Goal: Task Accomplishment & Management: Manage account settings

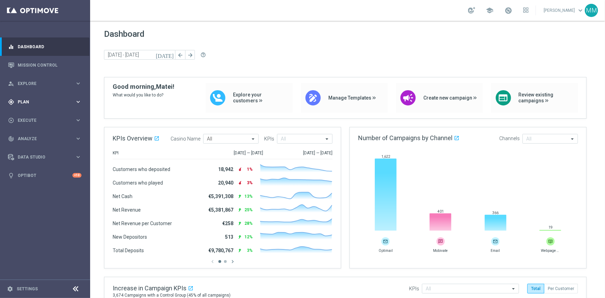
click at [80, 99] on icon "keyboard_arrow_right" at bounding box center [78, 102] width 7 height 7
click at [78, 136] on icon "keyboard_arrow_right" at bounding box center [78, 137] width 7 height 7
click at [35, 145] on div "Optimail" at bounding box center [56, 147] width 68 height 10
click at [35, 146] on link "Optimail" at bounding box center [47, 148] width 51 height 6
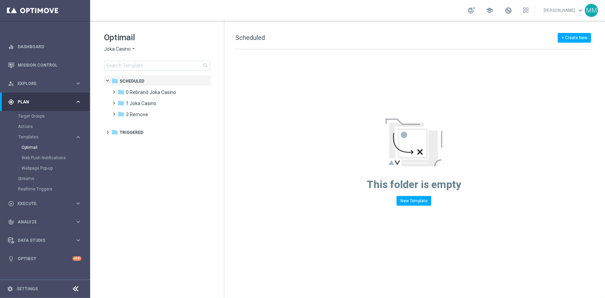
click at [129, 47] on span "Joka Casino" at bounding box center [117, 49] width 27 height 7
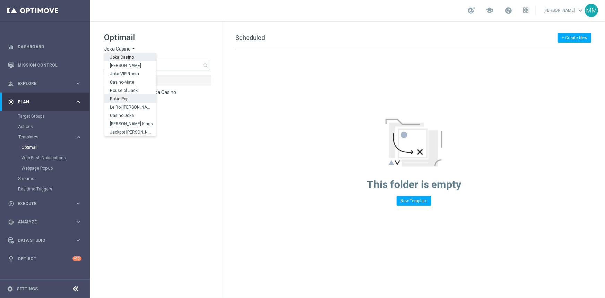
click at [0, 0] on span "Pokie Pop" at bounding box center [0, 0] width 0 height 0
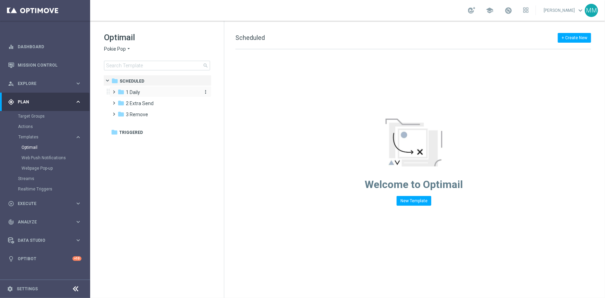
click at [133, 91] on span "1 Daily" at bounding box center [133, 92] width 14 height 6
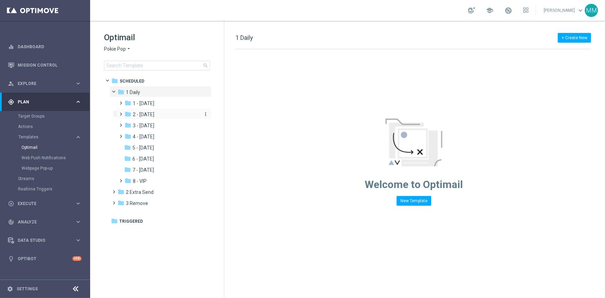
click at [152, 118] on div "folder 2 - Wednesday" at bounding box center [162, 115] width 74 height 8
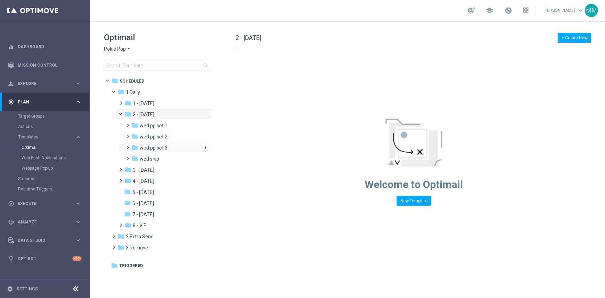
click at [169, 147] on div "folder wed pp set 3" at bounding box center [165, 148] width 68 height 8
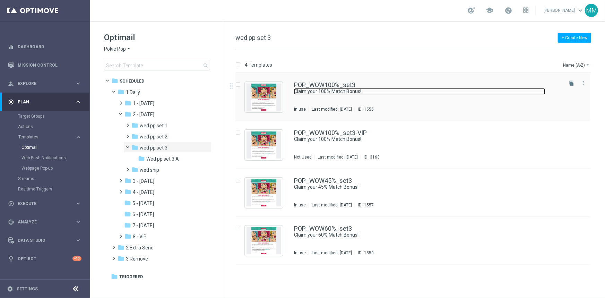
click at [322, 93] on link "Claim your 100% Match Bonus!" at bounding box center [420, 91] width 252 height 7
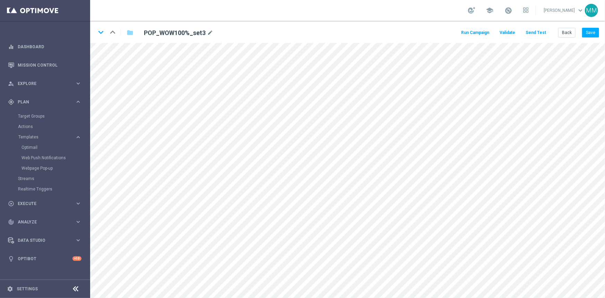
click at [539, 30] on button "Send Test" at bounding box center [536, 32] width 23 height 9
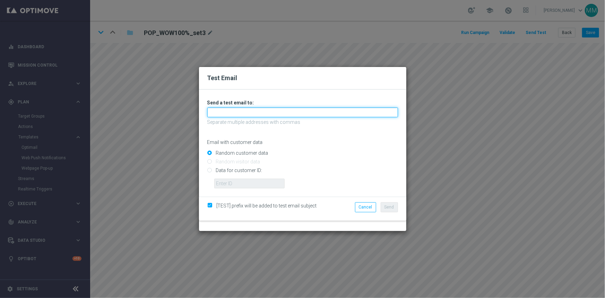
click at [269, 113] on input "text" at bounding box center [302, 113] width 191 height 10
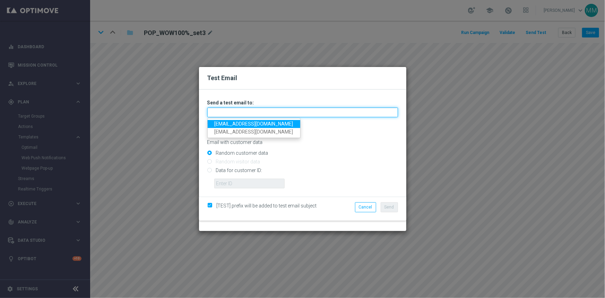
type input "mateigoldmedia@gmail.com"
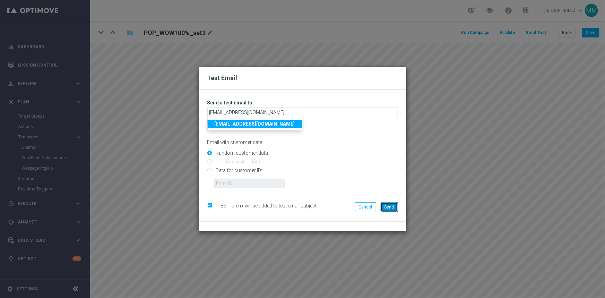
click at [389, 206] on span "Send" at bounding box center [390, 207] width 10 height 5
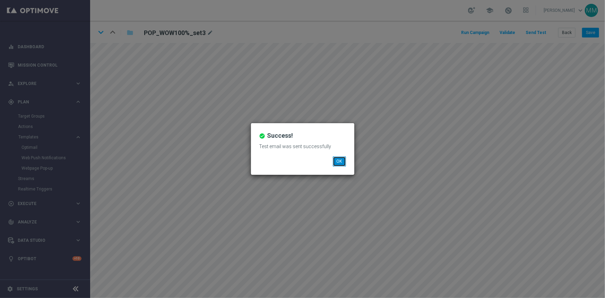
click at [339, 162] on button "OK" at bounding box center [339, 161] width 13 height 10
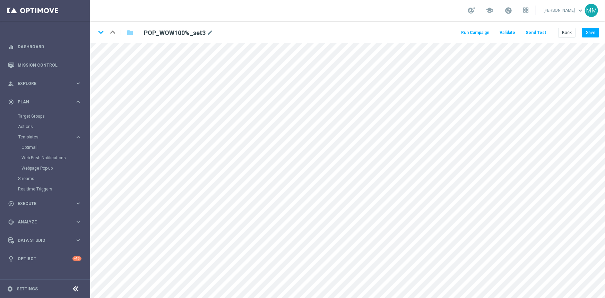
click at [533, 33] on button "Send Test" at bounding box center [536, 32] width 23 height 9
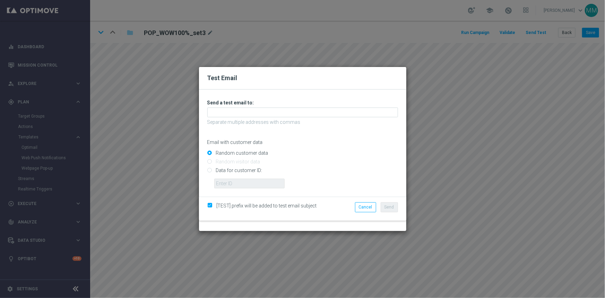
click at [226, 119] on p "Separate multiple addresses with commas" at bounding box center [302, 122] width 191 height 6
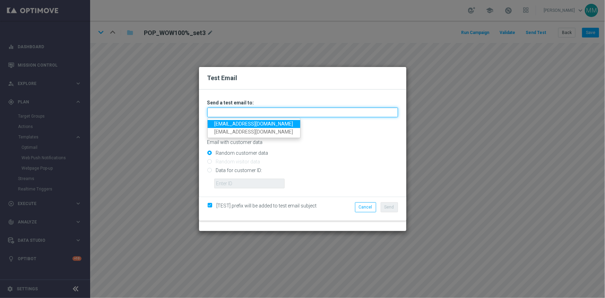
click at [226, 112] on input "text" at bounding box center [302, 113] width 191 height 10
type input "testingalltesting@gmail.com"
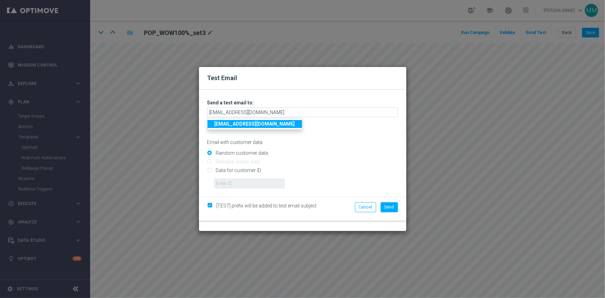
click at [315, 123] on p "Separate multiple addresses with commas" at bounding box center [302, 122] width 191 height 6
click at [392, 207] on span "Send" at bounding box center [390, 207] width 10 height 5
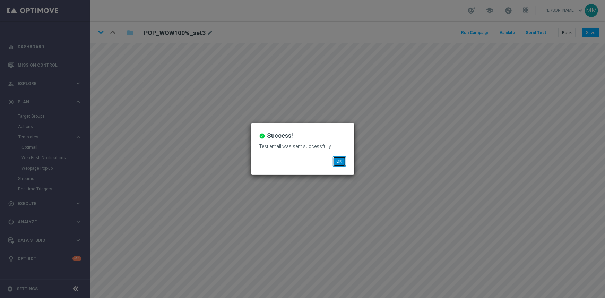
click at [343, 163] on button "OK" at bounding box center [339, 161] width 13 height 10
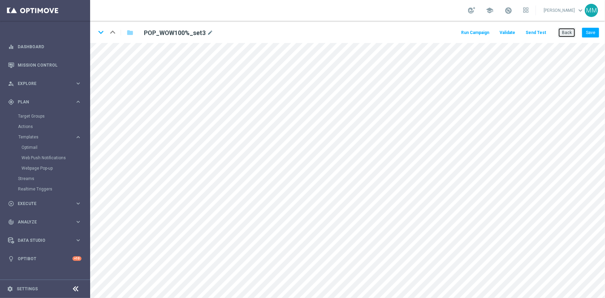
click at [569, 34] on button "Back" at bounding box center [567, 33] width 17 height 10
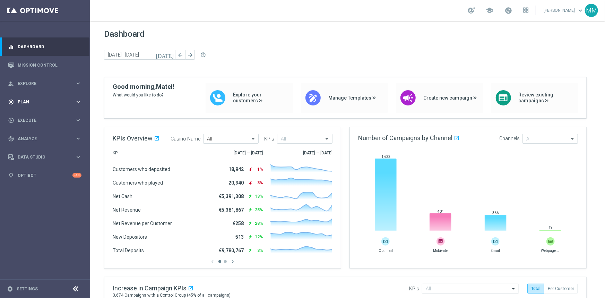
click at [75, 100] on icon "keyboard_arrow_right" at bounding box center [78, 102] width 7 height 7
click at [35, 135] on span "Templates" at bounding box center [43, 137] width 50 height 4
click at [35, 145] on link "Optimail" at bounding box center [47, 148] width 51 height 6
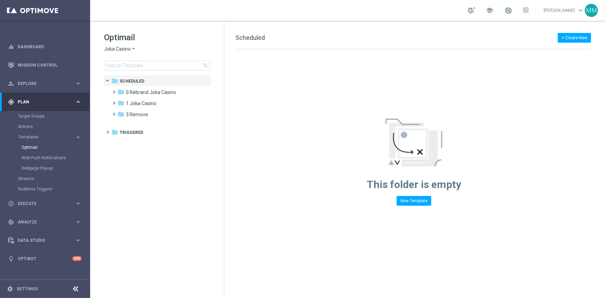
click at [127, 48] on span "Joka Casino" at bounding box center [117, 49] width 27 height 7
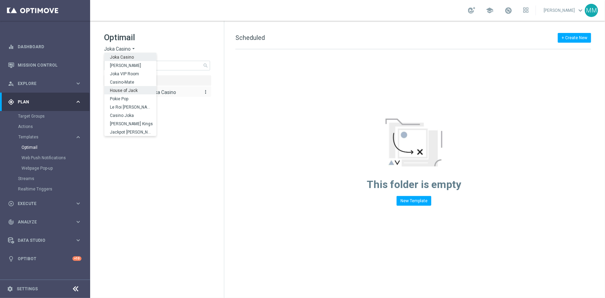
drag, startPoint x: 128, startPoint y: 90, endPoint x: 122, endPoint y: 93, distance: 6.1
click at [0, 0] on span "House of Jack" at bounding box center [0, 0] width 0 height 0
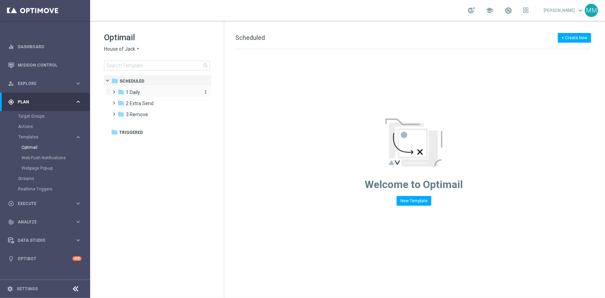
click at [134, 91] on span "1 Daily" at bounding box center [133, 92] width 14 height 6
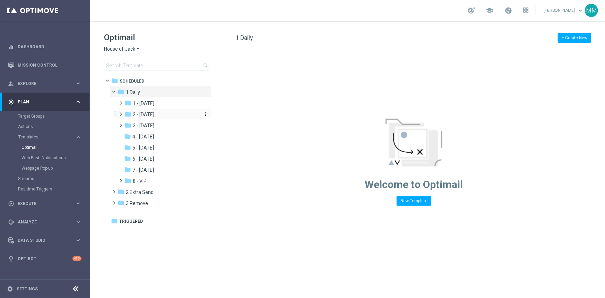
click at [159, 118] on div "folder 2 - Wednesday" at bounding box center [162, 115] width 74 height 8
click at [161, 128] on div "folder Wed Daily" at bounding box center [165, 126] width 68 height 8
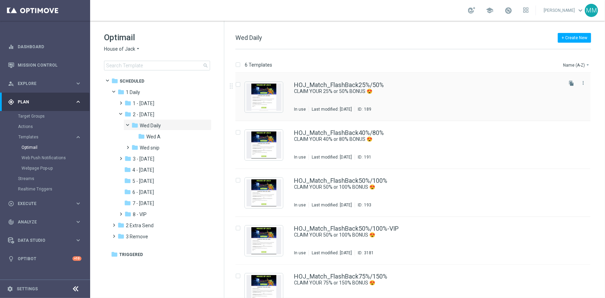
click at [326, 101] on div "HOJ_Match_FlashBack25%/50% CLAIM YOUR 25% or 50% BONUS 😍 In use Last modified: …" at bounding box center [427, 97] width 267 height 30
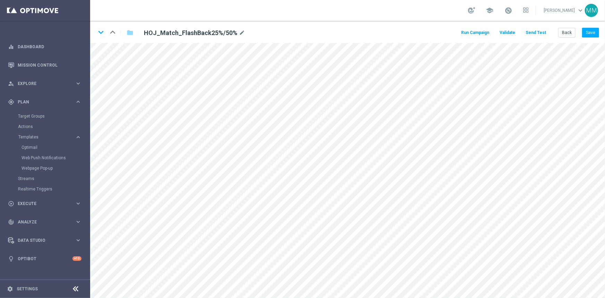
click at [538, 35] on button "Send Test" at bounding box center [536, 32] width 23 height 9
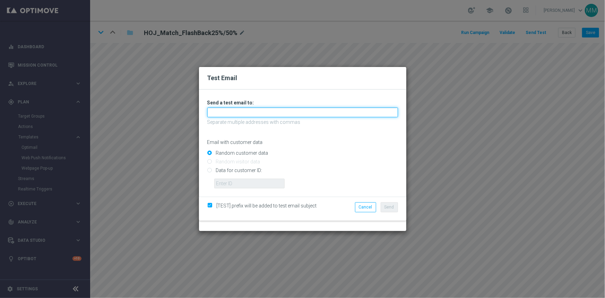
click at [246, 115] on input "text" at bounding box center [302, 113] width 191 height 10
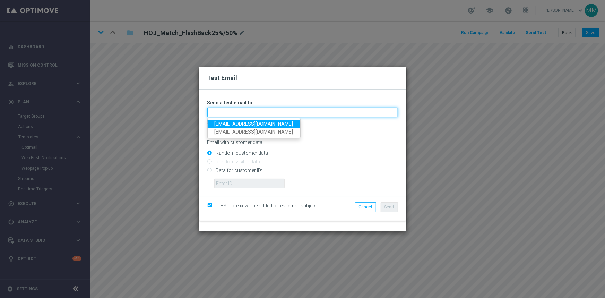
type input "mateigoldmedia@gmail.com"
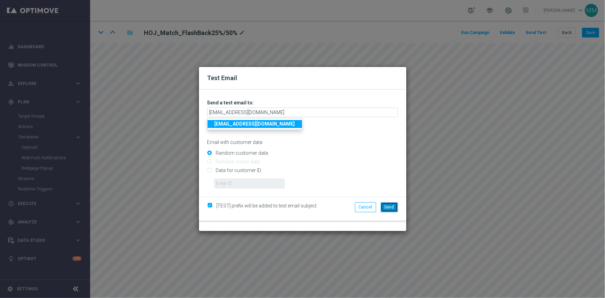
click at [394, 206] on span "Send" at bounding box center [390, 207] width 10 height 5
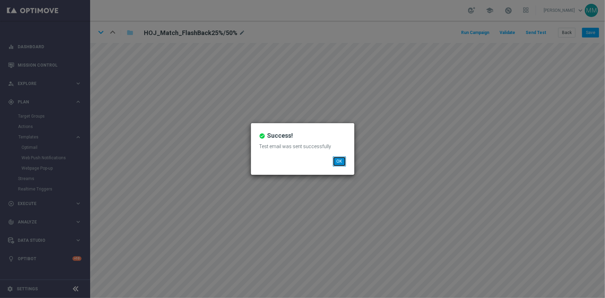
click at [340, 161] on button "OK" at bounding box center [339, 161] width 13 height 10
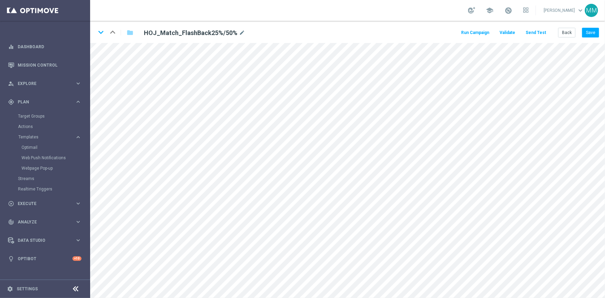
click at [542, 36] on button "Send Test" at bounding box center [536, 32] width 23 height 9
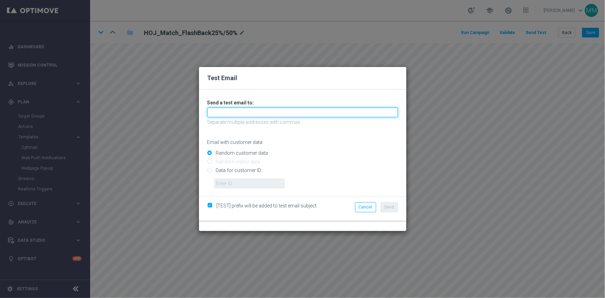
click at [299, 112] on input "text" at bounding box center [302, 113] width 191 height 10
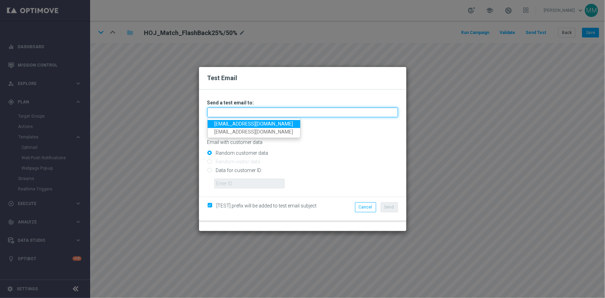
type input "testingalltesting@gmail.com"
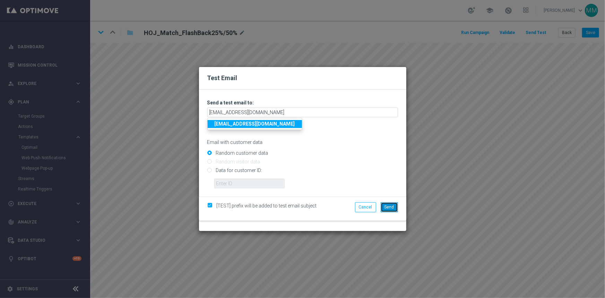
click at [392, 207] on span "Send" at bounding box center [390, 207] width 10 height 5
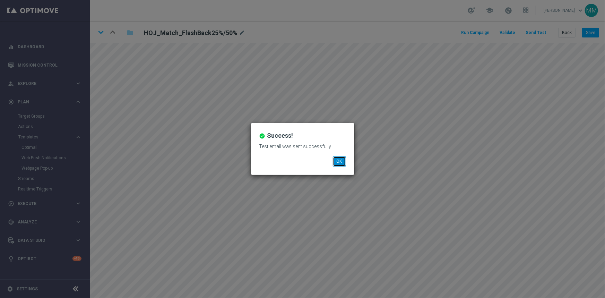
click at [340, 161] on button "OK" at bounding box center [339, 161] width 13 height 10
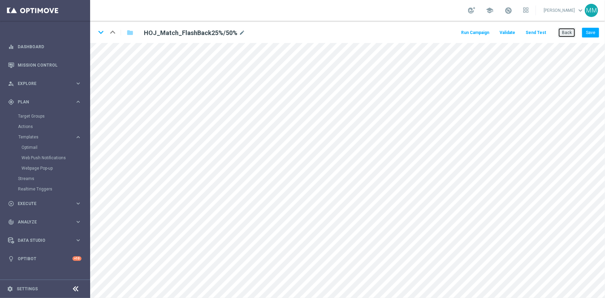
click at [567, 29] on button "Back" at bounding box center [567, 33] width 17 height 10
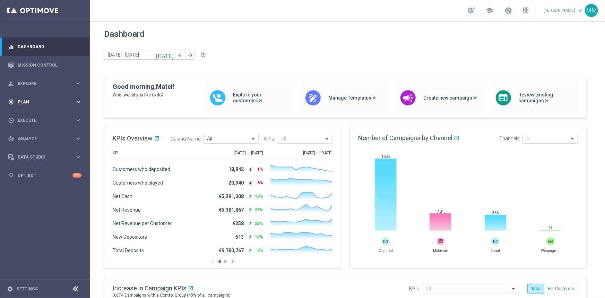
click at [85, 102] on div "gps_fixed Plan keyboard_arrow_right" at bounding box center [45, 102] width 90 height 18
click at [35, 136] on span "Templates" at bounding box center [43, 137] width 50 height 4
click at [34, 147] on link "Optimail" at bounding box center [47, 148] width 51 height 6
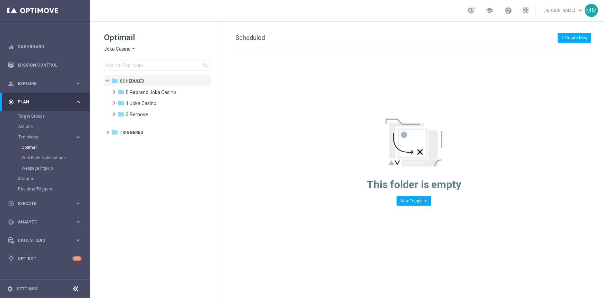
click at [119, 46] on span "Joka Casino" at bounding box center [117, 49] width 27 height 7
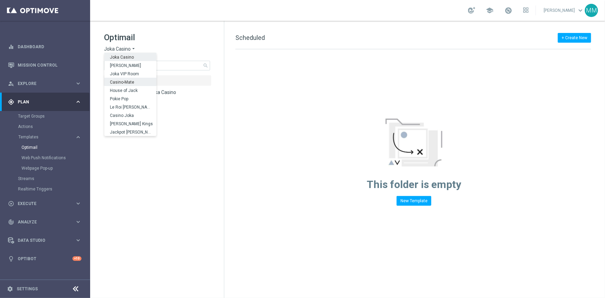
click at [0, 0] on span "Casino-Mate" at bounding box center [0, 0] width 0 height 0
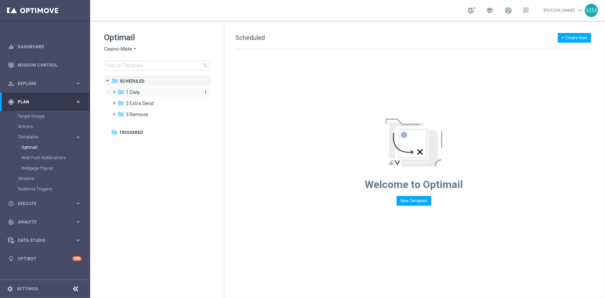
click at [145, 92] on div "folder 1 Daily" at bounding box center [158, 92] width 80 height 8
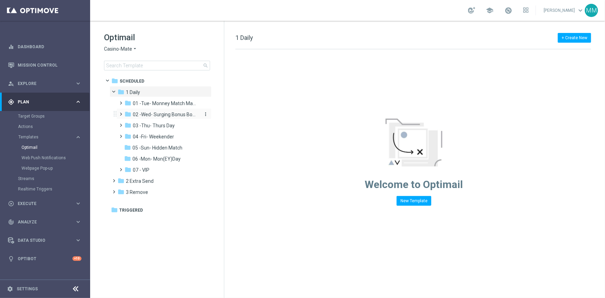
click at [151, 117] on span "02 -Wed- Surging Bonus Booster" at bounding box center [166, 114] width 66 height 6
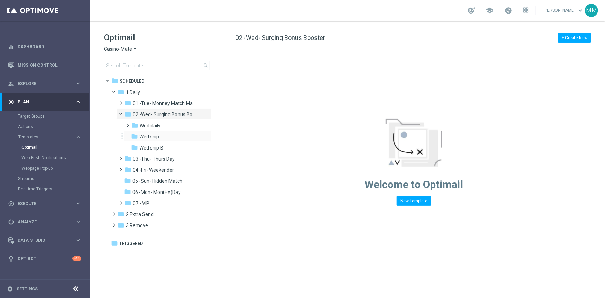
click at [152, 131] on div "folder Wed snip more_vert" at bounding box center [168, 135] width 88 height 11
click at [154, 126] on span "Wed daily" at bounding box center [150, 125] width 21 height 6
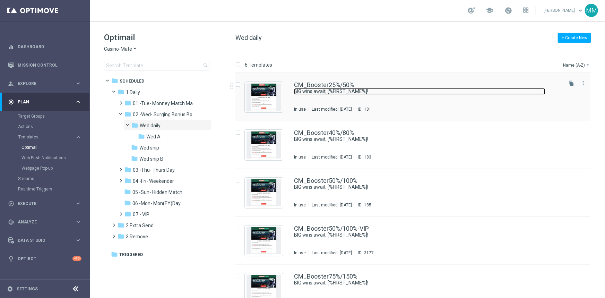
click at [307, 93] on link "BIG wins await, [%FIRST_NAME%]!" at bounding box center [420, 91] width 252 height 7
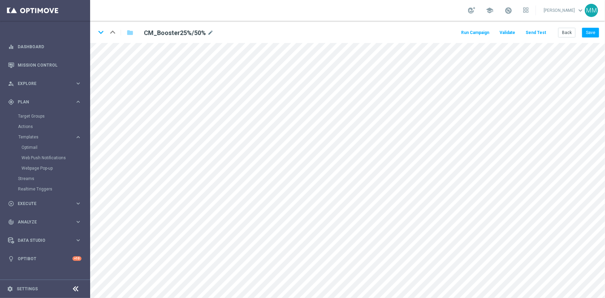
click at [535, 35] on button "Send Test" at bounding box center [536, 32] width 23 height 9
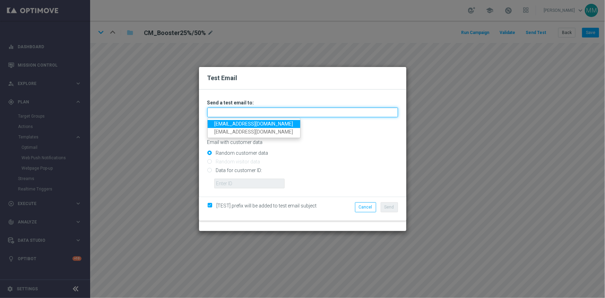
click at [229, 113] on input "text" at bounding box center [302, 113] width 191 height 10
type input "mateigoldmedia@gmail.com"
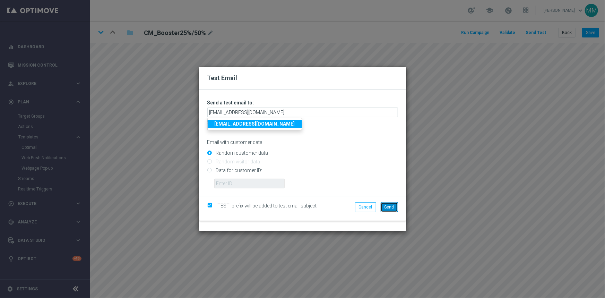
click at [390, 203] on button "Send" at bounding box center [389, 207] width 17 height 10
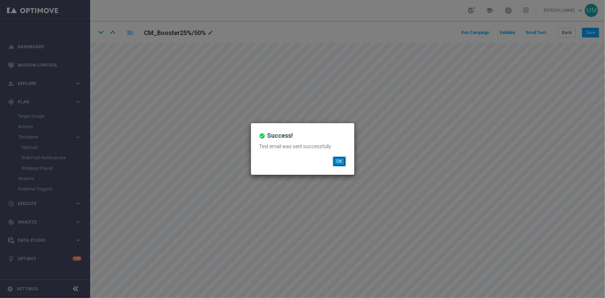
click at [340, 159] on button "OK" at bounding box center [339, 161] width 13 height 10
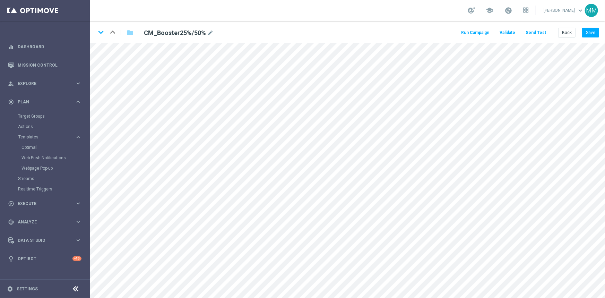
click at [544, 31] on button "Send Test" at bounding box center [536, 32] width 23 height 9
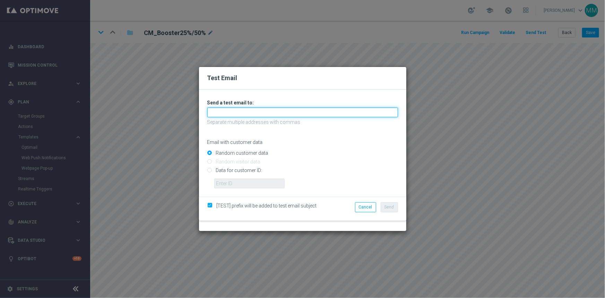
click at [224, 111] on input "text" at bounding box center [302, 113] width 191 height 10
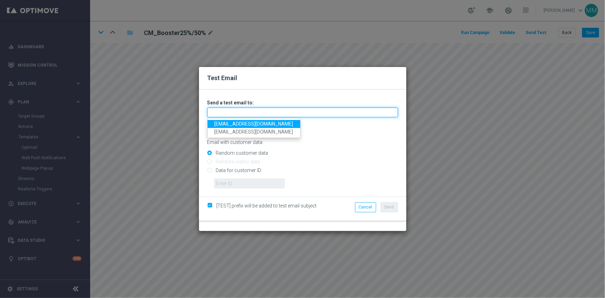
type input "testingalltesting@gmail.com"
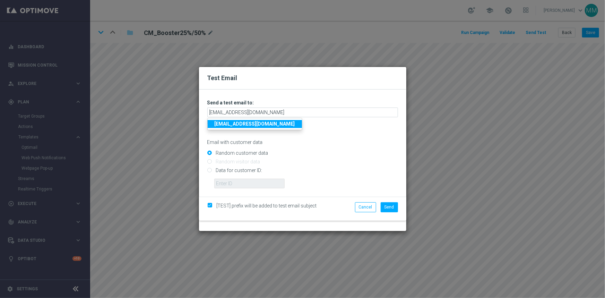
click at [310, 159] on input "Random customer data" at bounding box center [302, 156] width 191 height 10
click at [389, 210] on button "Send" at bounding box center [389, 207] width 17 height 10
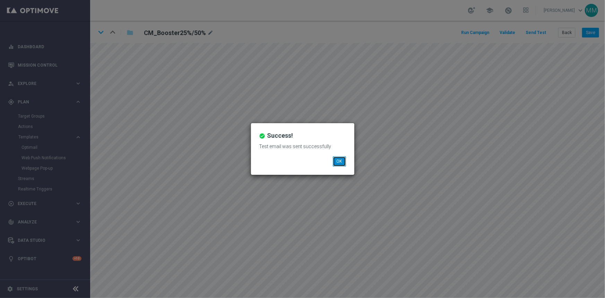
click at [342, 159] on button "OK" at bounding box center [339, 161] width 13 height 10
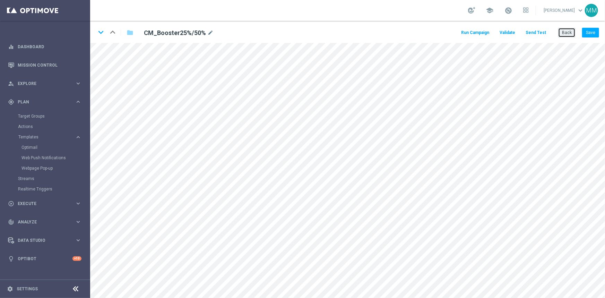
click at [565, 28] on button "Back" at bounding box center [567, 33] width 17 height 10
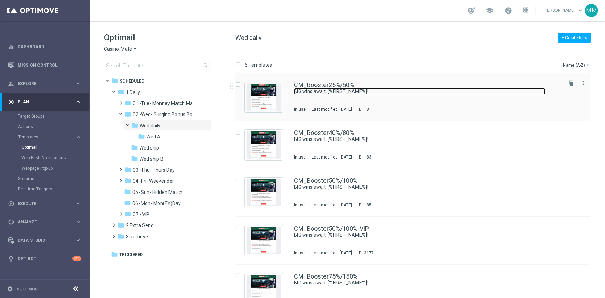
click at [373, 94] on link "BIG wins await, [%FIRST_NAME%]!" at bounding box center [420, 91] width 252 height 7
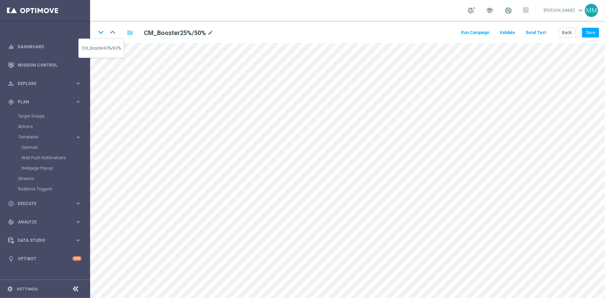
click at [101, 33] on icon "keyboard_arrow_down" at bounding box center [101, 32] width 10 height 10
click at [113, 33] on icon "keyboard_arrow_up" at bounding box center [113, 32] width 10 height 10
click at [104, 34] on icon "keyboard_arrow_down" at bounding box center [101, 32] width 10 height 10
click at [112, 30] on icon "keyboard_arrow_up" at bounding box center [113, 32] width 10 height 10
click at [102, 32] on icon "keyboard_arrow_down" at bounding box center [101, 32] width 10 height 10
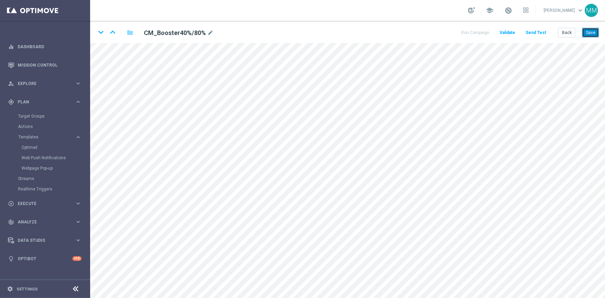
click at [590, 30] on button "Save" at bounding box center [590, 33] width 17 height 10
click at [596, 31] on button "Save" at bounding box center [590, 33] width 17 height 10
click at [103, 32] on icon "keyboard_arrow_down" at bounding box center [101, 32] width 10 height 10
click at [112, 32] on icon "keyboard_arrow_up" at bounding box center [113, 32] width 10 height 10
click at [588, 31] on button "Save" at bounding box center [590, 33] width 17 height 10
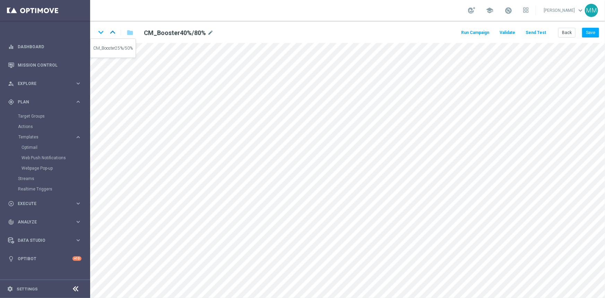
click at [114, 33] on icon "keyboard_arrow_up" at bounding box center [113, 32] width 10 height 10
click at [100, 33] on icon "keyboard_arrow_down" at bounding box center [101, 32] width 10 height 10
click at [101, 33] on icon "keyboard_arrow_down" at bounding box center [101, 32] width 10 height 10
click at [590, 32] on button "Save" at bounding box center [590, 33] width 17 height 10
click at [589, 32] on button "Save" at bounding box center [590, 33] width 17 height 10
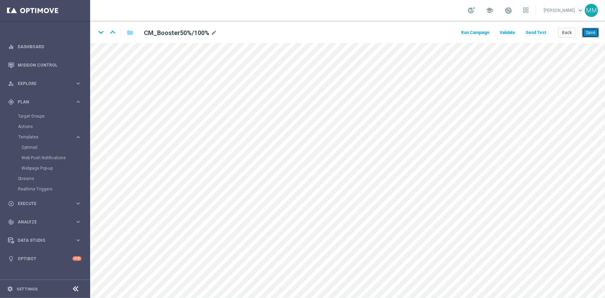
click at [590, 30] on button "Save" at bounding box center [590, 33] width 17 height 10
click at [101, 30] on icon "keyboard_arrow_down" at bounding box center [101, 32] width 10 height 10
click at [114, 34] on icon "keyboard_arrow_up" at bounding box center [113, 32] width 10 height 10
click at [114, 33] on icon "keyboard_arrow_up" at bounding box center [113, 32] width 10 height 10
click at [574, 39] on div "keyboard_arrow_down keyboard_arrow_up folder CM_Booster40%/80% mode_edit Run Ca…" at bounding box center [347, 32] width 515 height 22
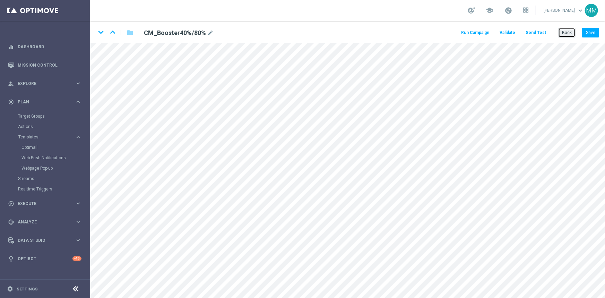
click at [566, 35] on button "Back" at bounding box center [567, 33] width 17 height 10
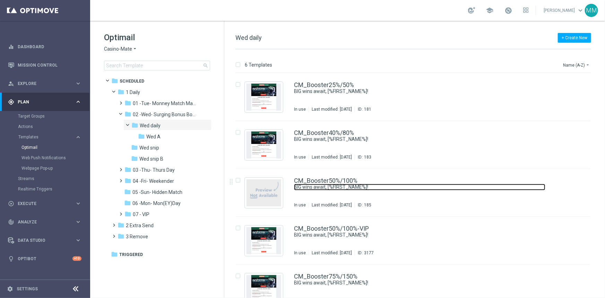
click at [369, 189] on link "BIG wins await, [%FIRST_NAME%]!" at bounding box center [420, 187] width 252 height 7
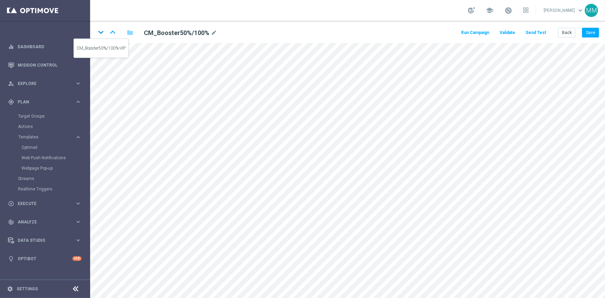
click at [99, 32] on icon "keyboard_arrow_down" at bounding box center [101, 32] width 10 height 10
click at [114, 31] on icon "keyboard_arrow_up" at bounding box center [113, 32] width 10 height 10
click at [101, 31] on icon "keyboard_arrow_down" at bounding box center [101, 32] width 10 height 10
click at [111, 30] on icon "keyboard_arrow_up" at bounding box center [113, 32] width 10 height 10
click at [103, 35] on icon "keyboard_arrow_down" at bounding box center [101, 32] width 10 height 10
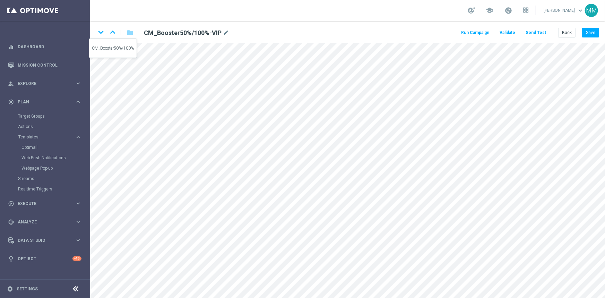
drag, startPoint x: 111, startPoint y: 31, endPoint x: 112, endPoint y: 36, distance: 5.2
click at [111, 32] on icon "keyboard_arrow_up" at bounding box center [113, 32] width 10 height 10
click at [101, 33] on icon "keyboard_arrow_down" at bounding box center [101, 32] width 10 height 10
click at [596, 31] on button "Save" at bounding box center [590, 33] width 17 height 10
click at [593, 31] on button "Save" at bounding box center [590, 33] width 17 height 10
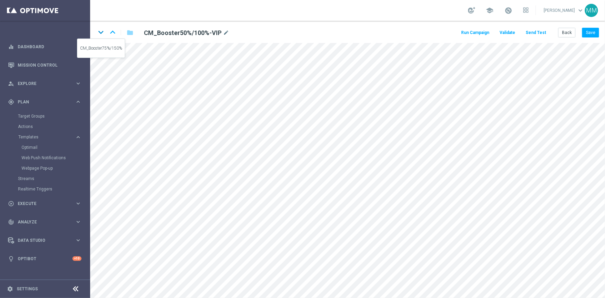
click at [103, 34] on icon "keyboard_arrow_down" at bounding box center [101, 32] width 10 height 10
click at [112, 35] on icon "keyboard_arrow_up" at bounding box center [113, 32] width 10 height 10
click at [114, 33] on icon "keyboard_arrow_up" at bounding box center [113, 32] width 10 height 10
click at [103, 34] on icon "keyboard_arrow_down" at bounding box center [101, 32] width 10 height 10
click at [102, 36] on icon "keyboard_arrow_down" at bounding box center [101, 32] width 10 height 10
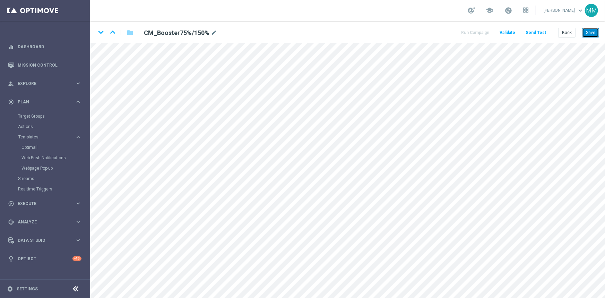
click at [594, 36] on button "Save" at bounding box center [590, 33] width 17 height 10
click at [594, 33] on button "Save" at bounding box center [590, 33] width 17 height 10
click at [101, 34] on icon "keyboard_arrow_down" at bounding box center [101, 32] width 10 height 10
click at [111, 31] on icon "keyboard_arrow_up" at bounding box center [113, 32] width 10 height 10
click at [100, 34] on icon "keyboard_arrow_down" at bounding box center [101, 32] width 10 height 10
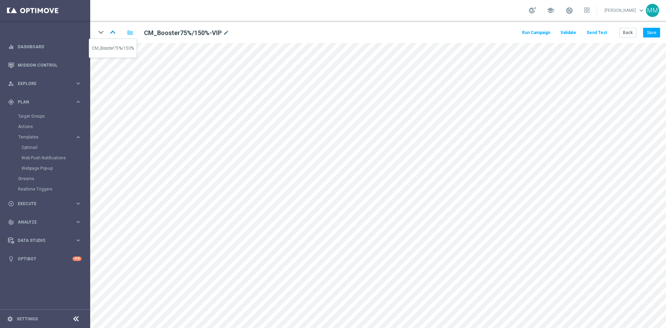
click at [111, 29] on icon "keyboard_arrow_up" at bounding box center [113, 32] width 10 height 10
click at [101, 32] on icon "keyboard_arrow_down" at bounding box center [101, 32] width 10 height 10
click at [605, 31] on button "Save" at bounding box center [651, 33] width 17 height 10
click at [605, 30] on button "Save" at bounding box center [651, 33] width 17 height 10
click at [605, 31] on button "Save" at bounding box center [651, 33] width 17 height 10
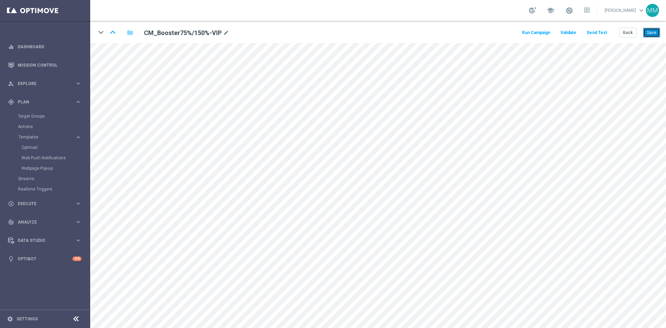
click at [605, 32] on button "Save" at bounding box center [651, 33] width 17 height 10
click at [597, 30] on button "Send Test" at bounding box center [597, 32] width 23 height 9
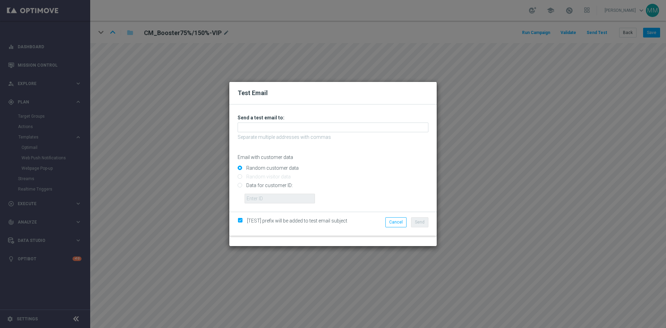
click at [293, 133] on div "Unable to send test email. If this problem persists, contact your CSM for assis…" at bounding box center [333, 158] width 191 height 89
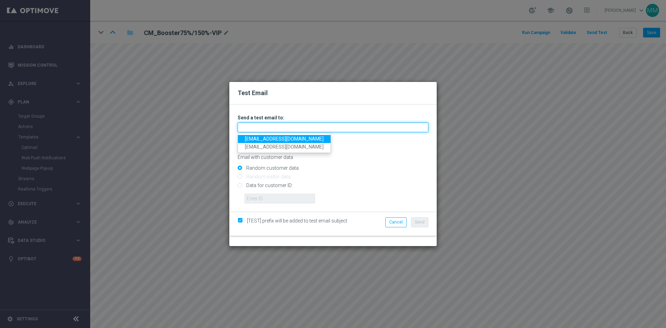
click at [289, 127] on input "text" at bounding box center [333, 127] width 191 height 10
type input "testingalltesting@gmail.com"
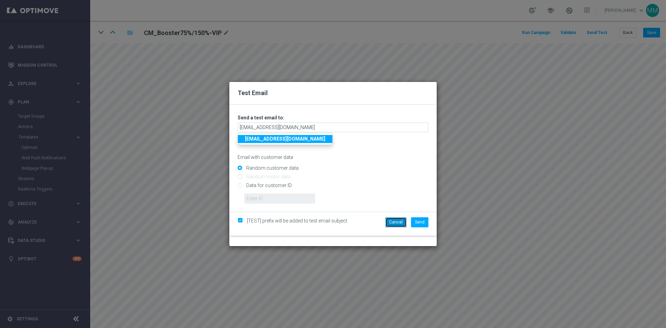
click at [391, 222] on button "Cancel" at bounding box center [395, 222] width 21 height 10
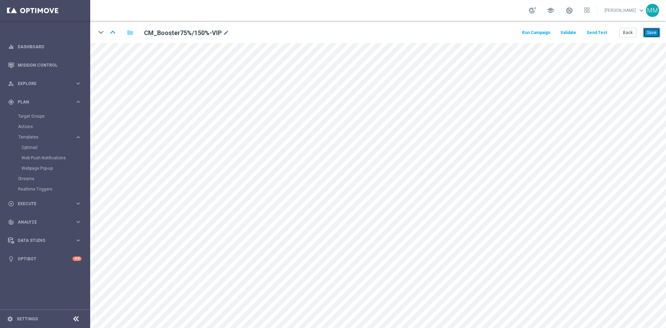
click at [605, 32] on button "Save" at bounding box center [651, 33] width 17 height 10
click at [113, 33] on icon "keyboard_arrow_up" at bounding box center [113, 32] width 10 height 10
click at [605, 34] on button "Save" at bounding box center [651, 33] width 17 height 10
click at [109, 29] on icon "keyboard_arrow_up" at bounding box center [113, 32] width 10 height 10
click at [605, 25] on div "keyboard_arrow_down keyboard_arrow_up folder CM_Booster50%/100%-VIP mode_edit R…" at bounding box center [378, 32] width 576 height 22
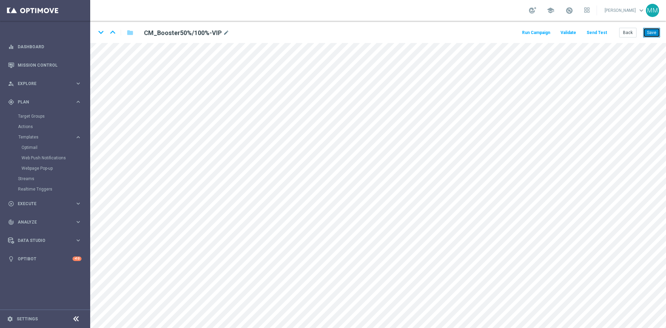
click at [605, 31] on button "Save" at bounding box center [651, 33] width 17 height 10
click at [117, 32] on icon "keyboard_arrow_up" at bounding box center [113, 32] width 10 height 10
click at [605, 29] on button "Save" at bounding box center [651, 33] width 17 height 10
click at [113, 33] on icon "keyboard_arrow_up" at bounding box center [113, 32] width 10 height 10
click at [605, 34] on button "Save" at bounding box center [651, 33] width 17 height 10
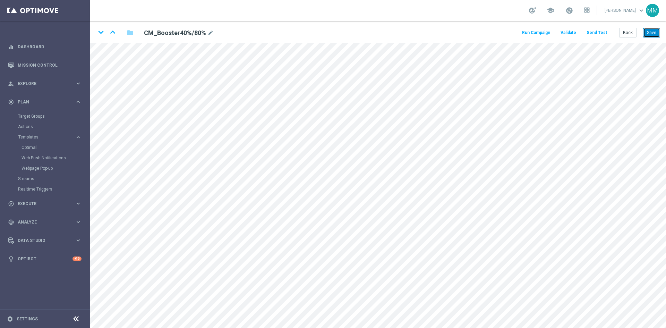
click at [605, 36] on button "Save" at bounding box center [651, 33] width 17 height 10
click at [111, 33] on icon "keyboard_arrow_up" at bounding box center [113, 32] width 10 height 10
click at [102, 32] on icon "keyboard_arrow_down" at bounding box center [101, 32] width 10 height 10
click at [100, 27] on icon "keyboard_arrow_down" at bounding box center [101, 32] width 10 height 10
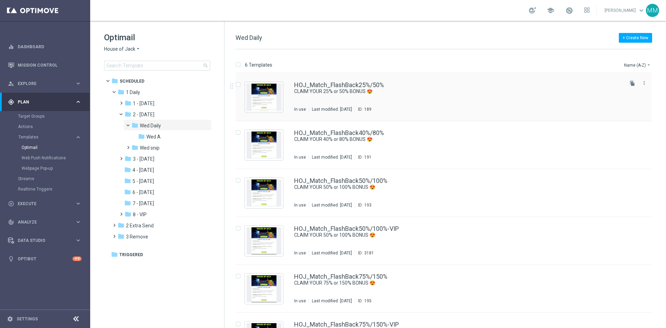
click at [331, 97] on div "HOJ_Match_FlashBack25%/50% CLAIM YOUR 25% or 50% BONUS 😍 In use Last modified: …" at bounding box center [458, 97] width 328 height 30
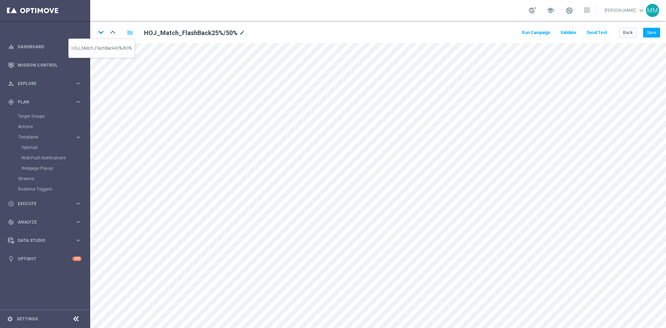
click at [101, 29] on icon "keyboard_arrow_down" at bounding box center [101, 32] width 10 height 10
click at [100, 33] on icon "keyboard_arrow_down" at bounding box center [101, 32] width 10 height 10
click at [103, 34] on icon "keyboard_arrow_down" at bounding box center [101, 32] width 10 height 10
click at [115, 33] on icon "keyboard_arrow_up" at bounding box center [113, 32] width 10 height 10
click at [111, 32] on icon "keyboard_arrow_up" at bounding box center [113, 32] width 10 height 10
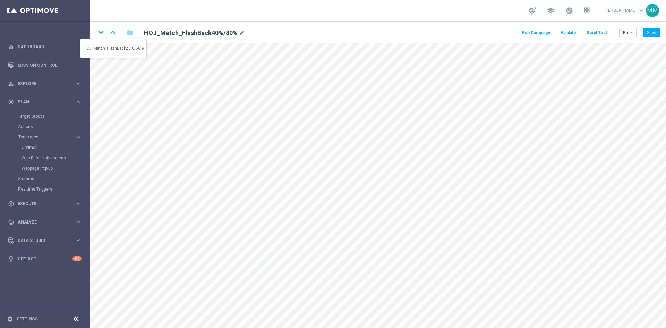
click at [113, 35] on icon "keyboard_arrow_up" at bounding box center [113, 32] width 10 height 10
drag, startPoint x: 102, startPoint y: 33, endPoint x: 103, endPoint y: 37, distance: 4.2
click at [102, 33] on icon "keyboard_arrow_down" at bounding box center [101, 32] width 10 height 10
click at [654, 29] on button "Save" at bounding box center [651, 33] width 17 height 10
click at [647, 35] on button "Save" at bounding box center [651, 33] width 17 height 10
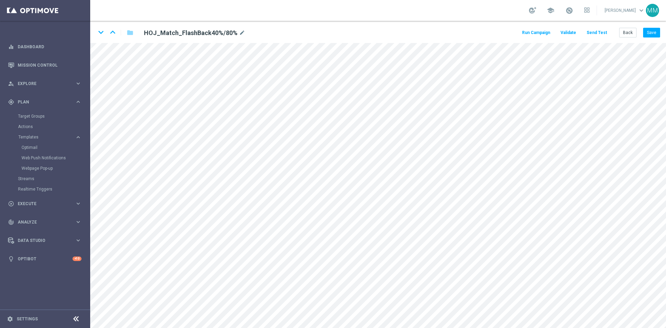
click at [94, 33] on div "keyboard_arrow_down keyboard_arrow_up folder HOJ_Match_FlashBack40%/80% mode_ed…" at bounding box center [378, 32] width 576 height 22
click at [99, 36] on icon "keyboard_arrow_down" at bounding box center [101, 32] width 10 height 10
click at [653, 35] on button "Save" at bounding box center [651, 33] width 17 height 10
click at [651, 33] on button "Save" at bounding box center [651, 33] width 17 height 10
click at [111, 33] on icon "keyboard_arrow_up" at bounding box center [113, 32] width 10 height 10
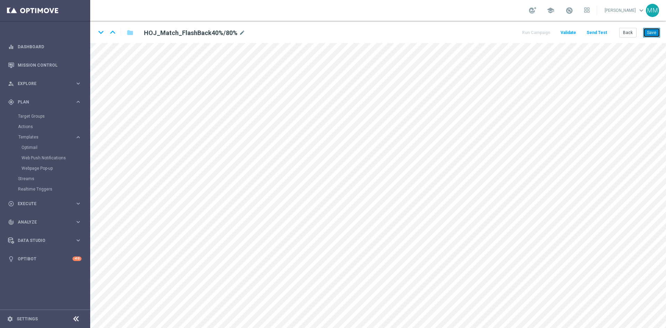
click at [659, 30] on button "Save" at bounding box center [651, 33] width 17 height 10
click at [658, 35] on button "Save" at bounding box center [651, 33] width 17 height 10
click at [102, 32] on icon "keyboard_arrow_down" at bounding box center [101, 32] width 10 height 10
click at [102, 34] on icon "keyboard_arrow_down" at bounding box center [101, 32] width 10 height 10
click at [646, 33] on button "Save" at bounding box center [651, 33] width 17 height 10
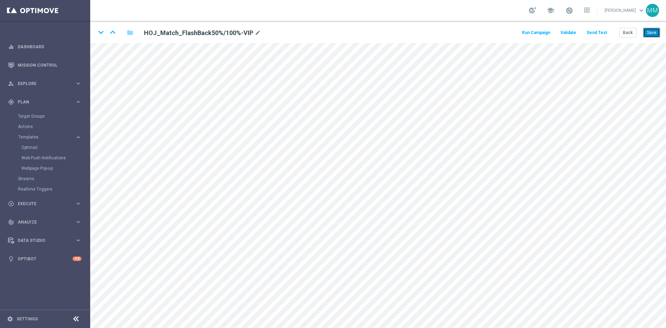
click at [656, 29] on button "Save" at bounding box center [651, 33] width 17 height 10
click at [102, 34] on icon "keyboard_arrow_down" at bounding box center [101, 32] width 10 height 10
click at [656, 29] on button "Save" at bounding box center [651, 33] width 17 height 10
click at [654, 32] on button "Save" at bounding box center [651, 33] width 17 height 10
click at [100, 33] on icon "keyboard_arrow_down" at bounding box center [101, 32] width 10 height 10
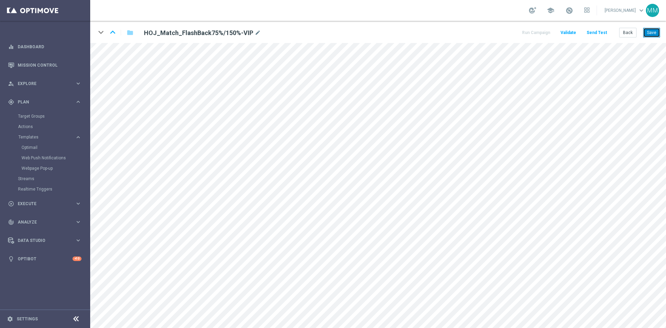
click at [648, 32] on button "Save" at bounding box center [651, 33] width 17 height 10
click at [660, 28] on button "Save" at bounding box center [651, 33] width 17 height 10
click at [117, 34] on icon "keyboard_arrow_up" at bounding box center [113, 32] width 10 height 10
click at [112, 29] on icon "keyboard_arrow_up" at bounding box center [113, 32] width 10 height 10
click at [113, 33] on icon "keyboard_arrow_up" at bounding box center [113, 32] width 10 height 10
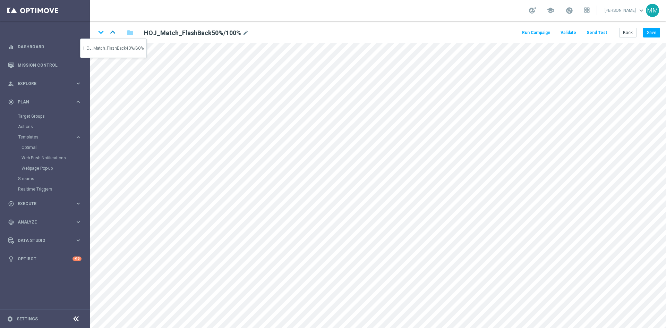
click at [115, 33] on icon "keyboard_arrow_up" at bounding box center [113, 32] width 10 height 10
drag, startPoint x: 115, startPoint y: 33, endPoint x: 112, endPoint y: 40, distance: 8.2
click at [115, 33] on icon "keyboard_arrow_up" at bounding box center [113, 32] width 10 height 10
click at [104, 33] on icon "keyboard_arrow_down" at bounding box center [101, 32] width 10 height 10
click at [101, 32] on icon "keyboard_arrow_down" at bounding box center [101, 32] width 10 height 10
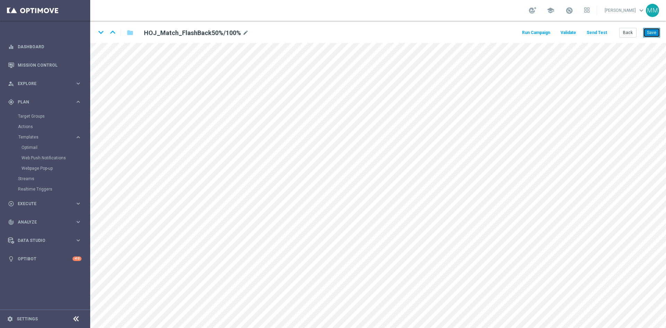
click at [656, 32] on button "Save" at bounding box center [651, 33] width 17 height 10
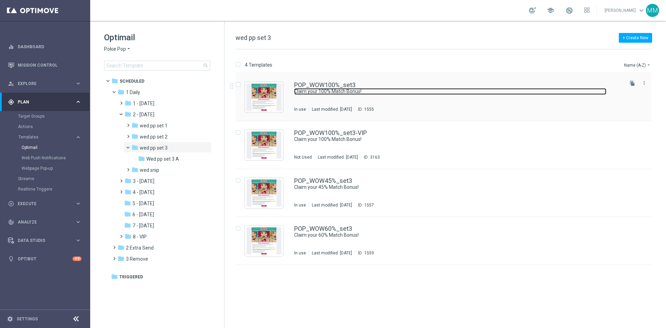
click at [363, 88] on div "POP_WOW100%_set3 Claim your 100% Match Bonus! In use Last modified: [DATE] ID: …" at bounding box center [458, 97] width 328 height 30
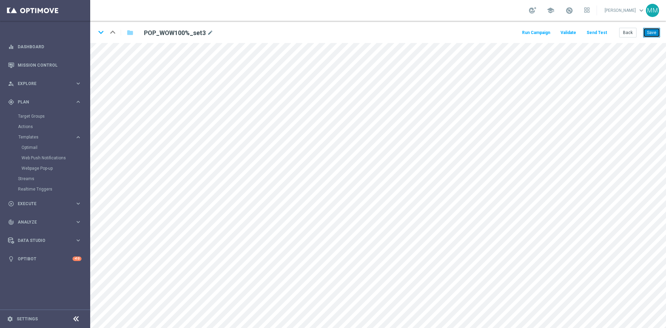
click at [650, 29] on button "Save" at bounding box center [651, 33] width 17 height 10
click at [101, 34] on icon "keyboard_arrow_down" at bounding box center [101, 32] width 10 height 10
click at [103, 34] on icon "keyboard_arrow_down" at bounding box center [101, 32] width 10 height 10
click at [114, 34] on icon "keyboard_arrow_up" at bounding box center [113, 32] width 10 height 10
click at [116, 33] on icon "keyboard_arrow_up" at bounding box center [113, 32] width 10 height 10
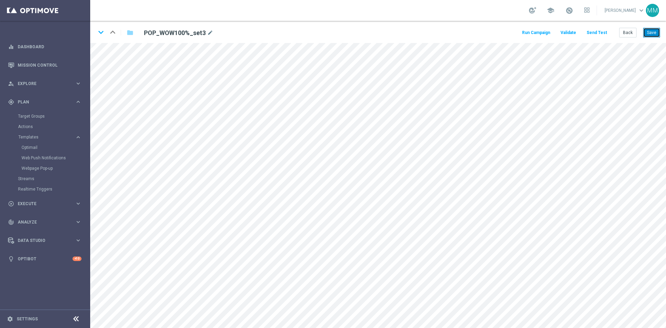
click at [648, 33] on button "Save" at bounding box center [651, 33] width 17 height 10
click at [101, 33] on icon "keyboard_arrow_down" at bounding box center [101, 32] width 10 height 10
click at [650, 34] on button "Save" at bounding box center [651, 33] width 17 height 10
click at [652, 33] on button "Save" at bounding box center [651, 33] width 17 height 10
click at [101, 34] on icon "keyboard_arrow_down" at bounding box center [101, 32] width 10 height 10
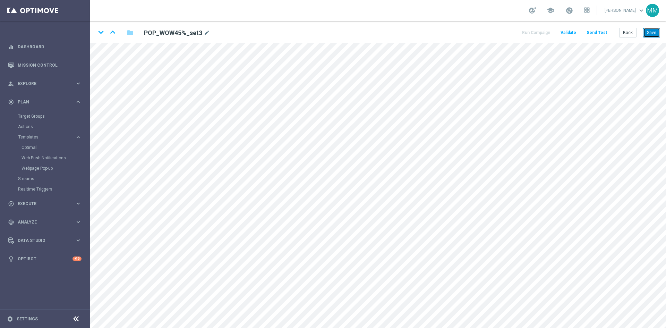
click at [653, 33] on button "Save" at bounding box center [651, 33] width 17 height 10
click at [656, 33] on button "Save" at bounding box center [651, 33] width 17 height 10
drag, startPoint x: 104, startPoint y: 33, endPoint x: 106, endPoint y: 37, distance: 4.0
click at [104, 34] on icon "keyboard_arrow_down" at bounding box center [101, 32] width 10 height 10
drag, startPoint x: 655, startPoint y: 31, endPoint x: 649, endPoint y: 40, distance: 11.4
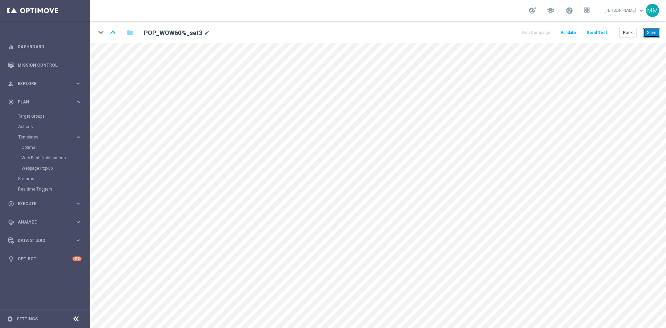
click at [655, 31] on button "Save" at bounding box center [651, 33] width 17 height 10
click at [657, 33] on button "Save" at bounding box center [651, 33] width 17 height 10
click at [111, 33] on icon "keyboard_arrow_up" at bounding box center [113, 32] width 10 height 10
click at [112, 33] on icon "keyboard_arrow_up" at bounding box center [113, 32] width 10 height 10
click at [652, 31] on button "Save" at bounding box center [651, 33] width 17 height 10
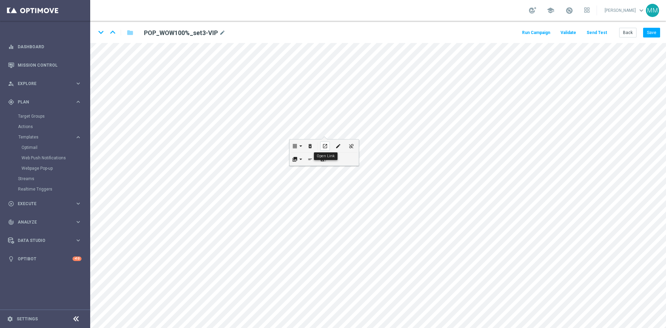
click at [325, 145] on icon "open_in_new" at bounding box center [324, 146] width 5 height 6
click at [114, 32] on icon "keyboard_arrow_up" at bounding box center [113, 32] width 10 height 10
click at [104, 33] on icon "keyboard_arrow_down" at bounding box center [101, 32] width 10 height 10
drag, startPoint x: 113, startPoint y: 33, endPoint x: 112, endPoint y: 37, distance: 4.2
click at [113, 34] on icon "keyboard_arrow_up" at bounding box center [113, 32] width 10 height 10
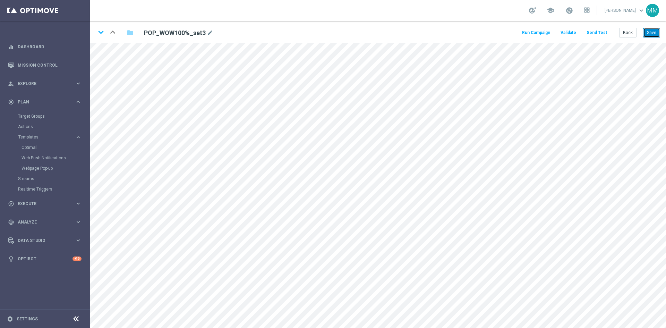
click at [644, 33] on button "Save" at bounding box center [651, 33] width 17 height 10
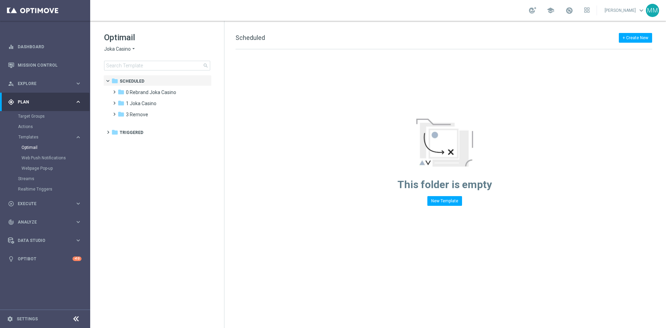
click at [123, 48] on span "Joka Casino" at bounding box center [117, 49] width 27 height 7
click at [0, 0] on span "Casino-Mate" at bounding box center [0, 0] width 0 height 0
click at [148, 89] on div "folder 1 Daily" at bounding box center [158, 92] width 80 height 8
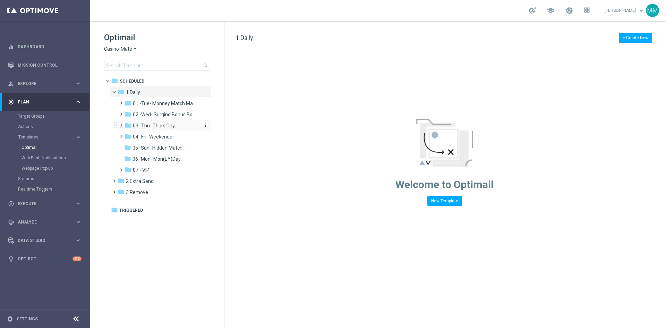
click at [169, 122] on div "folder 03 -Thu- Thurs Day" at bounding box center [162, 126] width 74 height 8
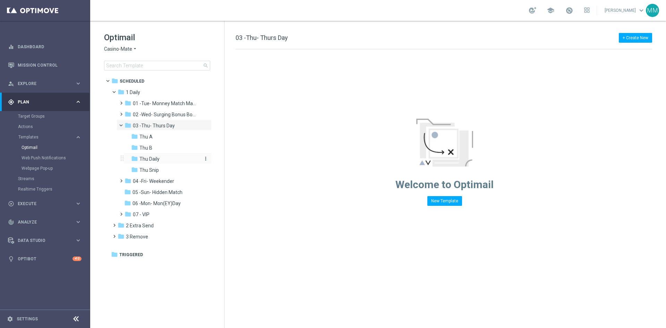
click at [163, 161] on div "folder Thu Daily" at bounding box center [165, 159] width 68 height 8
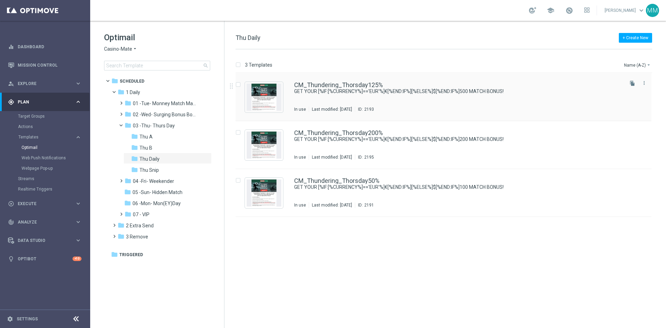
click at [381, 103] on div "CM_Thundering_Thorsday125% GET YOUR [%IF:[%CURRENCY%]=='EUR'%]€[%END:IF%][%ELSE…" at bounding box center [458, 97] width 328 height 30
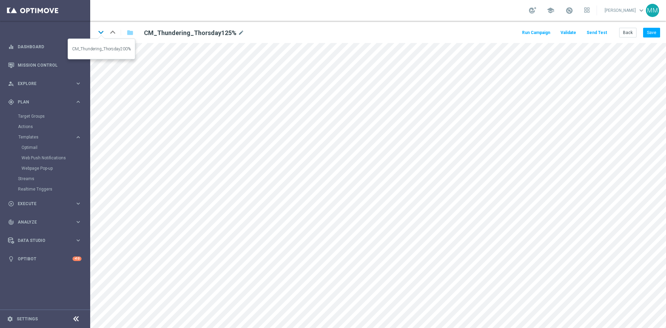
click at [100, 33] on icon "keyboard_arrow_down" at bounding box center [101, 32] width 10 height 10
click at [103, 35] on icon "keyboard_arrow_down" at bounding box center [101, 32] width 10 height 10
click at [627, 33] on button "Back" at bounding box center [627, 33] width 17 height 10
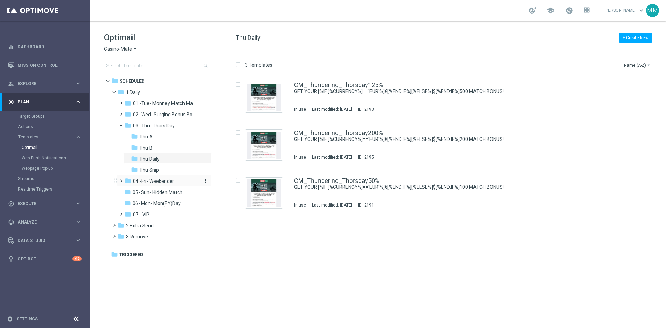
click at [161, 181] on span "04 -Fri- Weekender" at bounding box center [153, 181] width 41 height 6
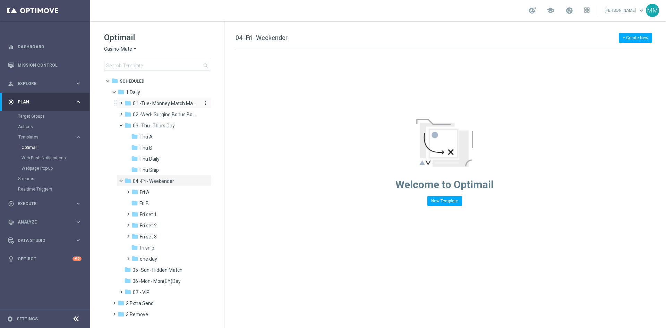
click at [166, 104] on span "01 -Tue- Monney Match Maker" at bounding box center [166, 103] width 66 height 6
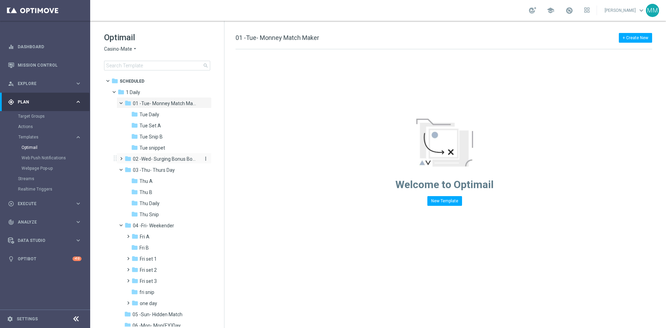
click at [169, 160] on span "02 -Wed- Surging Bonus Booster" at bounding box center [166, 159] width 66 height 6
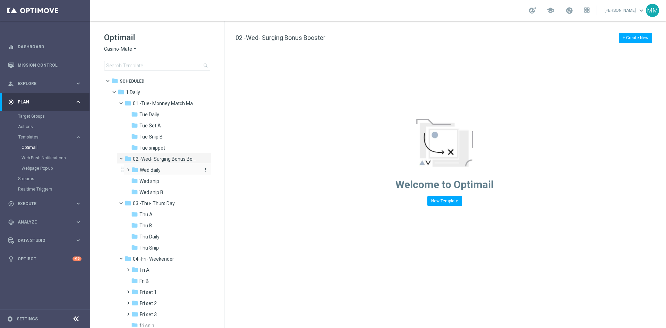
click at [166, 168] on div "folder Wed daily" at bounding box center [165, 170] width 68 height 8
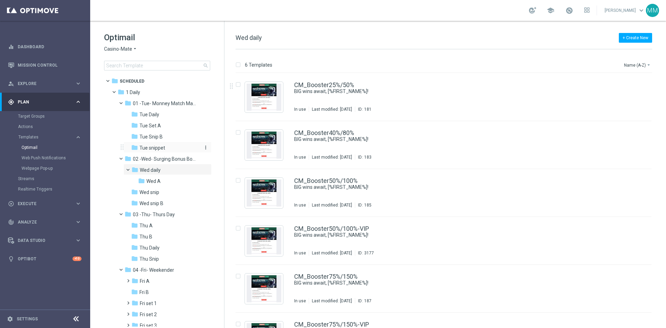
click at [173, 146] on div "folder Tue snippet" at bounding box center [165, 148] width 68 height 8
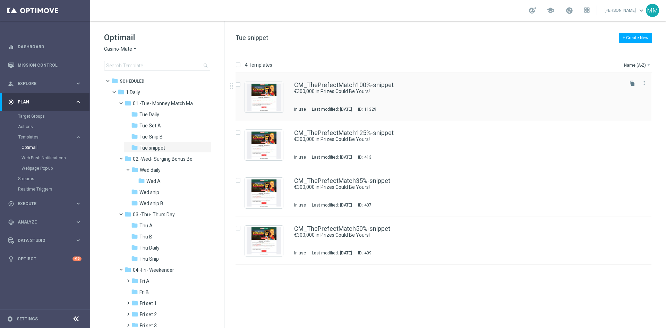
click at [359, 97] on div "CM_ThePrefectMatch100%-snippet €300,000 in Prizes Could Be Yours! In use Last m…" at bounding box center [458, 97] width 328 height 30
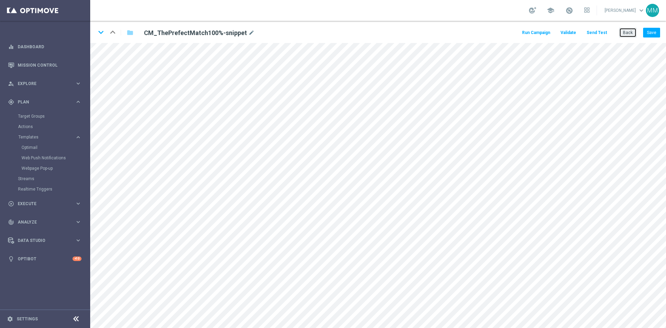
click at [624, 32] on button "Back" at bounding box center [627, 33] width 17 height 10
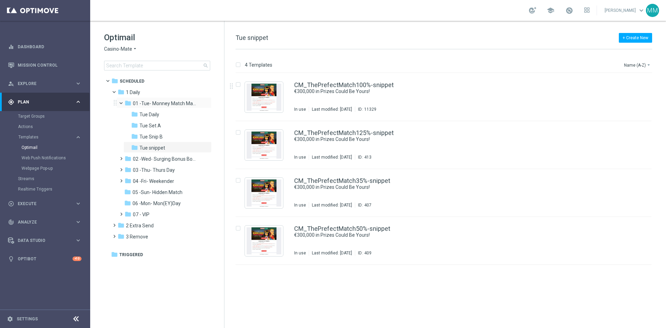
click at [123, 103] on span at bounding box center [124, 101] width 3 height 3
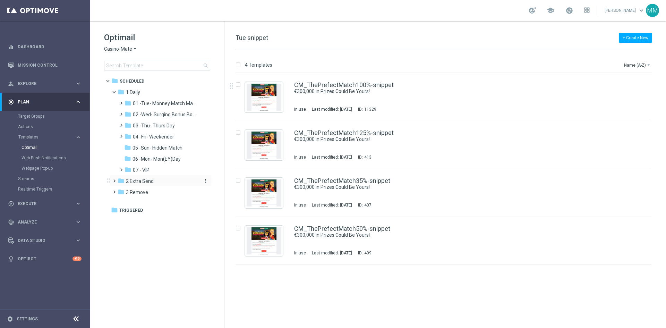
click at [149, 182] on span "2 Extra Send" at bounding box center [140, 181] width 28 height 6
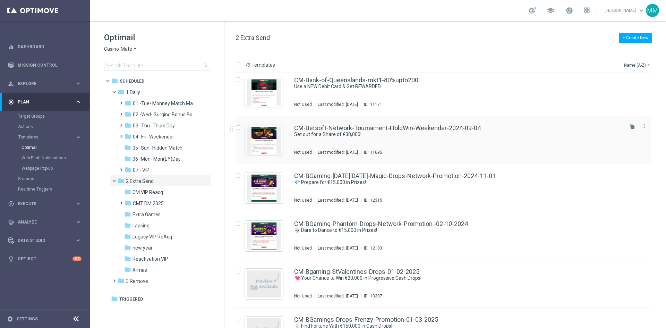
scroll to position [173, 0]
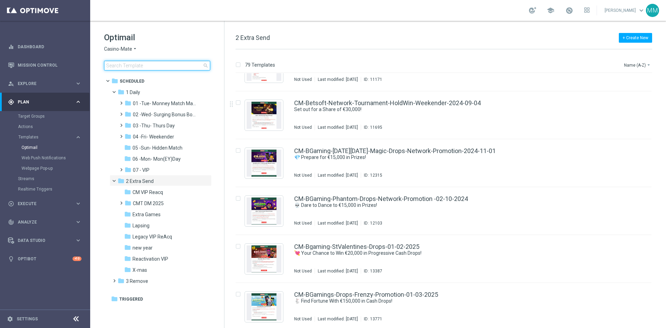
click at [151, 66] on input at bounding box center [157, 66] width 106 height 10
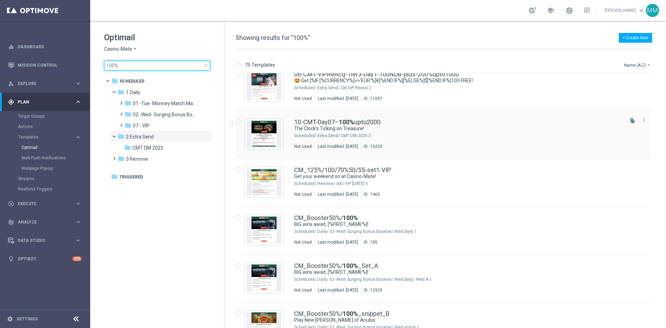
scroll to position [312, 0]
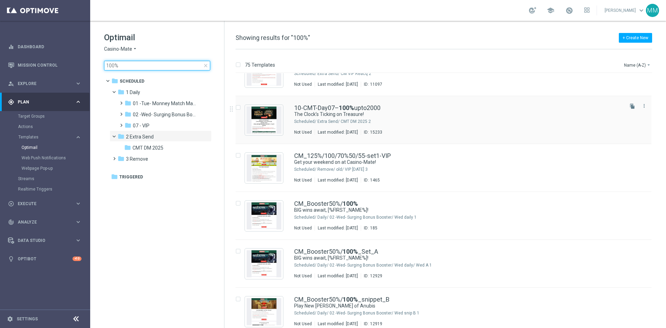
type input "100%"
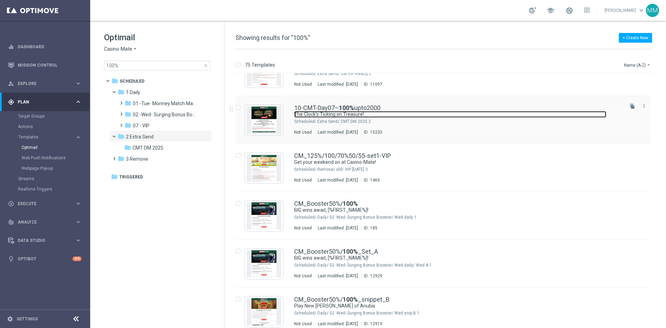
click at [384, 116] on link "The Clock’s Ticking on Treasure!" at bounding box center [450, 114] width 312 height 7
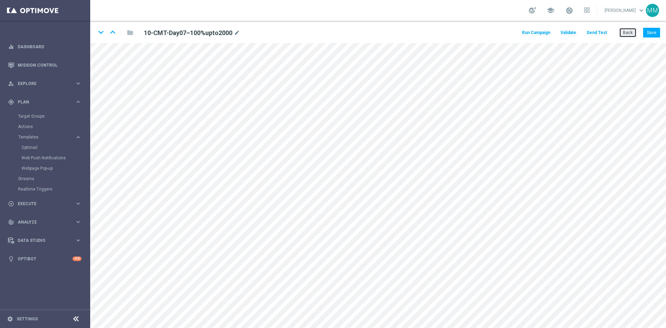
click at [623, 32] on button "Back" at bounding box center [627, 33] width 17 height 10
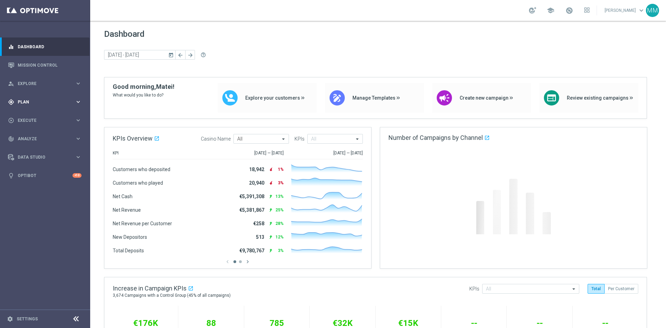
click at [75, 100] on icon "keyboard_arrow_right" at bounding box center [78, 102] width 7 height 7
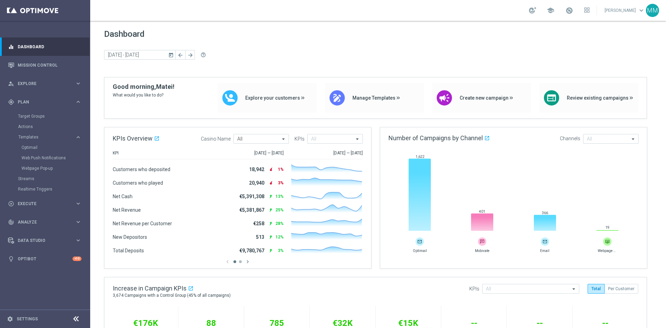
click at [29, 143] on div "Optimail" at bounding box center [56, 147] width 68 height 10
click at [29, 144] on div "Optimail" at bounding box center [56, 147] width 68 height 10
click at [29, 146] on link "Optimail" at bounding box center [47, 148] width 51 height 6
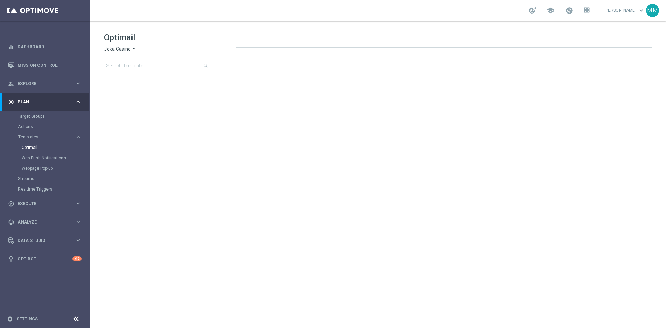
click at [115, 53] on div "Optimail Joka Casino arrow_drop_down × Joka Casino search" at bounding box center [164, 51] width 120 height 39
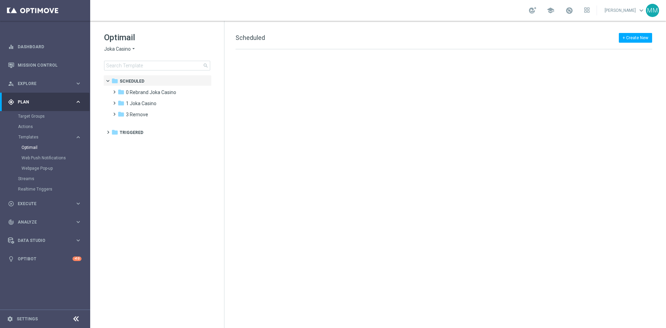
click at [117, 47] on span "Joka Casino" at bounding box center [117, 49] width 27 height 7
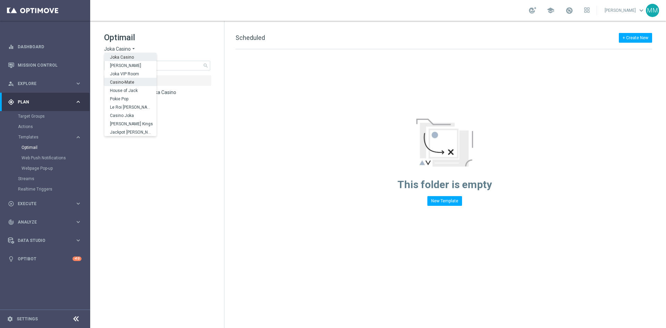
click at [0, 0] on span "Casino-Mate" at bounding box center [0, 0] width 0 height 0
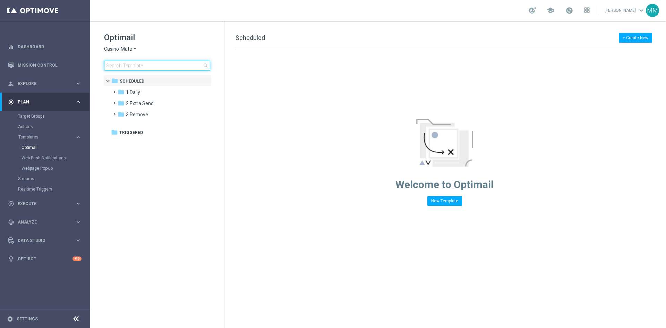
click at [148, 67] on input at bounding box center [157, 66] width 106 height 10
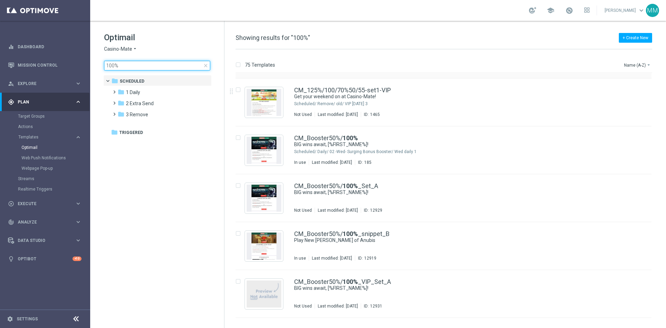
scroll to position [382, 0]
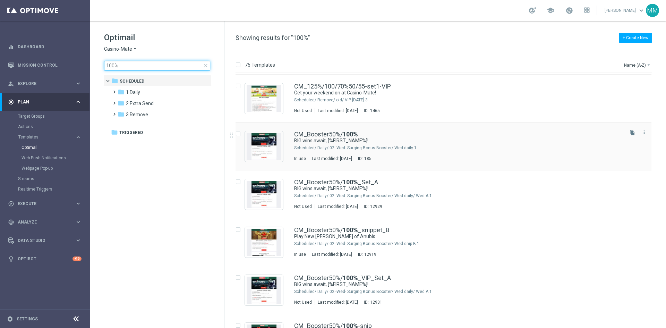
type input "100%"
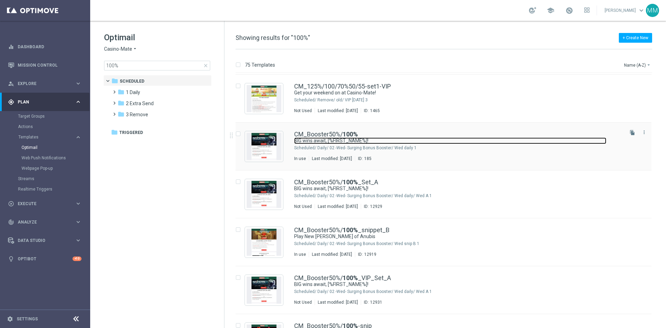
click at [403, 143] on link "BIG wins await, [%FIRST_NAME%]!" at bounding box center [450, 140] width 312 height 7
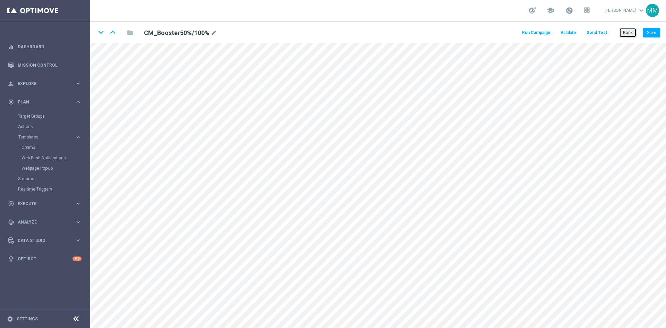
click at [627, 35] on button "Back" at bounding box center [627, 33] width 17 height 10
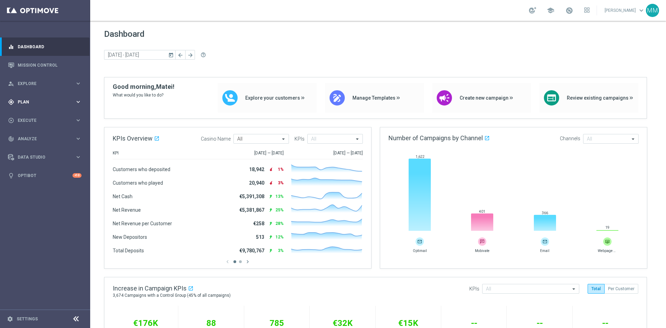
click at [39, 104] on div "gps_fixed Plan" at bounding box center [41, 102] width 67 height 6
click at [33, 146] on link "Optimail" at bounding box center [47, 148] width 51 height 6
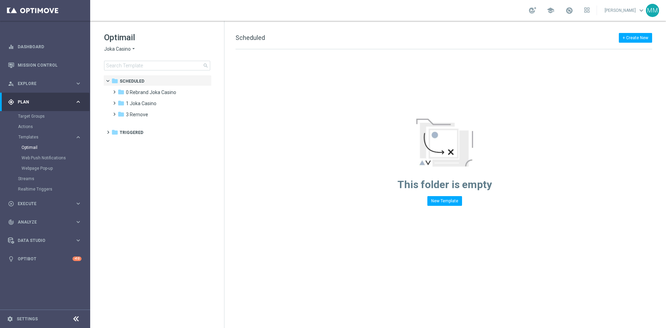
click at [127, 48] on span "Joka Casino" at bounding box center [117, 49] width 27 height 7
click at [0, 0] on span "Casino-Mate" at bounding box center [0, 0] width 0 height 0
click at [138, 65] on input at bounding box center [157, 66] width 106 height 10
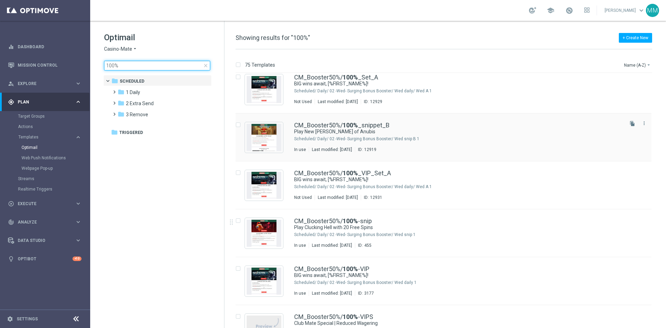
scroll to position [520, 0]
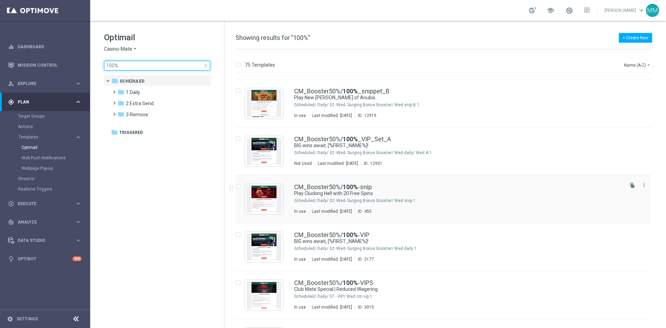
type input "100%"
click at [426, 198] on div "1 Daily/ 02 -Wed- Surging Bonus Booster/ Wed snip" at bounding box center [469, 201] width 305 height 6
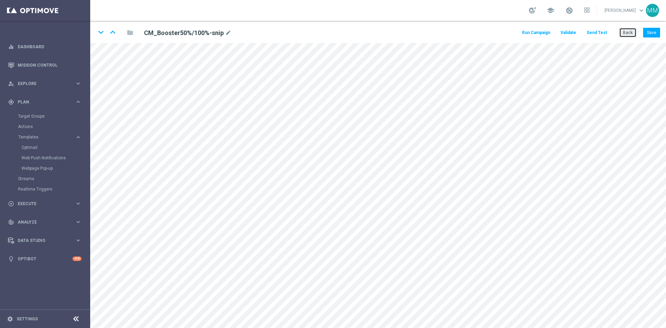
click at [624, 33] on button "Back" at bounding box center [627, 33] width 17 height 10
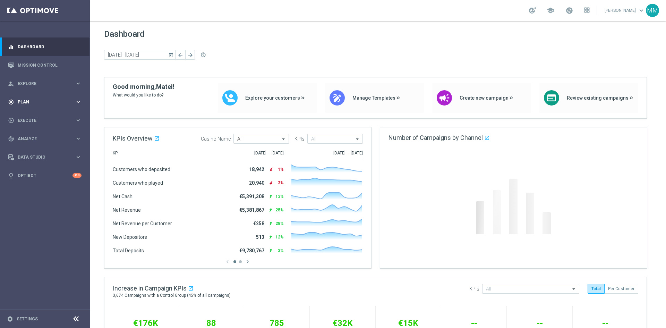
click at [75, 100] on icon "keyboard_arrow_right" at bounding box center [78, 102] width 7 height 7
click at [36, 145] on link "Optimail" at bounding box center [47, 148] width 51 height 6
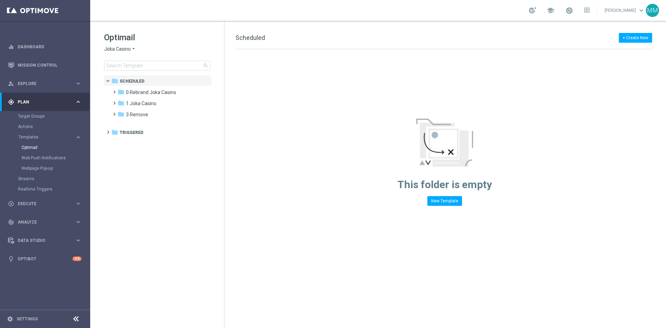
click at [111, 46] on span "Joka Casino" at bounding box center [117, 49] width 27 height 7
click at [0, 0] on span "Casino-Mate" at bounding box center [0, 0] width 0 height 0
click at [145, 90] on div "folder 1 Daily" at bounding box center [158, 92] width 80 height 8
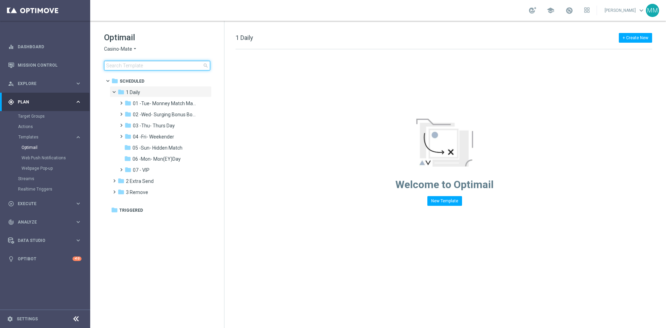
click at [153, 62] on input at bounding box center [157, 66] width 106 height 10
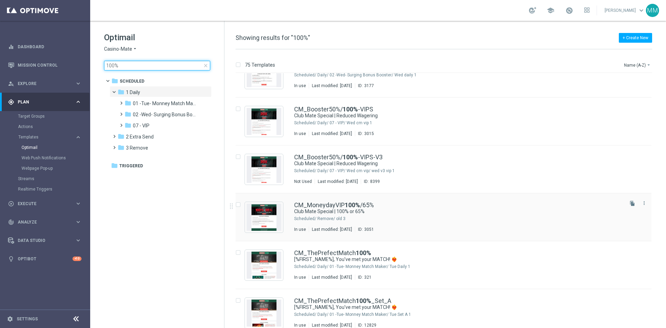
scroll to position [751, 0]
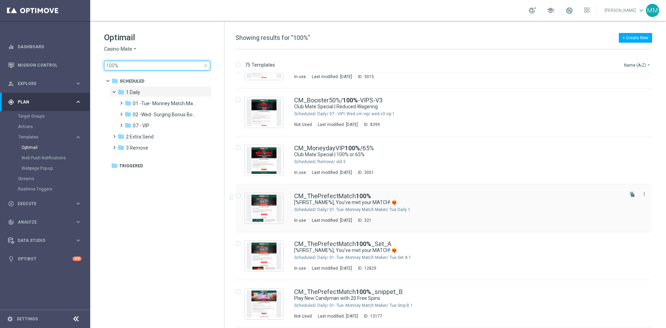
type input "100%"
click at [383, 212] on div "CM_ThePrefectMatch 100% [%FIRST_NAME%], You’ve met your MATCH! ❤️‍🔥 Scheduled/ …" at bounding box center [458, 208] width 328 height 30
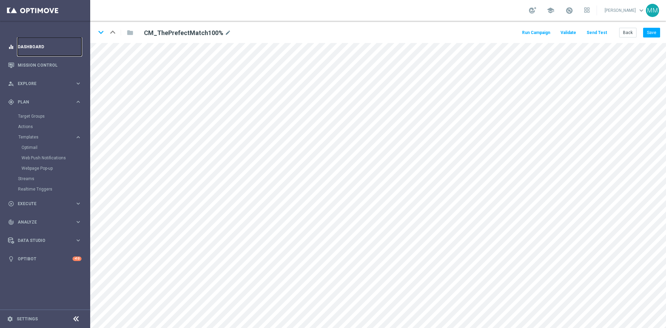
click at [36, 50] on link "Dashboard" at bounding box center [50, 46] width 64 height 18
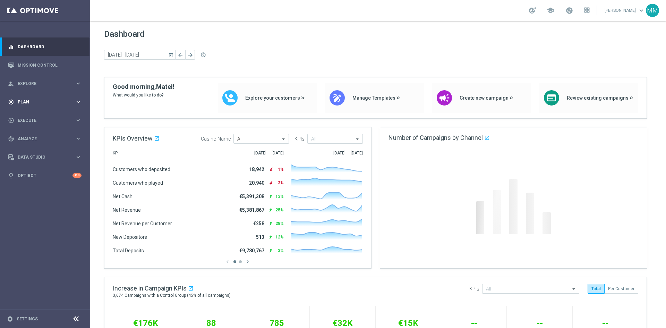
click at [79, 107] on div "gps_fixed Plan keyboard_arrow_right" at bounding box center [45, 102] width 90 height 18
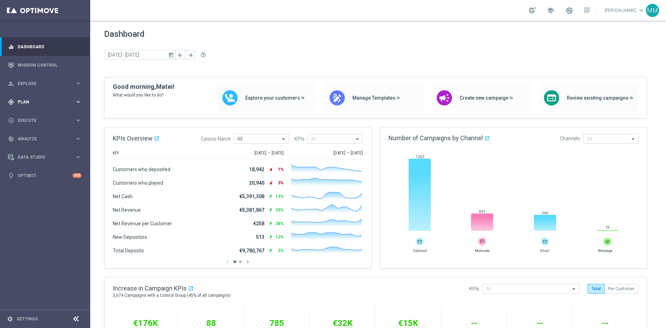
click at [80, 99] on icon "keyboard_arrow_right" at bounding box center [78, 102] width 7 height 7
click at [28, 145] on link "Optimail" at bounding box center [47, 148] width 51 height 6
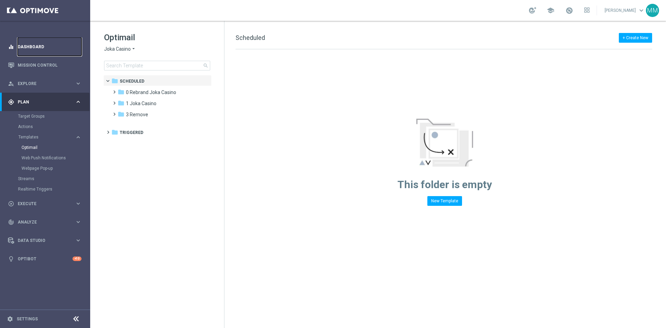
click at [29, 43] on link "Dashboard" at bounding box center [50, 46] width 64 height 18
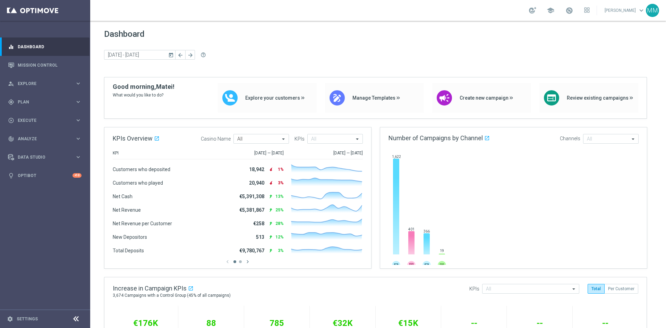
click at [550, 9] on div "school" at bounding box center [559, 11] width 61 height 12
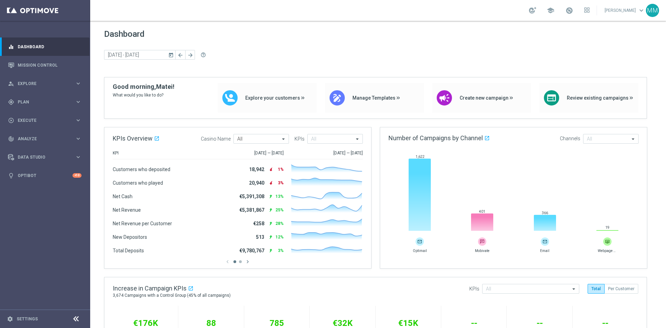
click at [549, 10] on div "school" at bounding box center [559, 11] width 61 height 12
click at [552, 10] on span "school" at bounding box center [551, 11] width 8 height 8
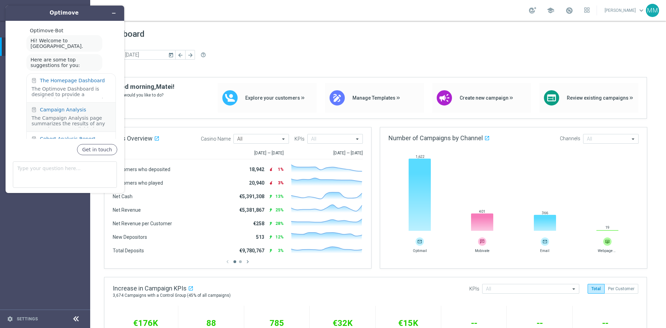
scroll to position [25, 0]
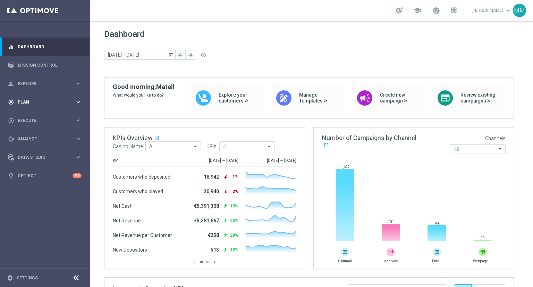
click at [80, 102] on icon "keyboard_arrow_right" at bounding box center [78, 102] width 7 height 7
click at [39, 136] on span "Templates" at bounding box center [43, 137] width 50 height 4
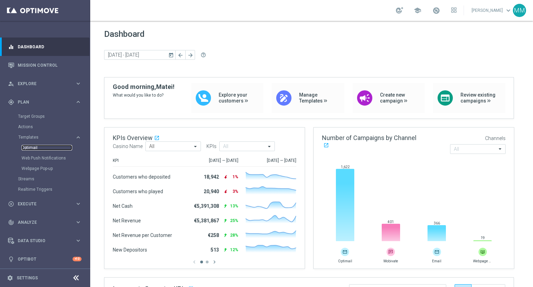
click at [36, 145] on link "Optimail" at bounding box center [47, 148] width 51 height 6
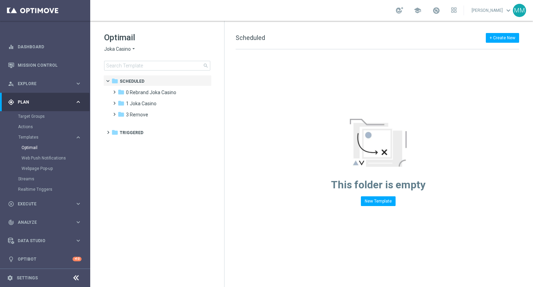
click at [132, 51] on icon "arrow_drop_down" at bounding box center [134, 49] width 6 height 7
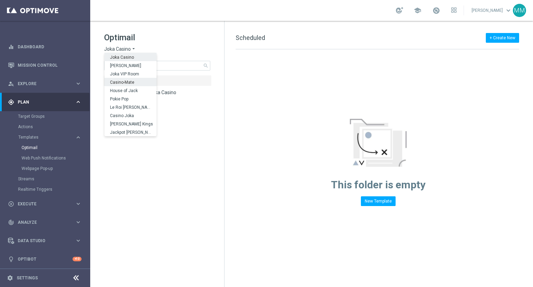
click at [136, 81] on div "Casino-Mate" at bounding box center [130, 82] width 52 height 8
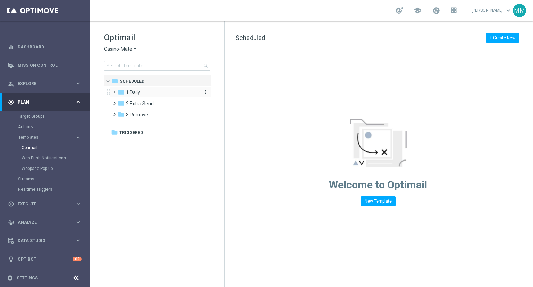
click at [156, 95] on div "folder 1 Daily" at bounding box center [158, 92] width 80 height 8
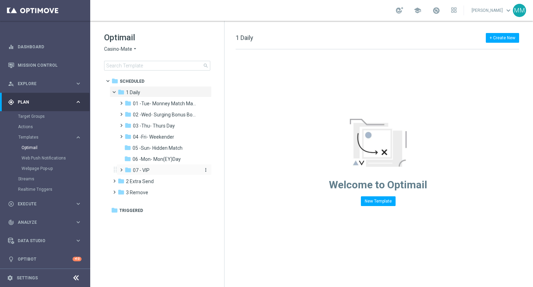
click at [158, 168] on div "folder 07 - VIP" at bounding box center [162, 170] width 74 height 8
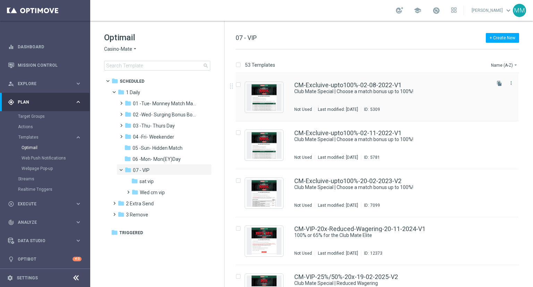
click at [313, 103] on div "CM-Excluive-upto100%-02-08-2022-V1 Club Mate Special | Choose a match bonus up …" at bounding box center [391, 97] width 195 height 30
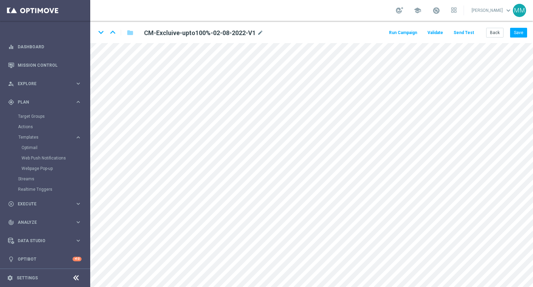
click at [465, 37] on div "Run Campaign Validate Send Test Back Save" at bounding box center [457, 33] width 139 height 10
click at [460, 37] on div "keyboard_arrow_down keyboard_arrow_up folder CM-Excluive-upto100%-02-08-2022-V1…" at bounding box center [311, 32] width 443 height 22
click at [468, 32] on button "Send Test" at bounding box center [463, 32] width 23 height 9
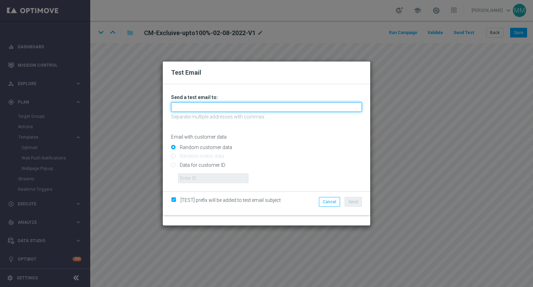
click at [215, 104] on input "text" at bounding box center [266, 107] width 191 height 10
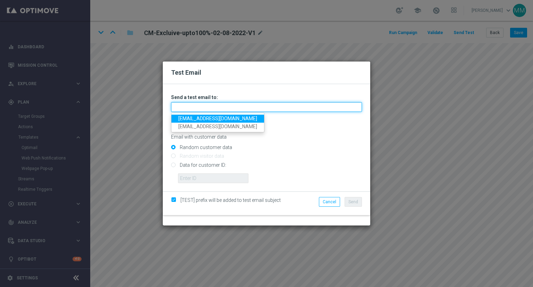
type input "[EMAIL_ADDRESS][DOMAIN_NAME]"
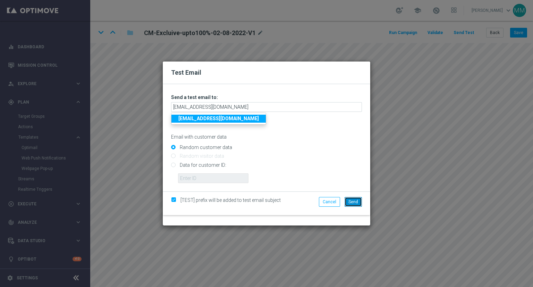
drag, startPoint x: 360, startPoint y: 202, endPoint x: 357, endPoint y: 206, distance: 4.7
click at [360, 203] on button "Send" at bounding box center [352, 202] width 17 height 10
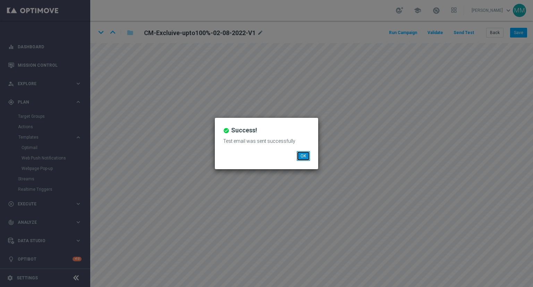
click at [306, 154] on button "OK" at bounding box center [303, 156] width 13 height 10
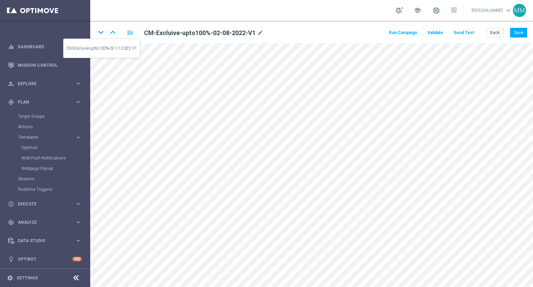
click at [98, 34] on icon "keyboard_arrow_down" at bounding box center [101, 32] width 10 height 10
click at [488, 34] on button "Back" at bounding box center [494, 33] width 17 height 10
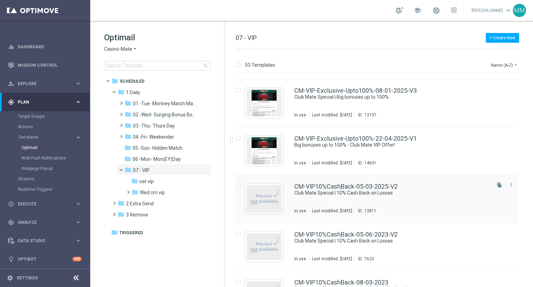
scroll to position [624, 0]
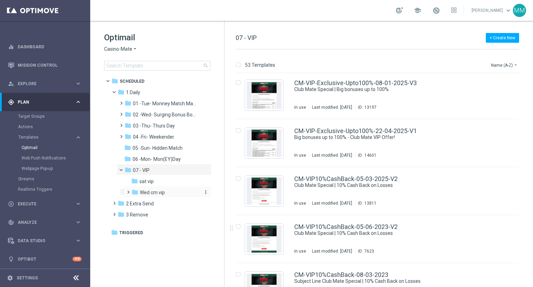
click at [157, 190] on span "Wed cm vip" at bounding box center [152, 192] width 25 height 6
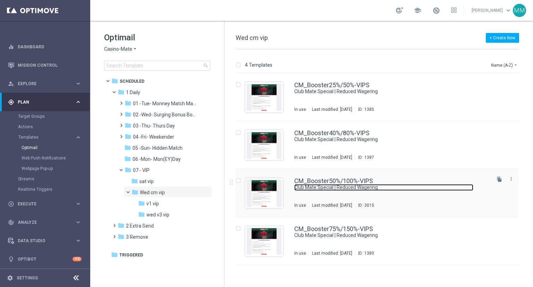
click at [363, 187] on link "Club Mate Special | Reduced Wagering" at bounding box center [383, 187] width 179 height 7
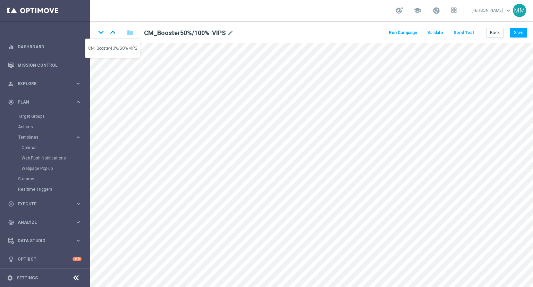
click at [112, 36] on icon "keyboard_arrow_up" at bounding box center [113, 32] width 10 height 10
click at [489, 34] on button "Back" at bounding box center [494, 33] width 17 height 10
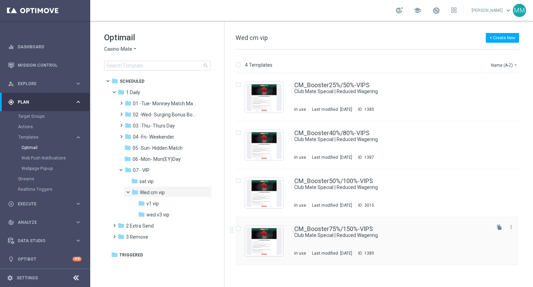
click at [316, 256] on div "CM_Booster75%/150%-VIPS Club Mate Special | Reduced Wagering In use Last modifi…" at bounding box center [377, 241] width 283 height 48
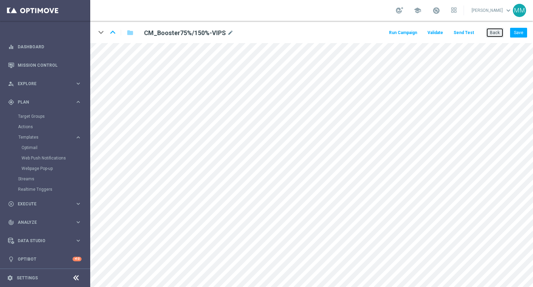
click at [494, 36] on button "Back" at bounding box center [494, 33] width 17 height 10
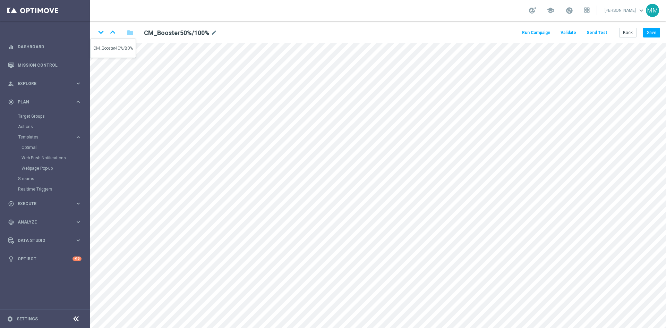
click at [112, 31] on icon "keyboard_arrow_up" at bounding box center [113, 32] width 10 height 10
click at [629, 34] on button "Back" at bounding box center [627, 33] width 17 height 10
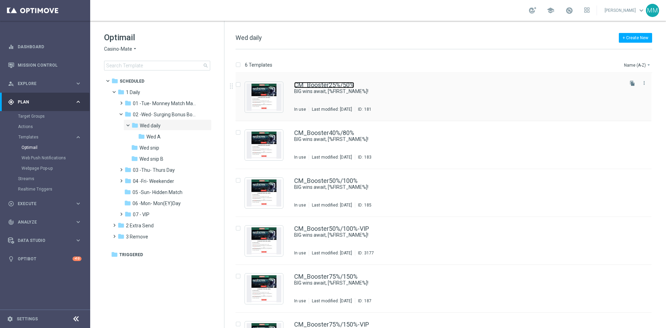
click at [315, 87] on link "CM_Booster25%/50%" at bounding box center [324, 85] width 60 height 6
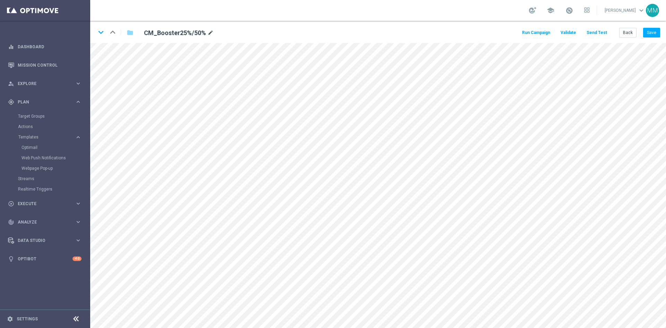
click at [211, 34] on icon "mode_edit" at bounding box center [210, 33] width 6 height 8
click at [101, 36] on icon "keyboard_arrow_down" at bounding box center [101, 32] width 10 height 10
click at [212, 33] on div "CM_Booster40%/80% mode_edit" at bounding box center [225, 32] width 172 height 9
click at [210, 33] on icon "mode_edit" at bounding box center [210, 33] width 6 height 8
drag, startPoint x: 101, startPoint y: 34, endPoint x: 101, endPoint y: 38, distance: 4.2
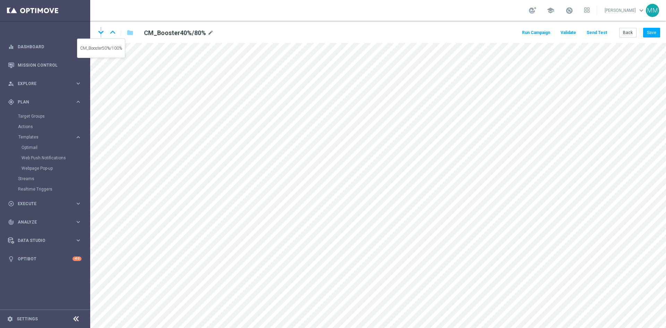
click at [101, 34] on icon "keyboard_arrow_down" at bounding box center [101, 32] width 10 height 10
click at [213, 35] on icon "mode_edit" at bounding box center [214, 33] width 6 height 8
click at [102, 32] on icon "keyboard_arrow_down" at bounding box center [101, 32] width 10 height 10
click at [227, 32] on icon "mode_edit" at bounding box center [226, 33] width 6 height 8
click at [104, 32] on icon "keyboard_arrow_down" at bounding box center [101, 32] width 10 height 10
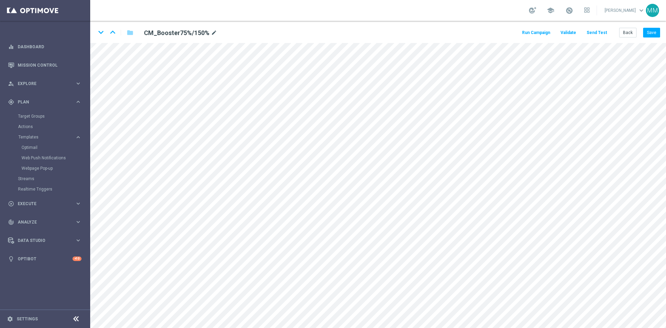
click at [213, 32] on icon "mode_edit" at bounding box center [214, 33] width 6 height 8
drag, startPoint x: 101, startPoint y: 35, endPoint x: 99, endPoint y: 39, distance: 4.5
click at [101, 36] on icon "keyboard_arrow_down" at bounding box center [101, 32] width 10 height 10
click at [225, 33] on icon "mode_edit" at bounding box center [226, 33] width 6 height 8
click at [624, 25] on div "keyboard_arrow_down keyboard_arrow_up folder CM_Booster75%/150%-VIP mode_edit R…" at bounding box center [378, 32] width 576 height 22
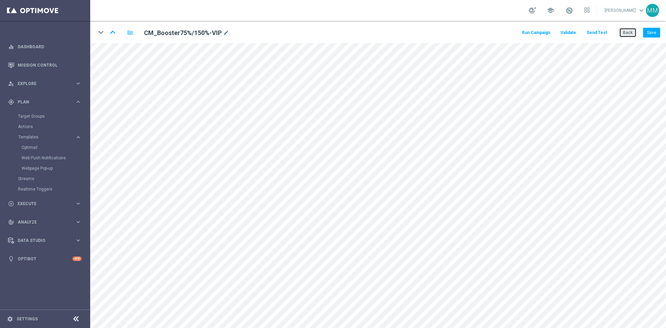
click at [624, 31] on button "Back" at bounding box center [627, 33] width 17 height 10
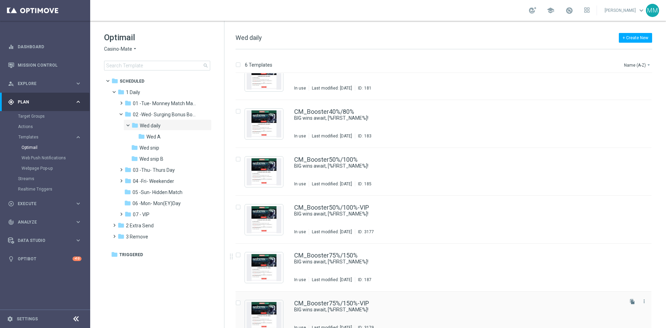
scroll to position [33, 0]
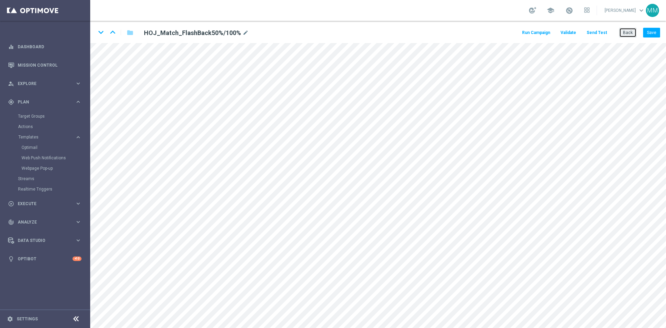
click at [631, 32] on button "Back" at bounding box center [627, 33] width 17 height 10
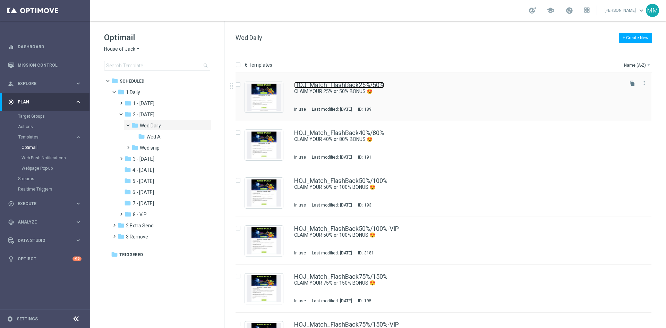
click at [370, 87] on link "HOJ_Match_FlashBack25%/50%" at bounding box center [339, 85] width 90 height 6
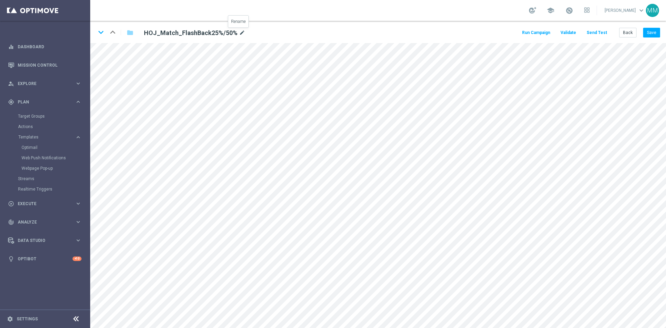
click at [239, 30] on icon "mode_edit" at bounding box center [242, 33] width 6 height 8
click at [105, 31] on icon "keyboard_arrow_down" at bounding box center [101, 32] width 10 height 10
click at [241, 33] on icon "mode_edit" at bounding box center [242, 33] width 6 height 8
click at [104, 32] on icon "keyboard_arrow_down" at bounding box center [101, 32] width 10 height 10
click at [242, 32] on icon "mode_edit" at bounding box center [245, 33] width 6 height 8
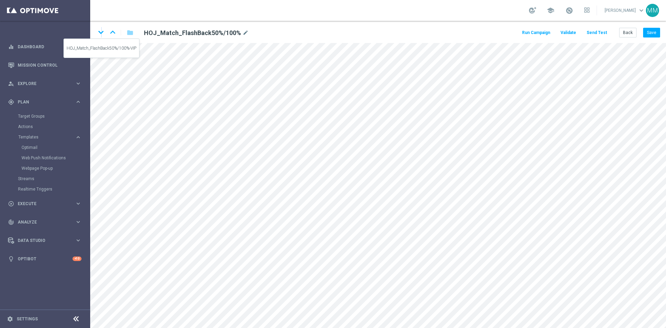
click at [102, 29] on icon "keyboard_arrow_down" at bounding box center [101, 32] width 10 height 10
click at [256, 33] on icon "mode_edit" at bounding box center [258, 33] width 6 height 8
click at [101, 32] on icon "keyboard_arrow_down" at bounding box center [101, 32] width 10 height 10
click at [243, 32] on icon "mode_edit" at bounding box center [245, 33] width 6 height 8
click at [105, 33] on icon "keyboard_arrow_down" at bounding box center [101, 32] width 10 height 10
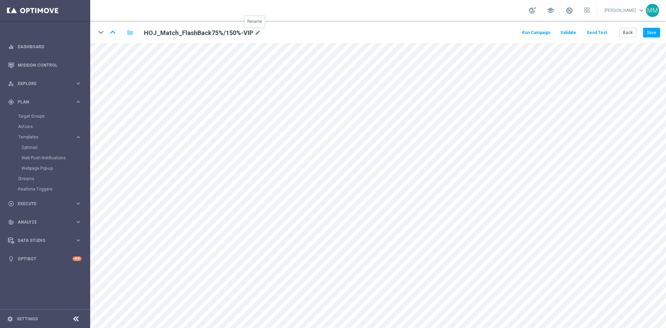
drag, startPoint x: 253, startPoint y: 32, endPoint x: 239, endPoint y: 39, distance: 16.1
click at [255, 32] on icon "mode_edit" at bounding box center [258, 33] width 6 height 8
click at [631, 35] on button "Back" at bounding box center [627, 33] width 17 height 10
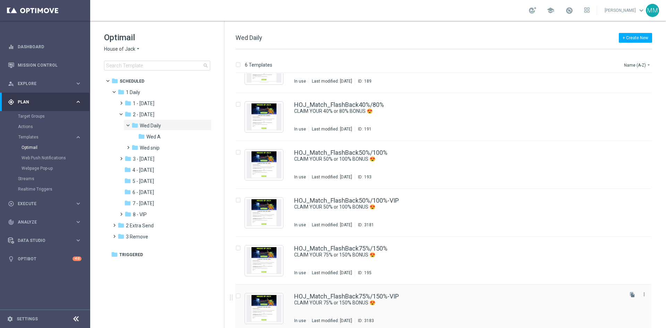
scroll to position [33, 0]
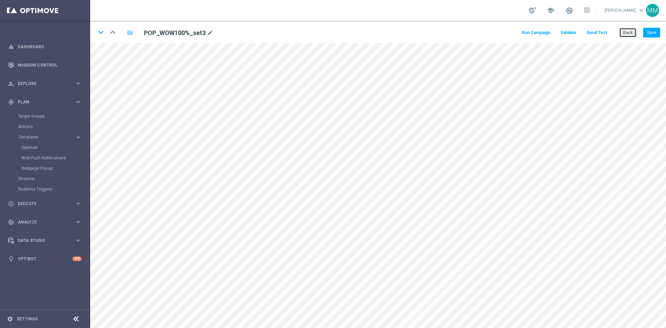
click at [629, 35] on button "Back" at bounding box center [627, 33] width 17 height 10
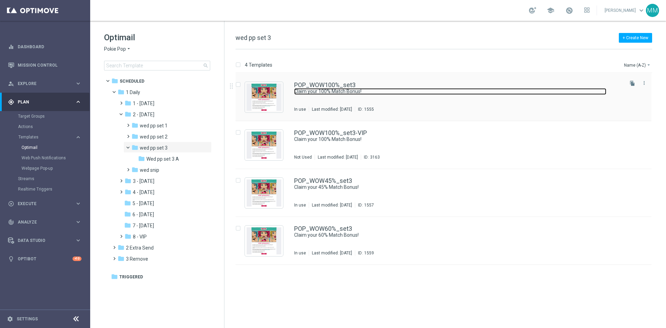
click at [329, 90] on link "Claim your 100% Match Bonus!" at bounding box center [450, 91] width 312 height 7
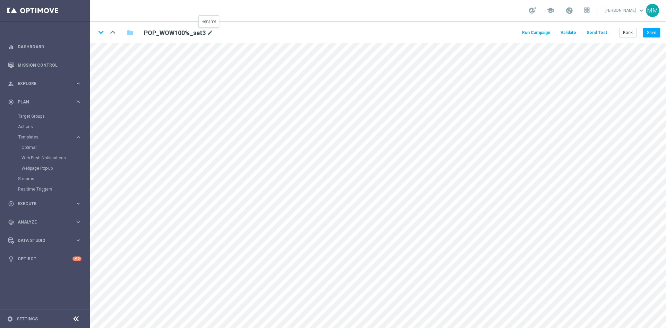
click at [210, 31] on icon "mode_edit" at bounding box center [210, 33] width 6 height 8
drag, startPoint x: 103, startPoint y: 36, endPoint x: 100, endPoint y: 40, distance: 4.2
click at [103, 37] on icon "keyboard_arrow_down" at bounding box center [101, 32] width 10 height 10
click at [222, 31] on icon "mode_edit" at bounding box center [222, 33] width 6 height 8
click at [103, 32] on icon "keyboard_arrow_down" at bounding box center [101, 32] width 10 height 10
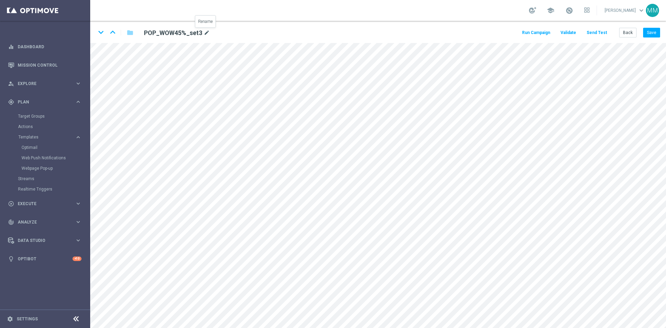
click at [206, 35] on icon "mode_edit" at bounding box center [207, 33] width 6 height 8
click at [103, 33] on icon "keyboard_arrow_down" at bounding box center [101, 32] width 10 height 10
click at [207, 34] on icon "mode_edit" at bounding box center [207, 33] width 6 height 8
click at [627, 37] on button "Back" at bounding box center [627, 33] width 17 height 10
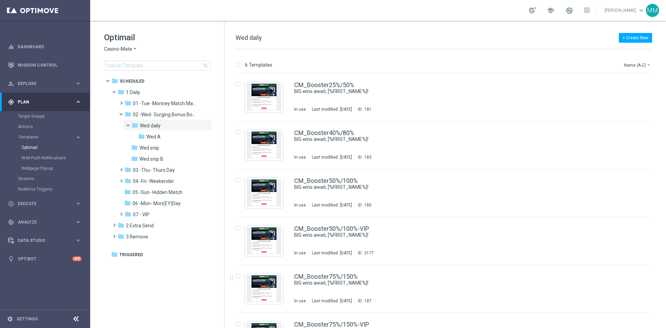
scroll to position [33, 0]
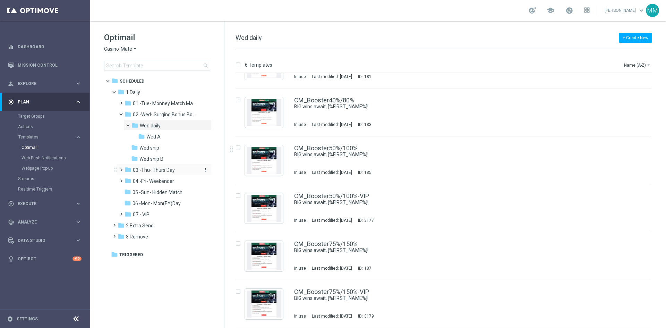
click at [170, 172] on span "03 -Thu- Thurs Day" at bounding box center [154, 170] width 42 height 6
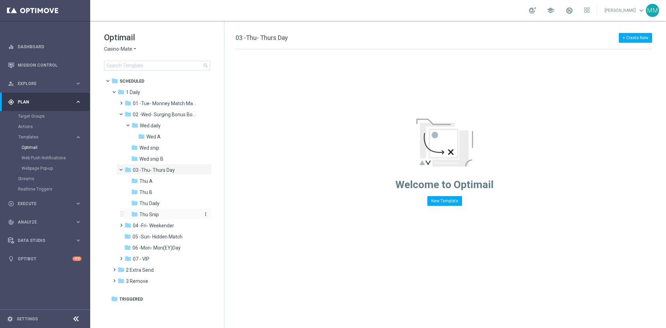
click at [157, 216] on span "Thu Snip" at bounding box center [148, 214] width 19 height 6
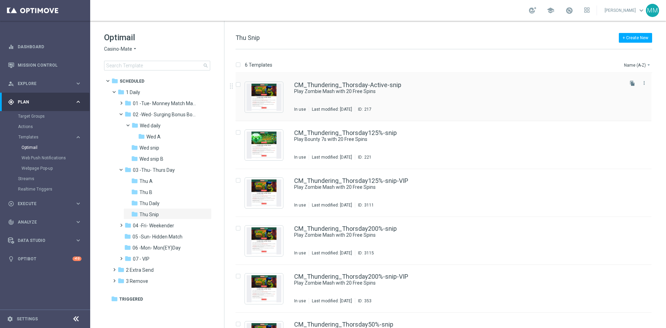
click at [381, 101] on div "CM_Thundering_Thorsday-Active-snip Play Zombie Mash with 20 Free Spins In use L…" at bounding box center [458, 97] width 328 height 30
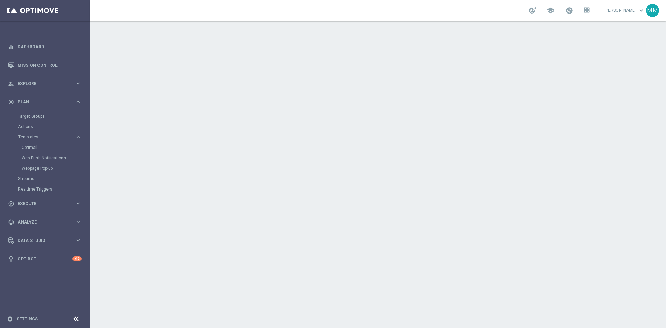
click at [381, 101] on div at bounding box center [378, 174] width 576 height 307
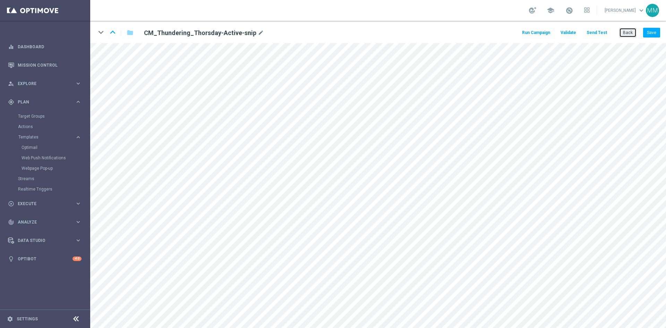
click at [630, 31] on button "Back" at bounding box center [627, 33] width 17 height 10
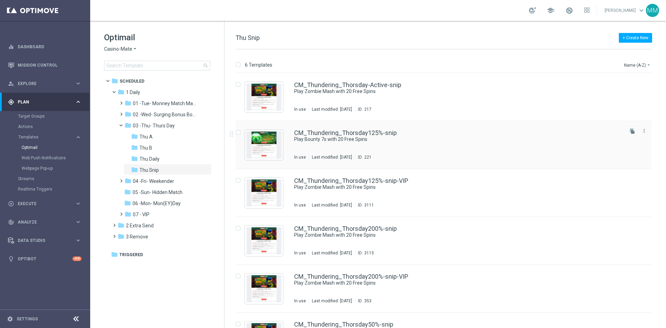
click at [394, 148] on div "CM_Thundering_Thorsday125%-snip Play Bounty 7s with 20 Free Spins In use Last m…" at bounding box center [458, 145] width 328 height 30
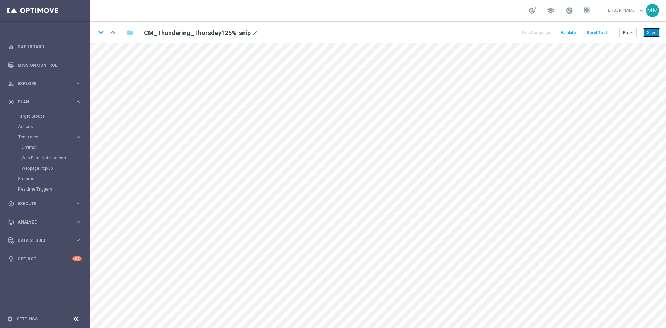
click at [648, 34] on button "Save" at bounding box center [651, 33] width 17 height 10
click at [651, 36] on button "Save" at bounding box center [651, 33] width 17 height 10
click at [650, 32] on button "Save" at bounding box center [651, 33] width 17 height 10
click at [652, 33] on button "Save" at bounding box center [651, 33] width 17 height 10
click at [653, 27] on div "keyboard_arrow_down keyboard_arrow_up folder CM_Thundering_Thorsday125%-snip mo…" at bounding box center [378, 32] width 576 height 22
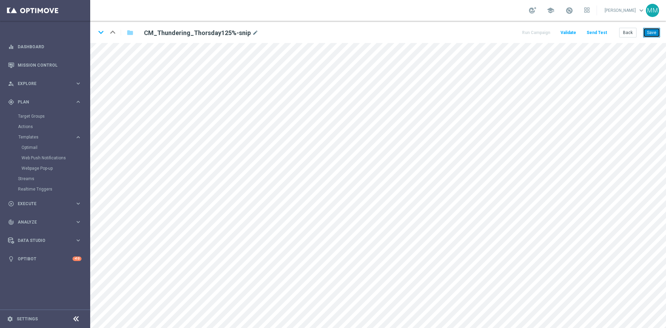
click at [647, 33] on button "Save" at bounding box center [651, 33] width 17 height 10
click at [647, 31] on button "Save" at bounding box center [651, 33] width 17 height 10
click at [652, 30] on button "Save" at bounding box center [651, 33] width 17 height 10
click at [649, 35] on button "Save" at bounding box center [651, 33] width 17 height 10
click at [654, 31] on button "Save" at bounding box center [651, 33] width 17 height 10
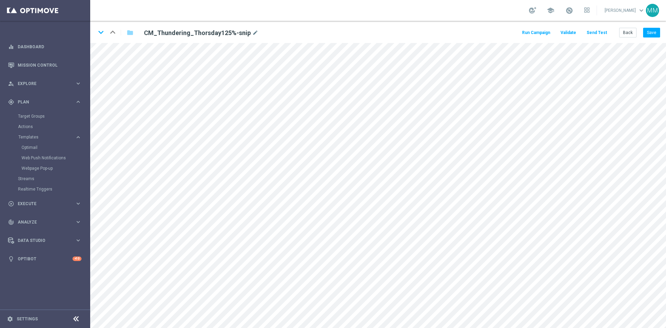
click at [591, 36] on button "Send Test" at bounding box center [597, 32] width 23 height 9
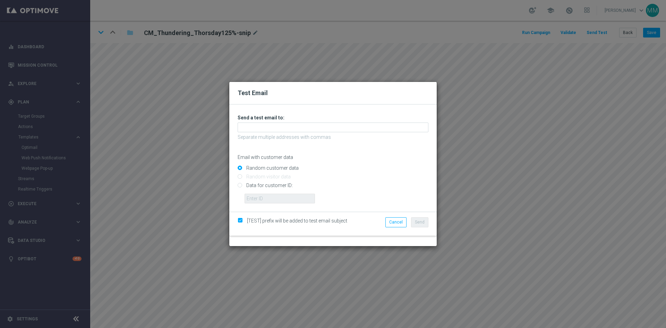
click at [304, 133] on div "Unable to send test email. If this problem persists, contact your CSM for assis…" at bounding box center [333, 158] width 191 height 89
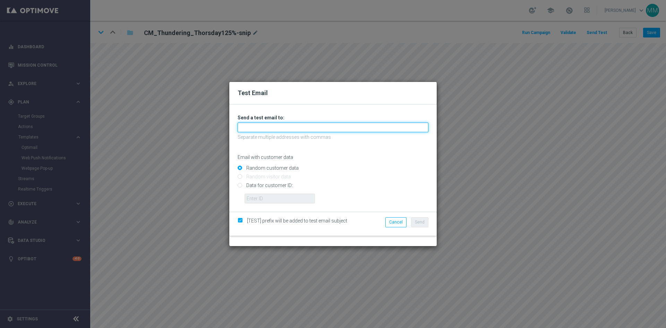
click at [303, 127] on input "text" at bounding box center [333, 127] width 191 height 10
type input "[EMAIL_ADDRESS][DOMAIN_NAME]"
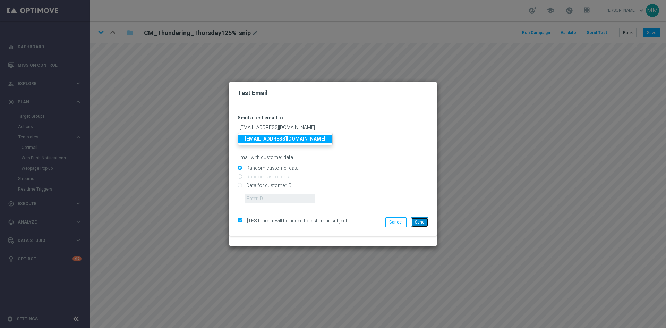
click at [423, 220] on span "Send" at bounding box center [420, 222] width 10 height 5
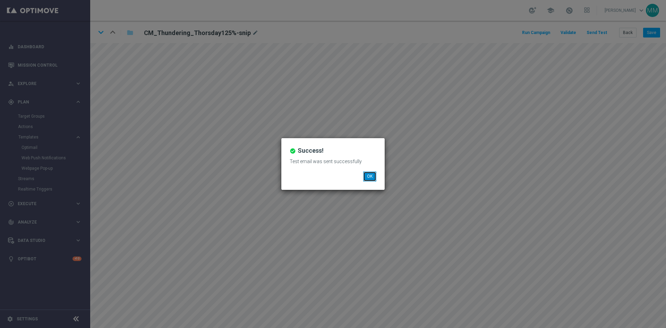
click at [371, 178] on button "OK" at bounding box center [369, 176] width 13 height 10
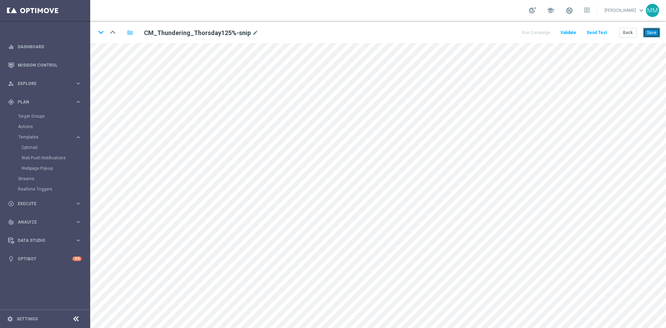
click at [652, 34] on button "Save" at bounding box center [651, 33] width 17 height 10
click at [654, 30] on button "Save" at bounding box center [651, 33] width 17 height 10
click at [655, 27] on div "keyboard_arrow_down keyboard_arrow_up folder CM_Thundering_Thorsday125%-snip mo…" at bounding box center [378, 32] width 576 height 22
click at [655, 36] on button "Save" at bounding box center [651, 33] width 17 height 10
click at [600, 33] on button "Send Test" at bounding box center [597, 32] width 23 height 9
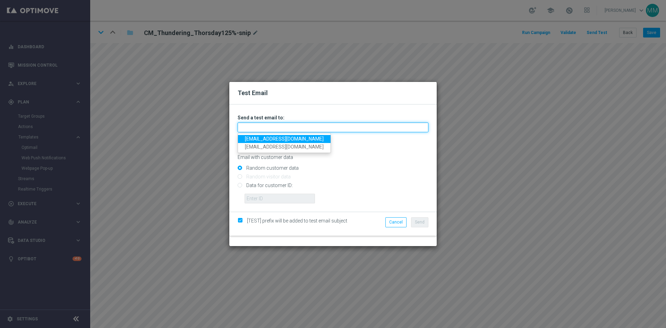
click at [317, 129] on input "text" at bounding box center [333, 127] width 191 height 10
type input "testingalltesting@gmail.com"
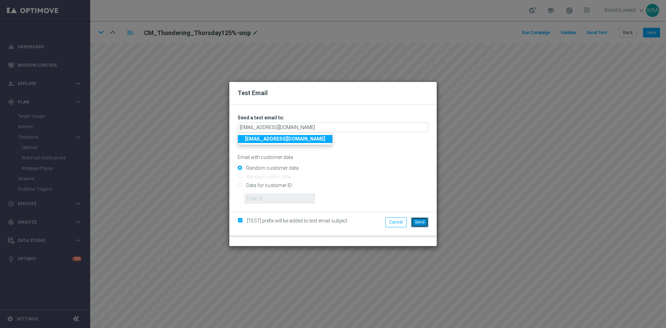
click at [419, 224] on button "Send" at bounding box center [419, 222] width 17 height 10
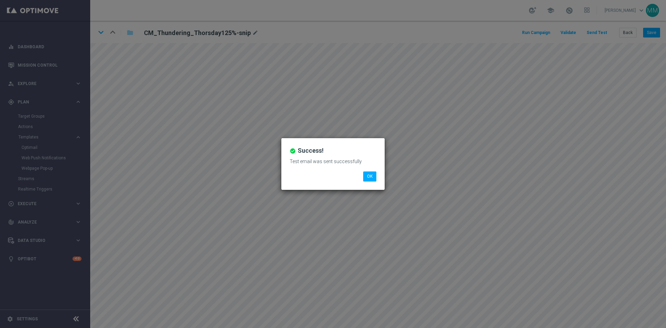
click at [368, 171] on div "Test email was sent successfully" at bounding box center [332, 163] width 97 height 15
click at [368, 175] on button "OK" at bounding box center [369, 176] width 13 height 10
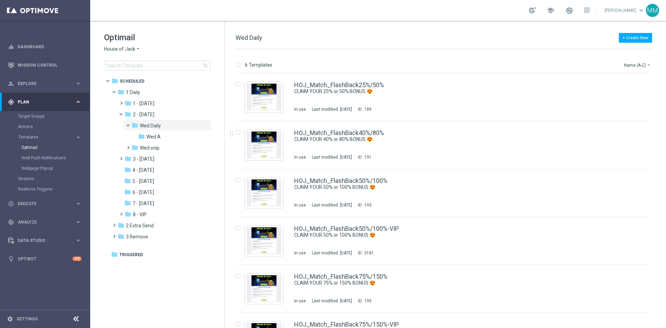
scroll to position [33, 0]
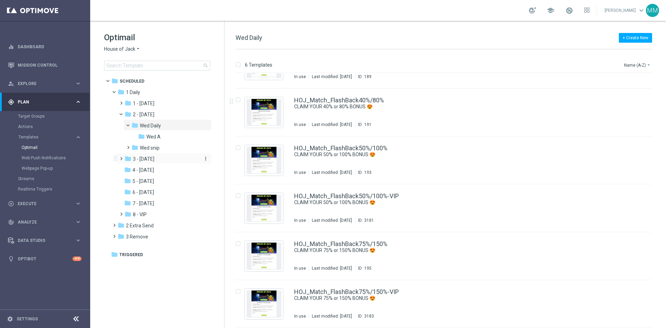
click at [154, 159] on span "3 - [DATE]" at bounding box center [144, 159] width 22 height 6
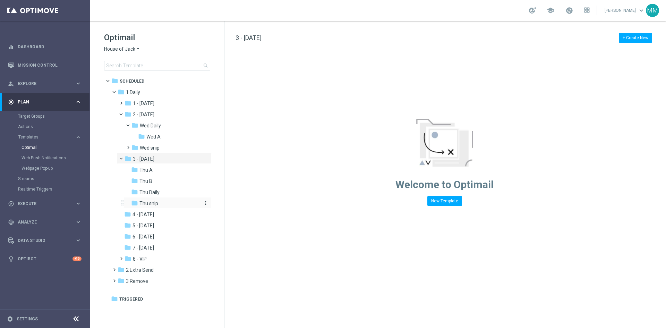
click at [152, 205] on span "Thu snip" at bounding box center [148, 203] width 19 height 6
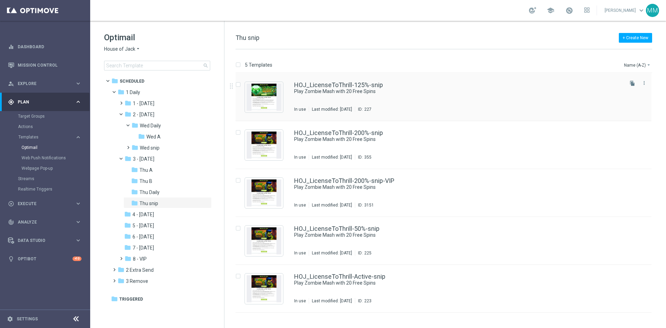
click at [381, 98] on div "HOJ_LicenseToThrill-125%-snip Play Zombie Mash with 20 Free Spins In use Last m…" at bounding box center [458, 97] width 328 height 30
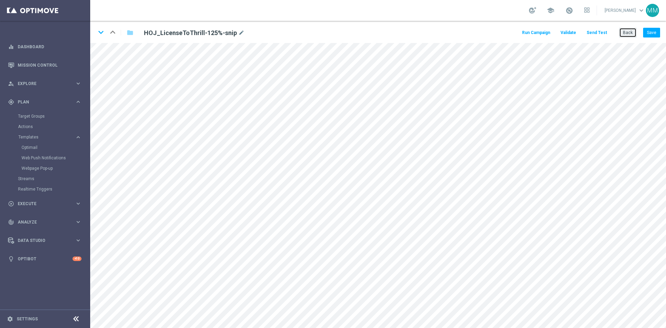
click at [626, 31] on button "Back" at bounding box center [627, 33] width 17 height 10
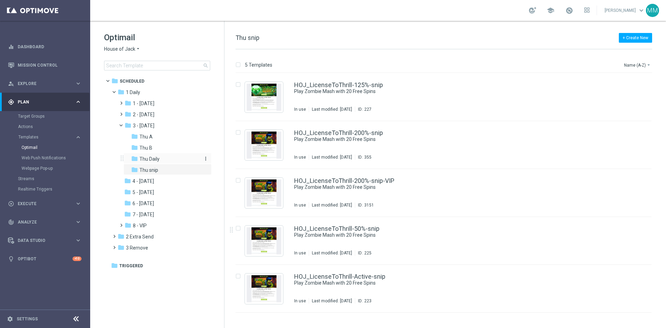
click at [160, 157] on div "folder Thu Daily" at bounding box center [165, 159] width 68 height 8
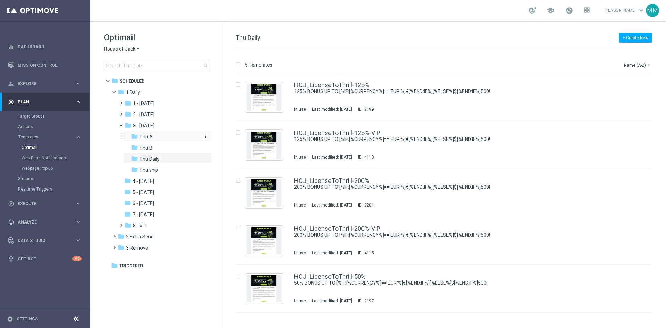
click at [146, 135] on span "Thu A" at bounding box center [145, 137] width 13 height 6
click at [159, 162] on span "Thu Daily" at bounding box center [149, 159] width 20 height 6
click at [158, 171] on span "Thu snip" at bounding box center [148, 170] width 19 height 6
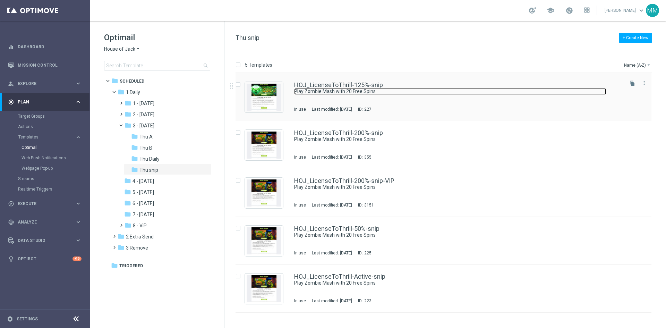
click at [344, 89] on link "Play Zombie Mash with 20 Free Spins" at bounding box center [450, 91] width 312 height 7
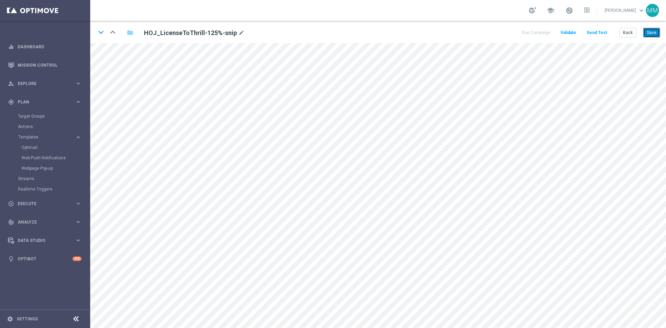
click at [646, 33] on button "Save" at bounding box center [651, 33] width 17 height 10
click at [653, 34] on button "Save" at bounding box center [651, 33] width 17 height 10
click at [649, 33] on button "Save" at bounding box center [651, 33] width 17 height 10
click at [653, 32] on button "Save" at bounding box center [651, 33] width 17 height 10
click at [116, 42] on div "keyboard_arrow_down keyboard_arrow_up folder HOJ_LicenseToThrill-125%-snip mode…" at bounding box center [378, 32] width 576 height 22
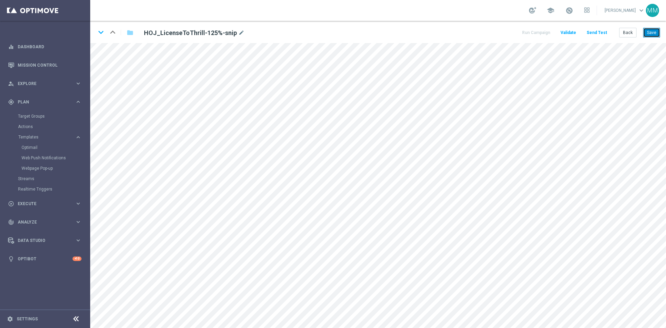
click at [650, 32] on button "Save" at bounding box center [651, 33] width 17 height 10
click at [658, 32] on button "Save" at bounding box center [651, 33] width 17 height 10
click at [657, 34] on button "Save" at bounding box center [651, 33] width 17 height 10
click at [656, 31] on button "Save" at bounding box center [651, 33] width 17 height 10
click at [603, 35] on button "Send Test" at bounding box center [597, 32] width 23 height 9
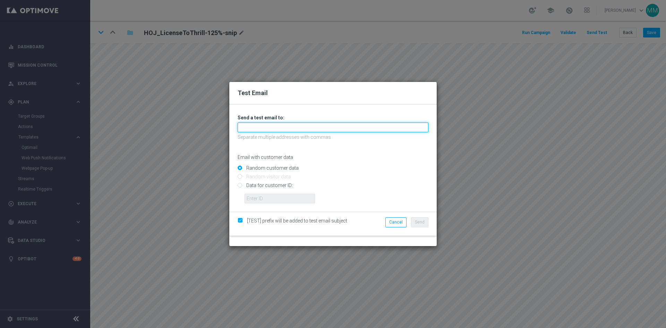
click at [284, 128] on input "text" at bounding box center [333, 127] width 191 height 10
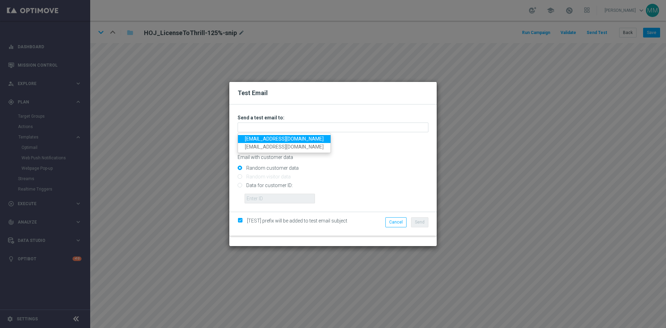
click at [264, 136] on link "[EMAIL_ADDRESS][DOMAIN_NAME]" at bounding box center [284, 139] width 93 height 8
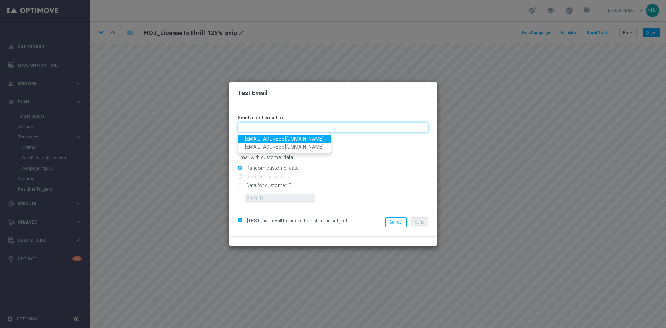
type input "[EMAIL_ADDRESS][DOMAIN_NAME]"
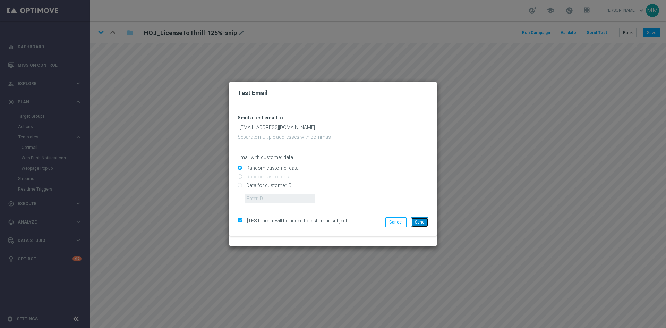
click at [417, 224] on span "Send" at bounding box center [420, 222] width 10 height 5
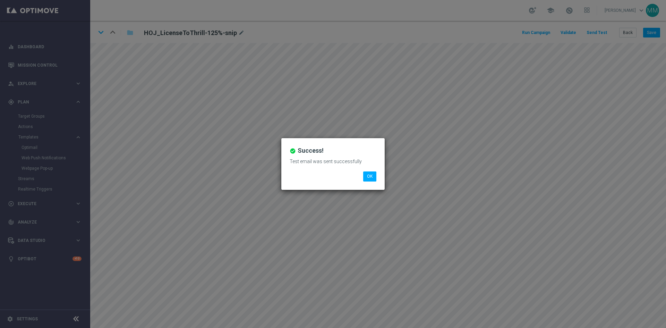
click at [374, 181] on div "check_circle Success! Test email was sent successfully OK" at bounding box center [332, 163] width 103 height 51
click at [371, 177] on button "OK" at bounding box center [369, 176] width 13 height 10
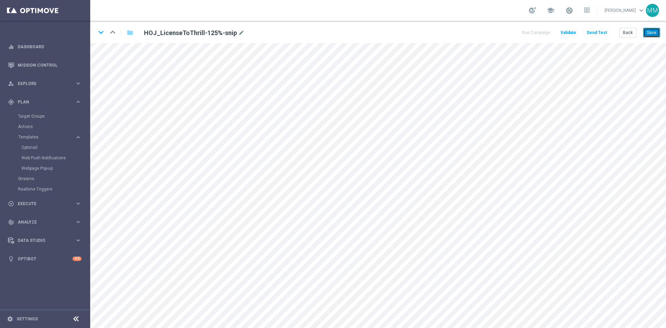
click at [646, 32] on button "Save" at bounding box center [651, 33] width 17 height 10
click at [655, 32] on button "Save" at bounding box center [651, 33] width 17 height 10
click at [647, 34] on button "Save" at bounding box center [651, 33] width 17 height 10
click at [658, 32] on button "Save" at bounding box center [651, 33] width 17 height 10
click at [649, 31] on button "Save" at bounding box center [651, 33] width 17 height 10
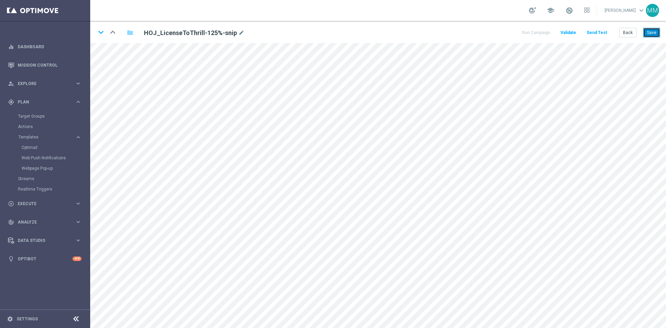
click at [654, 32] on button "Save" at bounding box center [651, 33] width 17 height 10
click at [595, 31] on button "Send Test" at bounding box center [597, 32] width 23 height 9
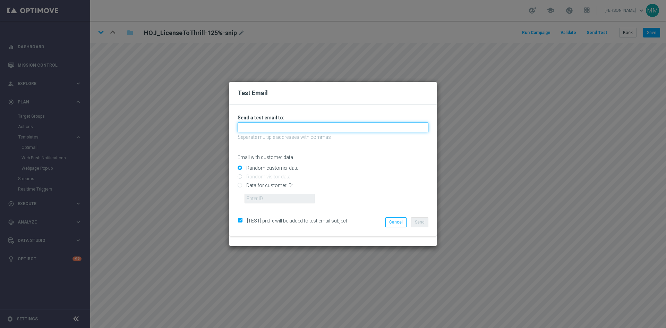
click at [327, 129] on input "text" at bounding box center [333, 127] width 191 height 10
type input "[EMAIL_ADDRESS][DOMAIN_NAME]"
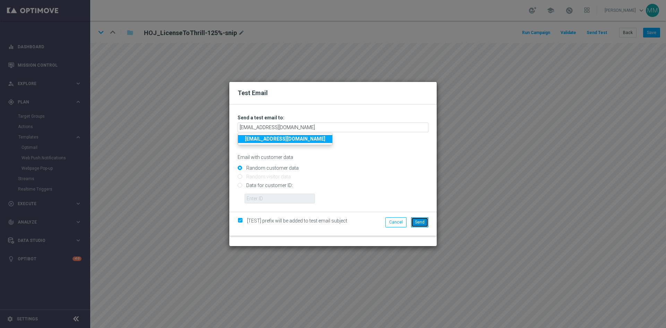
click at [417, 219] on button "Send" at bounding box center [419, 222] width 17 height 10
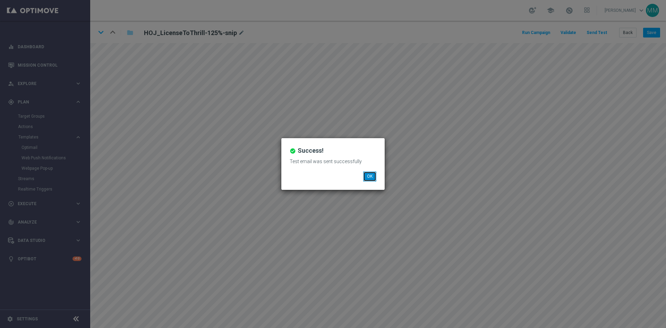
click at [370, 175] on button "OK" at bounding box center [369, 176] width 13 height 10
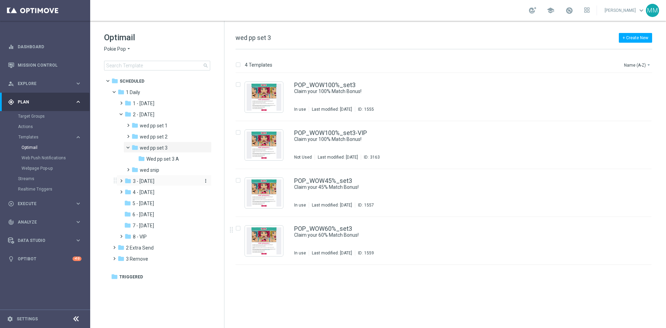
click at [150, 182] on span "3 - [DATE]" at bounding box center [144, 181] width 22 height 6
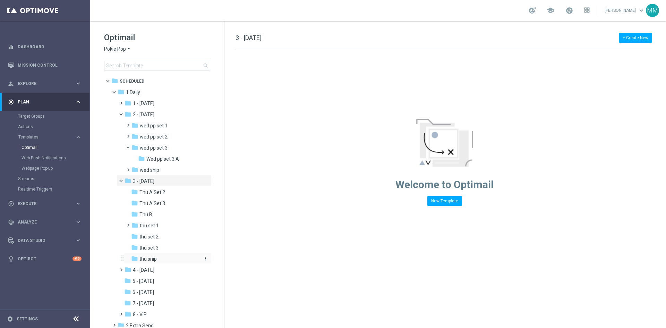
click at [156, 256] on span "thu snip" at bounding box center [147, 259] width 17 height 6
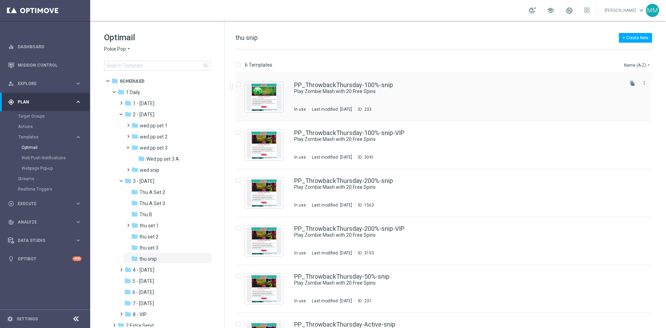
click at [390, 113] on div "PP_ThrowbackThursday-100%-snip Play Zombie Mash with 20 Free Spins In use Last …" at bounding box center [444, 97] width 416 height 48
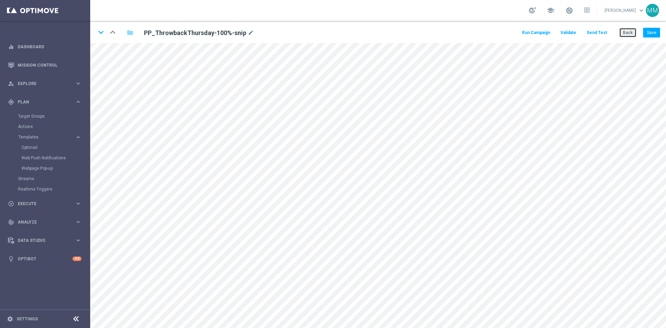
drag, startPoint x: 628, startPoint y: 36, endPoint x: 620, endPoint y: 41, distance: 9.3
click at [627, 36] on button "Back" at bounding box center [627, 33] width 17 height 10
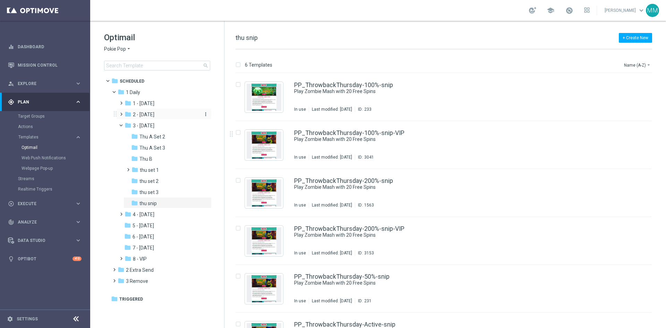
click at [165, 116] on div "folder 2 - [DATE]" at bounding box center [162, 115] width 74 height 8
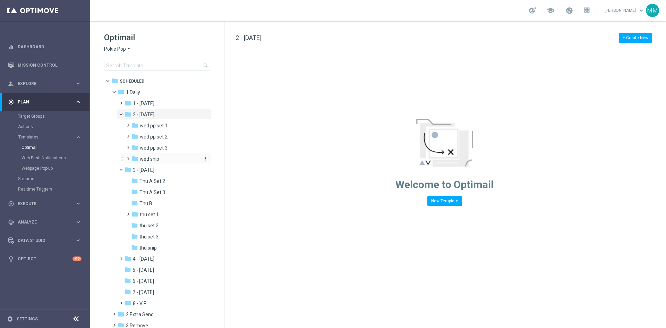
click at [169, 161] on div "folder wed snip" at bounding box center [165, 159] width 68 height 8
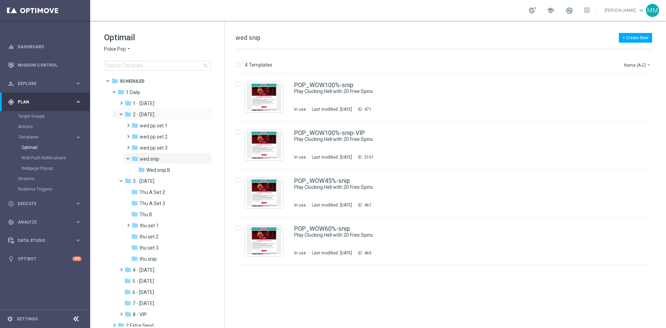
click at [123, 113] on span at bounding box center [124, 112] width 3 height 3
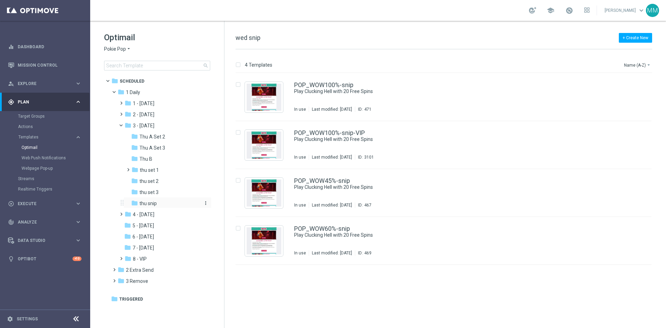
click at [160, 203] on div "folder thu snip" at bounding box center [165, 203] width 68 height 8
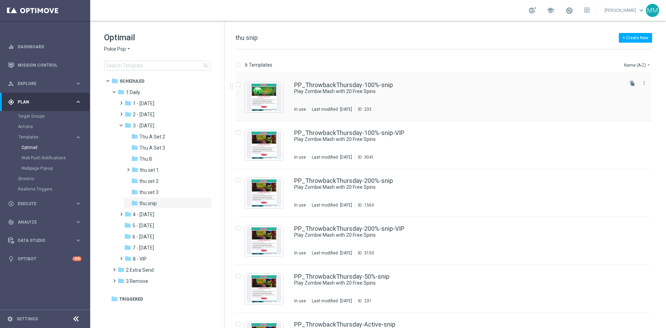
click at [401, 99] on div "PP_ThrowbackThursday-100%-snip Play Zombie Mash with 20 Free Spins In use Last …" at bounding box center [458, 97] width 328 height 30
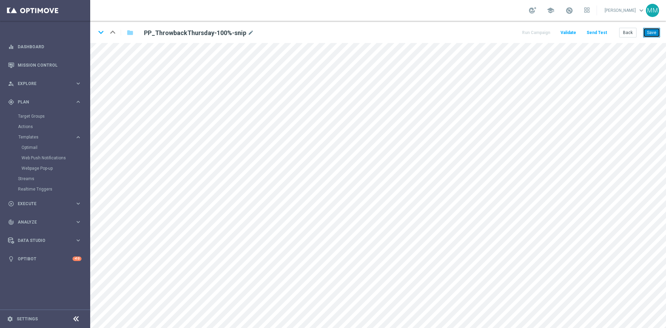
drag, startPoint x: 655, startPoint y: 29, endPoint x: 650, endPoint y: 37, distance: 9.2
click at [655, 30] on button "Save" at bounding box center [651, 33] width 17 height 10
click at [654, 31] on button "Save" at bounding box center [651, 33] width 17 height 10
click at [655, 33] on button "Save" at bounding box center [651, 33] width 17 height 10
click at [649, 33] on button "Save" at bounding box center [651, 33] width 17 height 10
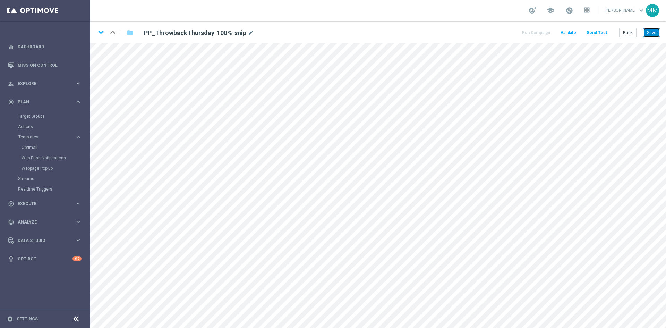
click at [650, 36] on button "Save" at bounding box center [651, 33] width 17 height 10
click at [653, 35] on button "Save" at bounding box center [651, 33] width 17 height 10
click at [652, 33] on button "Save" at bounding box center [651, 33] width 17 height 10
click at [649, 31] on button "Save" at bounding box center [651, 33] width 17 height 10
click at [598, 31] on button "Send Test" at bounding box center [597, 32] width 23 height 9
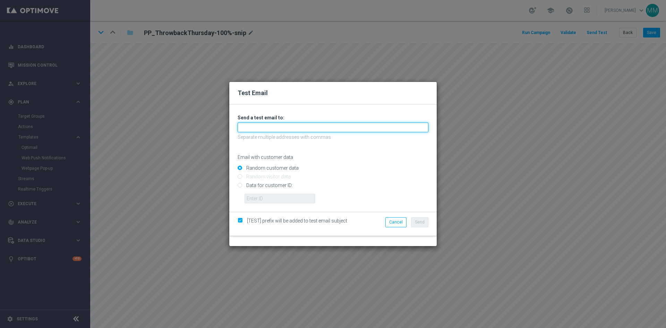
click at [288, 131] on input "text" at bounding box center [333, 127] width 191 height 10
type input "[EMAIL_ADDRESS][DOMAIN_NAME]"
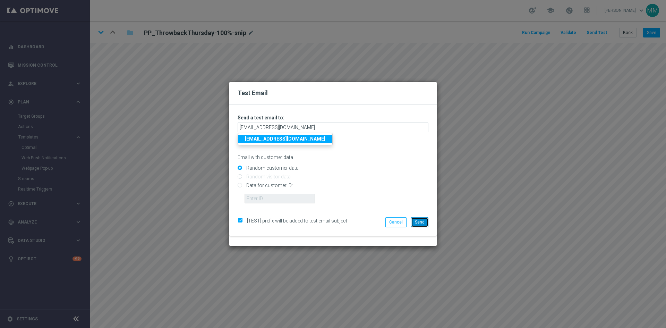
click at [416, 224] on span "Send" at bounding box center [420, 222] width 10 height 5
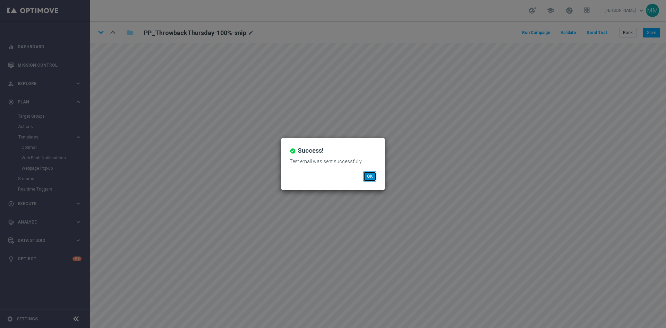
click at [365, 177] on button "OK" at bounding box center [369, 176] width 13 height 10
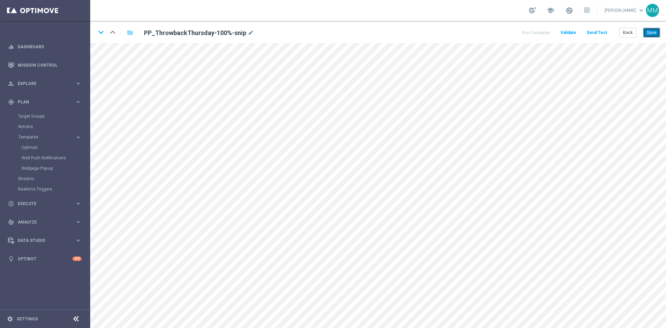
click at [648, 33] on button "Save" at bounding box center [651, 33] width 17 height 10
click at [652, 31] on button "Save" at bounding box center [651, 33] width 17 height 10
click at [659, 32] on button "Save" at bounding box center [651, 33] width 17 height 10
click at [652, 27] on div "keyboard_arrow_down keyboard_arrow_up folder PP_ThrowbackThursday-100%-snip mod…" at bounding box center [378, 32] width 576 height 22
click at [655, 35] on button "Save" at bounding box center [651, 33] width 17 height 10
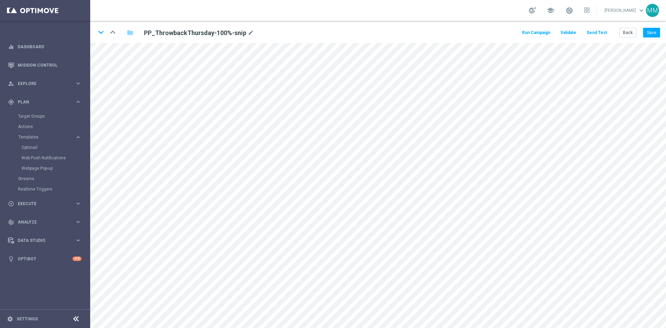
click at [604, 31] on button "Send Test" at bounding box center [597, 32] width 23 height 9
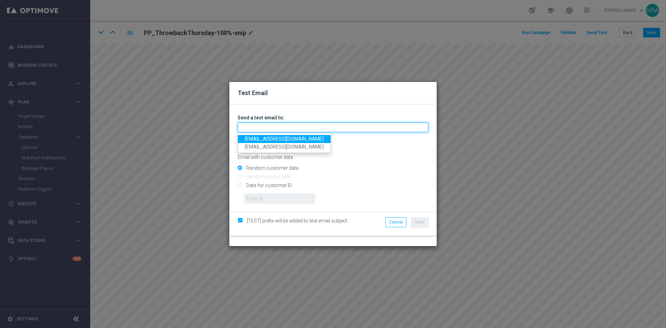
click at [274, 126] on input "text" at bounding box center [333, 127] width 191 height 10
type input "testingalltesting@gmail.com"
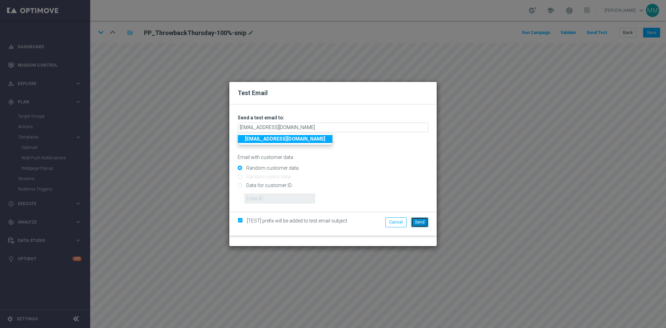
click at [424, 222] on span "Send" at bounding box center [420, 222] width 10 height 5
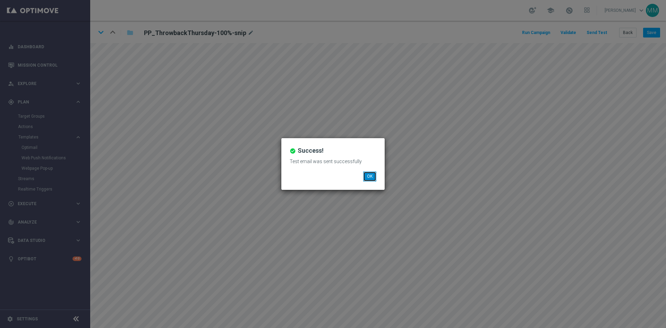
click at [373, 174] on button "OK" at bounding box center [369, 176] width 13 height 10
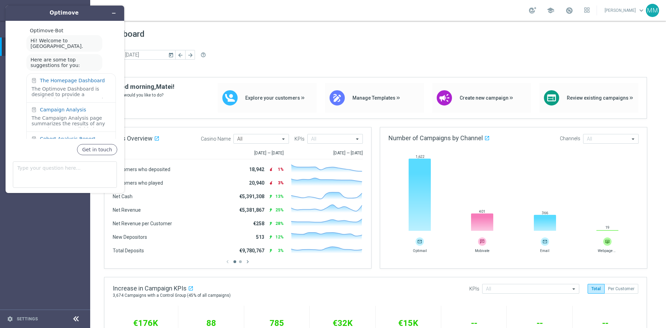
scroll to position [24, 0]
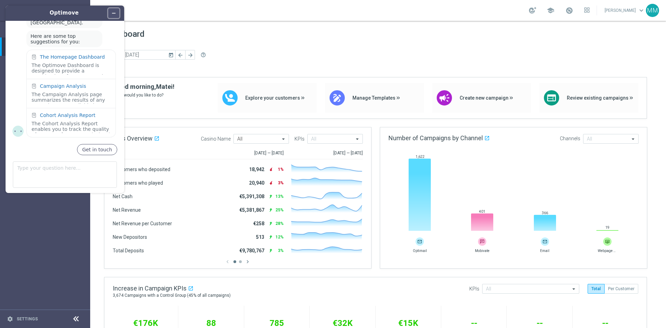
click at [115, 11] on icon "Minimize widget" at bounding box center [113, 13] width 5 height 5
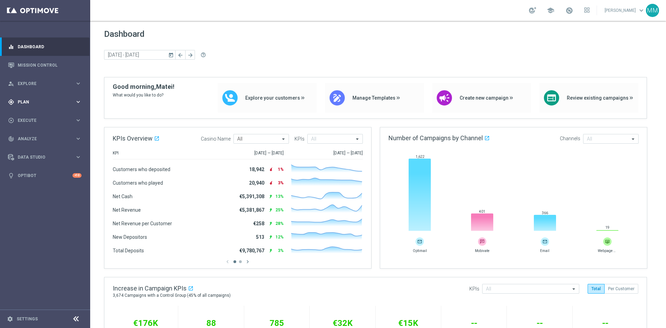
click at [67, 96] on div "gps_fixed Plan keyboard_arrow_right" at bounding box center [45, 102] width 90 height 18
click at [50, 147] on link "Optimail" at bounding box center [47, 148] width 51 height 6
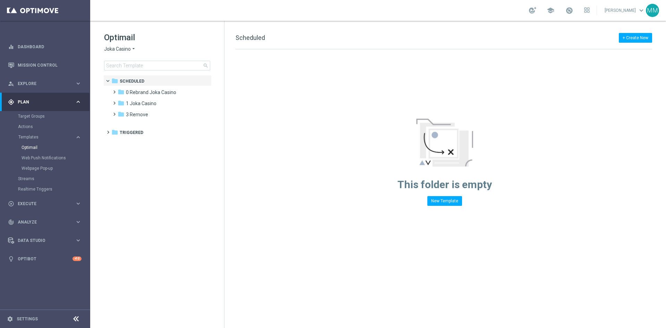
click at [121, 49] on span "Joka Casino" at bounding box center [117, 49] width 27 height 7
click at [0, 0] on span "House of Jack" at bounding box center [0, 0] width 0 height 0
click at [129, 94] on span "1 Daily" at bounding box center [133, 92] width 14 height 6
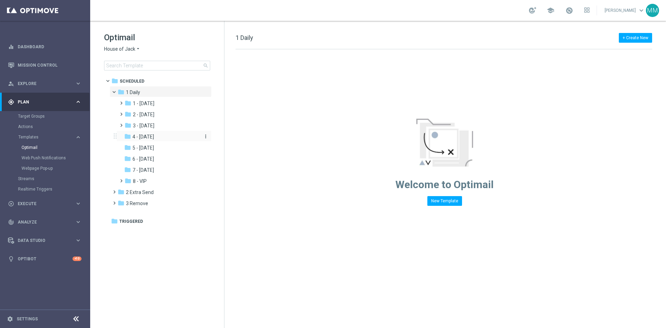
click at [163, 136] on div "folder 4 - Friday" at bounding box center [161, 137] width 74 height 8
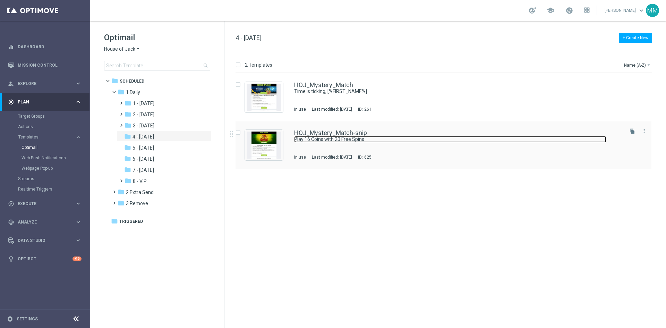
click at [342, 141] on link "Play 16 Coins with 20 Free Spins" at bounding box center [450, 139] width 312 height 7
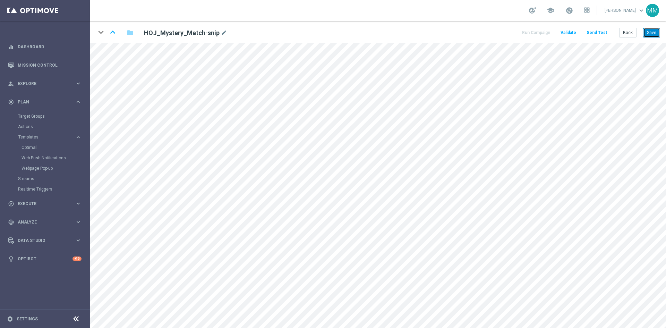
click at [652, 31] on button "Save" at bounding box center [651, 33] width 17 height 10
click at [37, 148] on link "Optimail" at bounding box center [47, 148] width 51 height 6
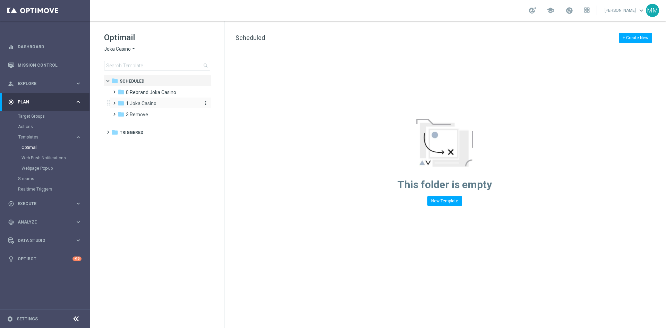
click at [145, 104] on span "1 Joka Casino" at bounding box center [141, 103] width 31 height 6
click at [185, 115] on div "folder 1- Daily" at bounding box center [162, 115] width 74 height 8
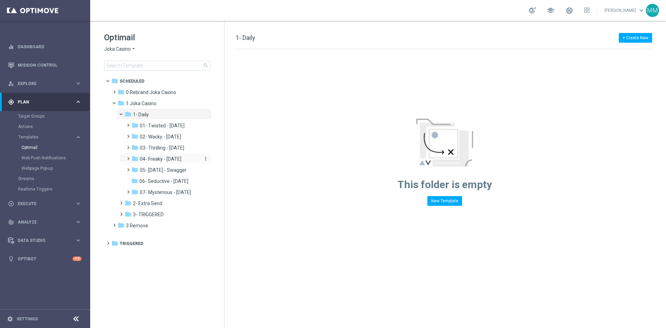
click at [186, 156] on div "folder 04- Freaky - Friday" at bounding box center [165, 159] width 68 height 8
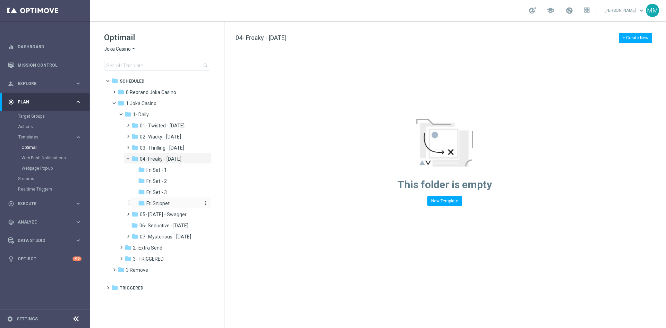
click at [172, 203] on div "folder Fri Snippet" at bounding box center [169, 203] width 62 height 8
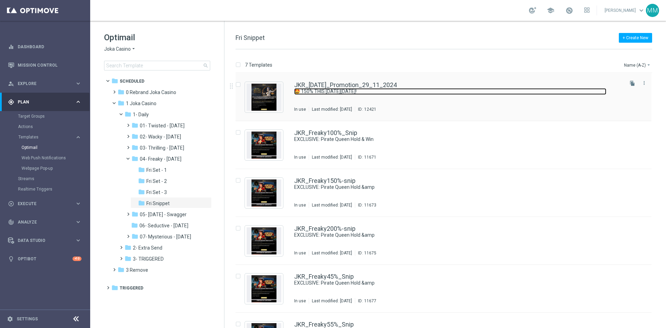
click at [367, 94] on link "🤩 150% THIS [DATE][DATE]!" at bounding box center [450, 91] width 312 height 7
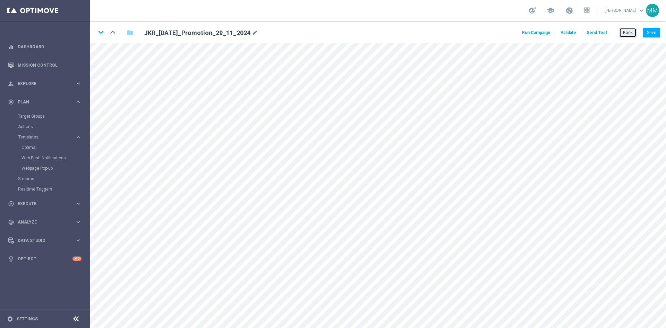
click at [623, 31] on button "Back" at bounding box center [627, 33] width 17 height 10
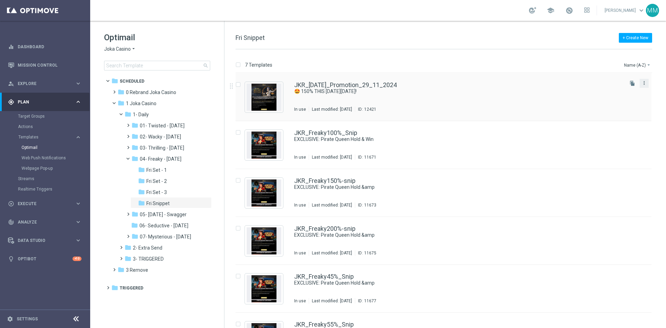
click at [644, 82] on icon "more_vert" at bounding box center [644, 83] width 6 height 6
click at [605, 91] on div "Move" at bounding box center [615, 90] width 42 height 5
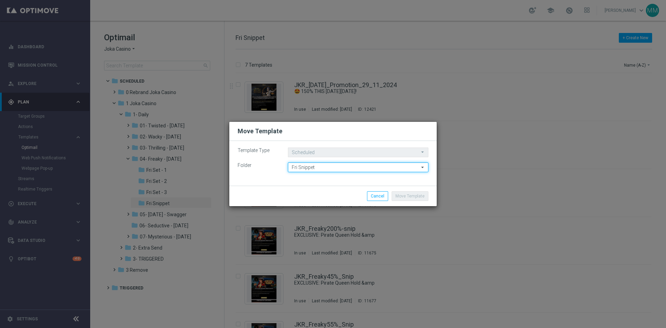
click at [357, 170] on input "Fri Snippet" at bounding box center [358, 167] width 141 height 10
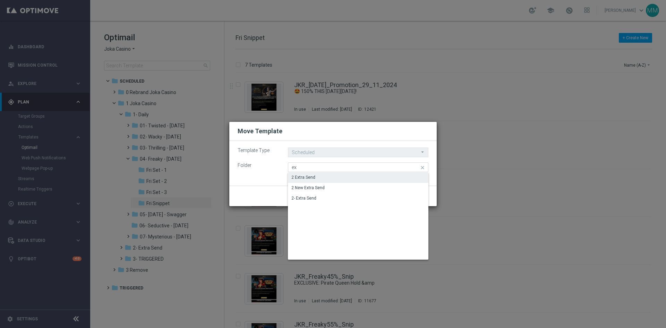
click at [318, 178] on div "2 Extra Send" at bounding box center [358, 177] width 141 height 10
type input "2 Extra Send"
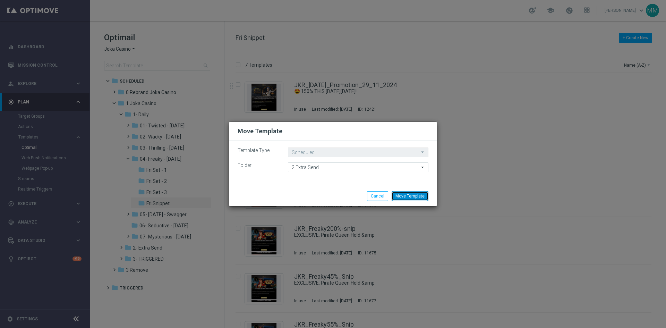
click at [405, 198] on button "Move Template" at bounding box center [410, 196] width 37 height 10
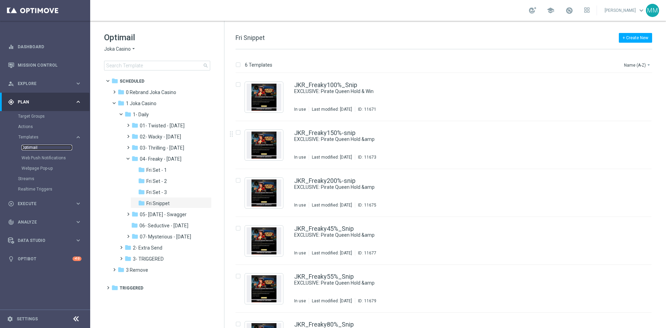
drag, startPoint x: 41, startPoint y: 144, endPoint x: 31, endPoint y: 147, distance: 10.8
click at [440, 96] on div "JKR_Freaky100%_Snip EXCLUSIVE: Pirate Queen Hold & Win In use Last modified: We…" at bounding box center [458, 97] width 328 height 30
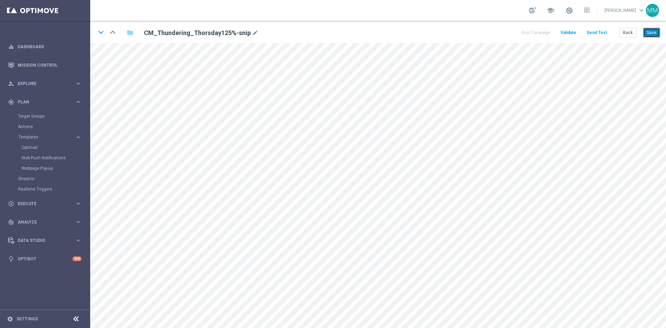
click at [649, 35] on button "Save" at bounding box center [651, 33] width 17 height 10
click at [105, 35] on icon "keyboard_arrow_down" at bounding box center [101, 32] width 10 height 10
click at [113, 29] on icon "keyboard_arrow_up" at bounding box center [113, 32] width 10 height 10
click at [650, 30] on button "Save" at bounding box center [651, 33] width 17 height 10
click at [655, 33] on button "Save" at bounding box center [651, 33] width 17 height 10
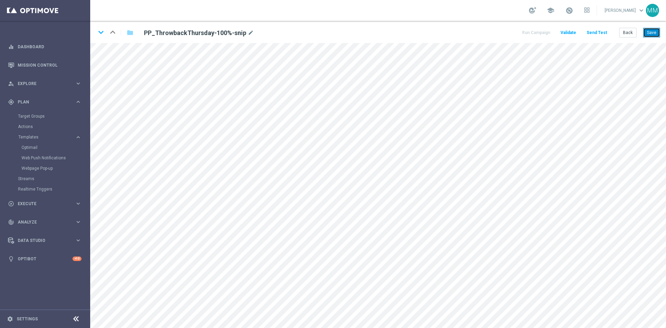
click at [647, 28] on button "Save" at bounding box center [651, 33] width 17 height 10
click at [652, 37] on button "Save" at bounding box center [651, 33] width 17 height 10
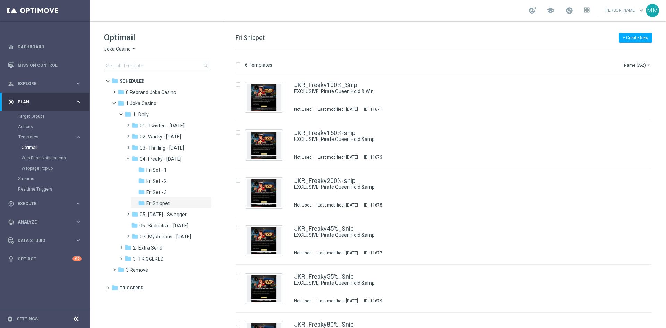
drag, startPoint x: 43, startPoint y: 8, endPoint x: 125, endPoint y: 12, distance: 82.3
click at [125, 12] on div "school Matei Motaung keyboard_arrow_down MM" at bounding box center [378, 10] width 576 height 21
drag, startPoint x: 74, startPoint y: 0, endPoint x: 273, endPoint y: 13, distance: 198.9
click at [272, 14] on div "school Matei Motaung keyboard_arrow_down MM" at bounding box center [378, 10] width 576 height 21
drag, startPoint x: 181, startPoint y: 11, endPoint x: 111, endPoint y: 45, distance: 77.9
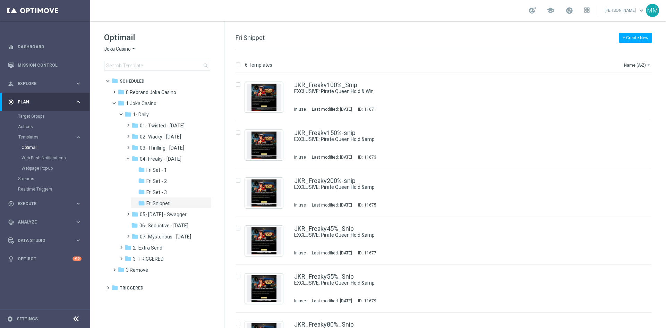
click at [111, 45] on div "Optimail Joka Casino arrow_drop_down × Joka Casino search" at bounding box center [164, 51] width 120 height 39
click at [118, 48] on span "Joka Casino" at bounding box center [117, 49] width 27 height 7
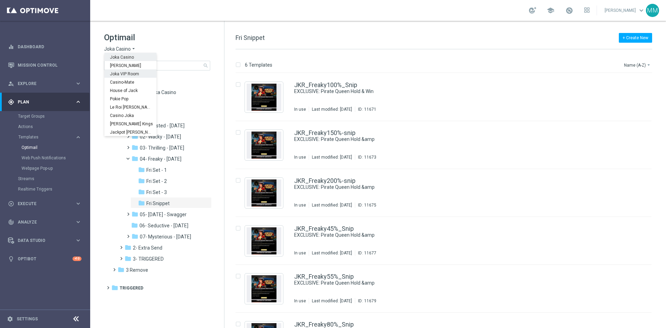
click at [0, 0] on span "Joka VIP Room" at bounding box center [0, 0] width 0 height 0
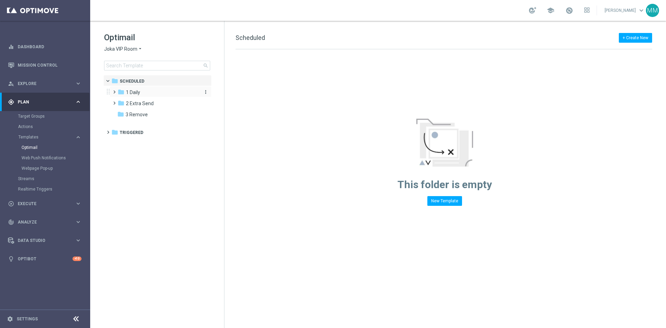
click at [138, 91] on span "1 Daily" at bounding box center [133, 92] width 14 height 6
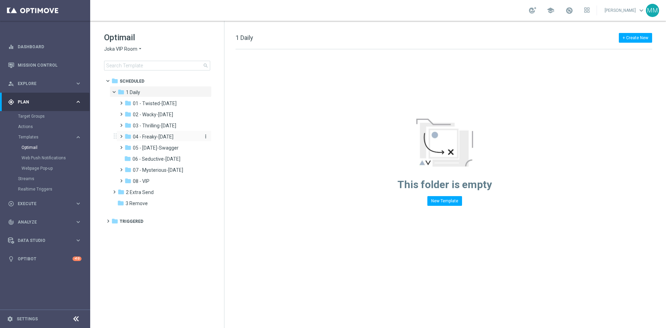
click at [165, 139] on span "04 - Freaky-[DATE]" at bounding box center [153, 137] width 41 height 6
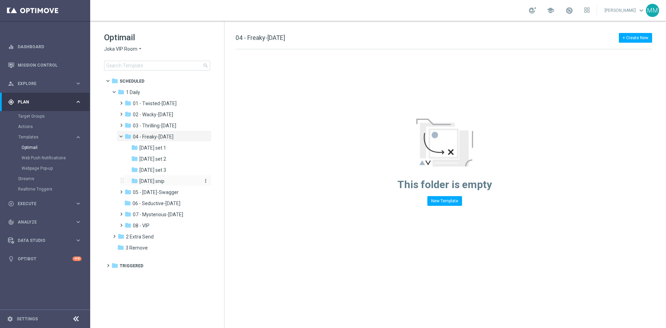
click at [164, 178] on div "folder Friday snip" at bounding box center [165, 181] width 68 height 8
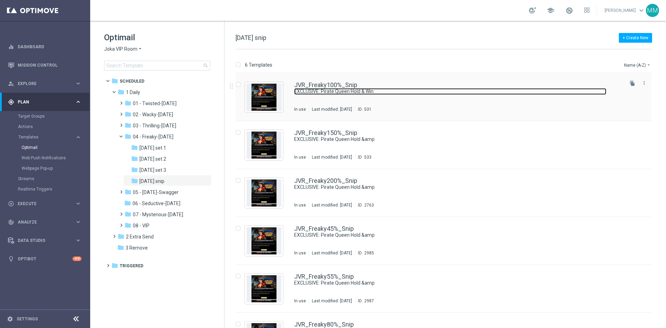
click at [322, 92] on link "EXCLUSIVE: Pirate Queen Hold & Win" at bounding box center [450, 91] width 312 height 7
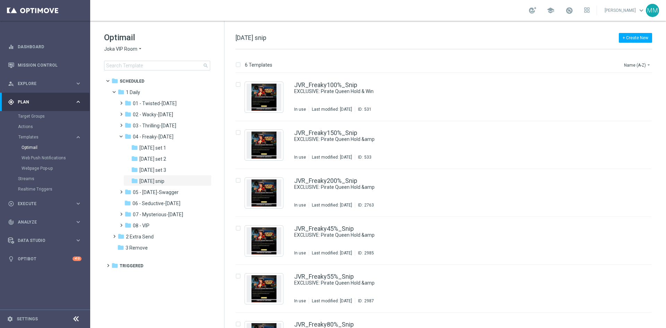
click at [132, 46] on span "Joka VIP Room" at bounding box center [120, 49] width 33 height 7
click at [0, 0] on span "[PERSON_NAME]" at bounding box center [0, 0] width 0 height 0
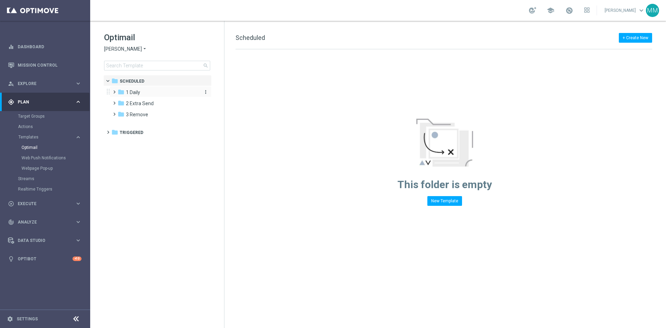
click at [133, 90] on span "1 Daily" at bounding box center [133, 92] width 14 height 6
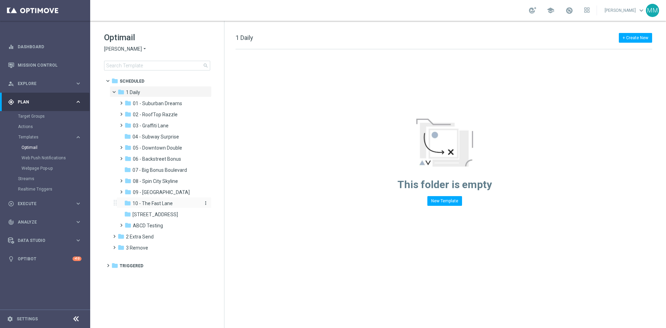
click at [155, 203] on span "10 - The Fast Lane" at bounding box center [153, 203] width 40 height 6
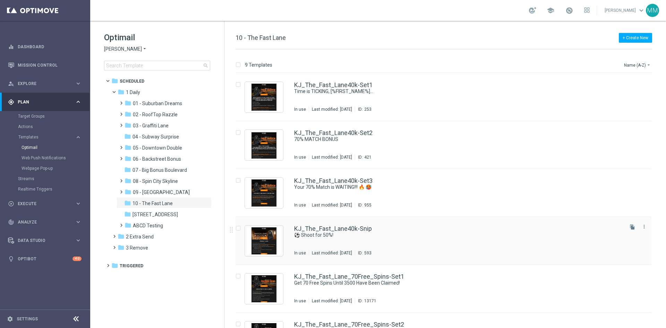
click at [407, 245] on div "KJ_The_Fast_Lane40k-Snip ⚽ Shoot for 50%! In use Last modified: [DATE] ID: 593" at bounding box center [458, 240] width 328 height 30
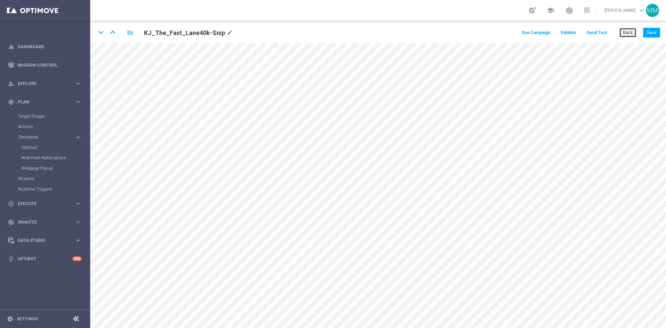
click at [631, 35] on button "Back" at bounding box center [627, 33] width 17 height 10
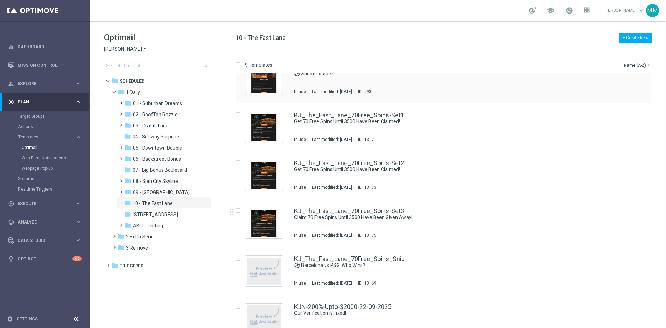
scroll to position [173, 0]
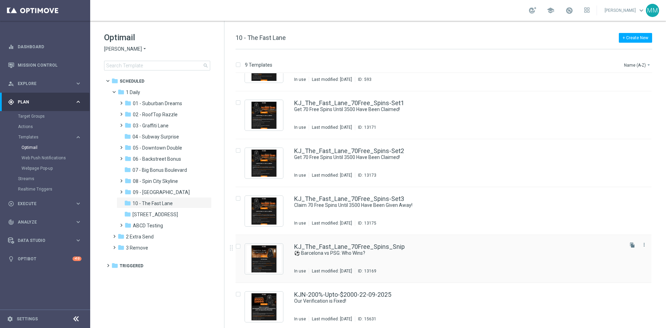
click at [366, 266] on div "KJ_The_Fast_Lane_70Free_Spins_Snip ⚽ Barcelona vs PSG: Who Wins? In use Last mo…" at bounding box center [458, 259] width 328 height 30
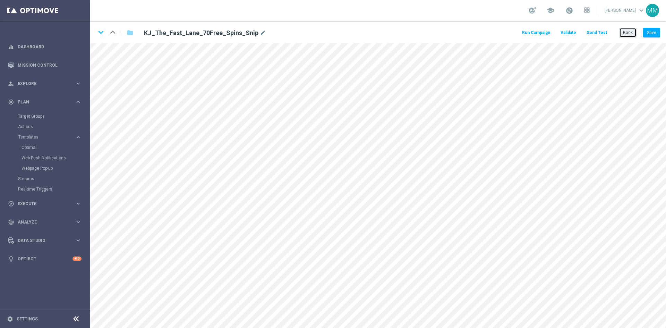
drag, startPoint x: 630, startPoint y: 29, endPoint x: 630, endPoint y: 48, distance: 19.1
click at [630, 29] on button "Back" at bounding box center [627, 33] width 17 height 10
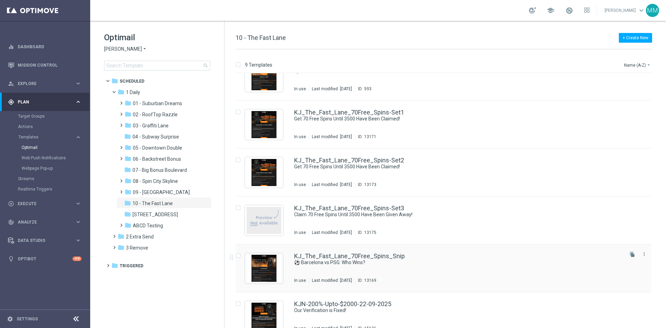
scroll to position [176, 0]
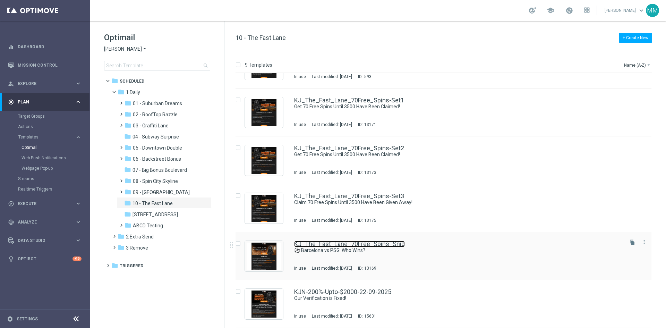
click at [355, 246] on link "KJ_The_Fast_Lane_70Free_Spins_Snip" at bounding box center [349, 244] width 111 height 6
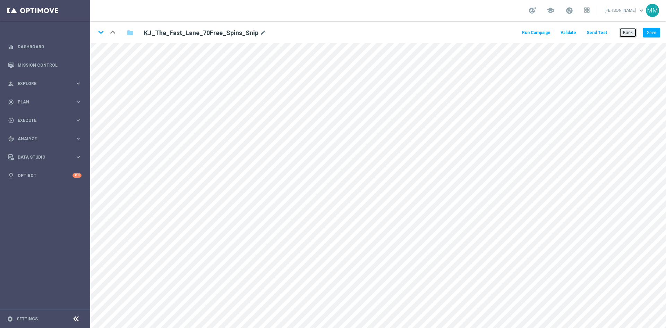
click at [625, 29] on button "Back" at bounding box center [627, 33] width 17 height 10
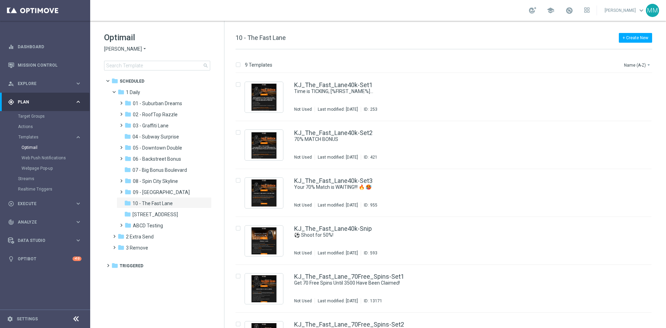
click at [142, 52] on icon "arrow_drop_down" at bounding box center [145, 49] width 6 height 7
click at [0, 0] on span "[PERSON_NAME] Kings" at bounding box center [0, 0] width 0 height 0
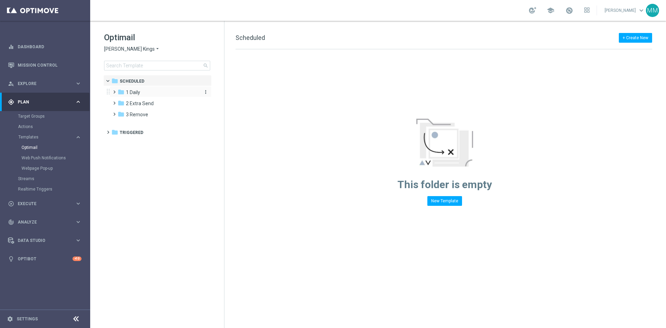
click at [126, 93] on span "1 Daily" at bounding box center [133, 92] width 14 height 6
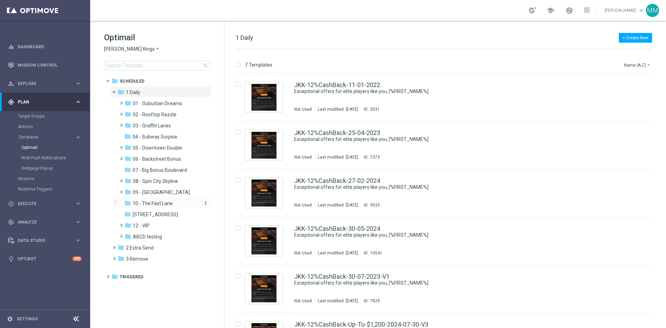
click at [157, 202] on span "10 - The Fast Lane" at bounding box center [153, 203] width 40 height 6
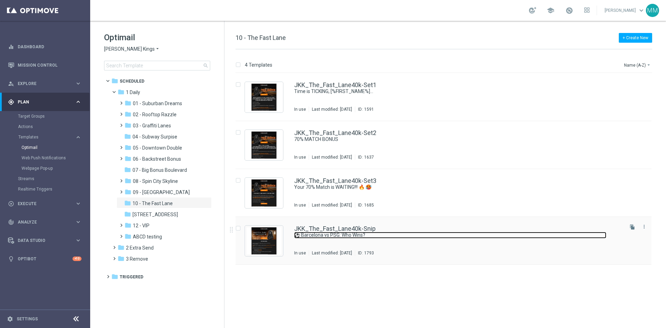
click at [405, 235] on link "⚽ Barcelona vs PSG: Who Wins?" at bounding box center [450, 235] width 312 height 7
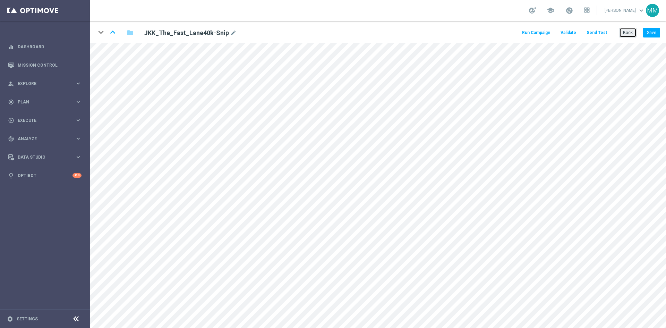
click at [631, 34] on button "Back" at bounding box center [627, 33] width 17 height 10
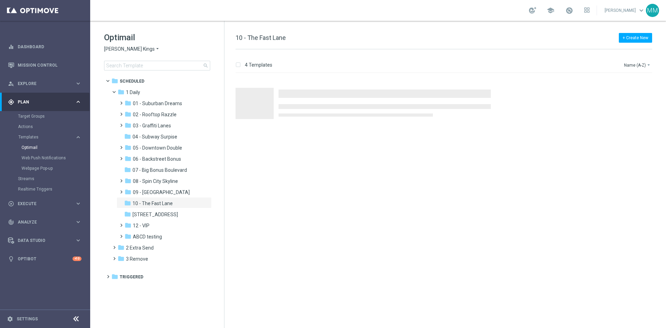
click at [130, 48] on span "[PERSON_NAME] Kings" at bounding box center [129, 49] width 51 height 7
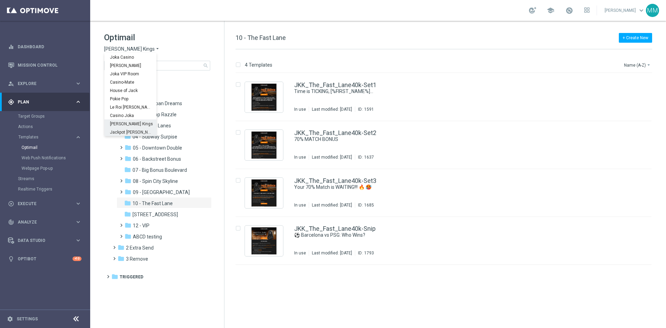
click at [0, 0] on span "Jackpot [PERSON_NAME]" at bounding box center [0, 0] width 0 height 0
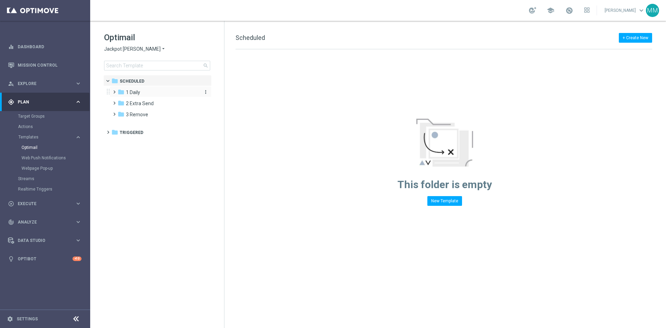
click at [142, 92] on div "folder 1 Daily" at bounding box center [158, 92] width 80 height 8
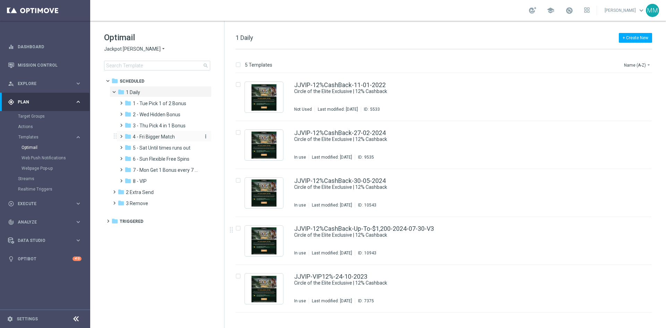
click at [161, 137] on span "4 - Fri Bigger Match" at bounding box center [154, 137] width 42 height 6
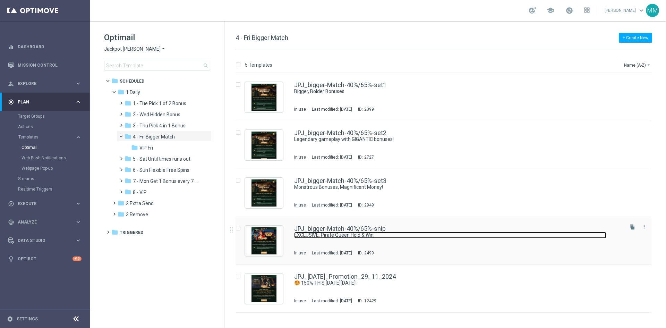
click at [395, 232] on link "EXCLUSIVE: Pirate Queen Hold & Win" at bounding box center [450, 235] width 312 height 7
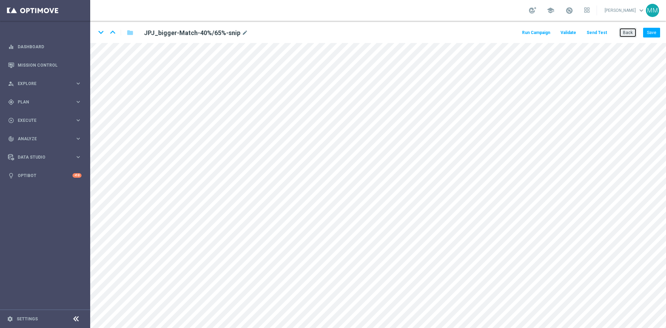
click at [630, 32] on button "Back" at bounding box center [627, 33] width 17 height 10
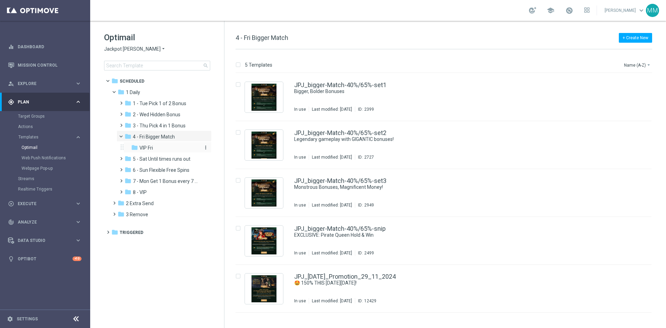
click at [155, 145] on div "folder VIP Fri" at bounding box center [165, 148] width 68 height 8
click at [391, 245] on div "JJVIP_Bigger-Match-40%/65%-snip EXCLUSIVE: Pirate Queen Hold & Win In use Last …" at bounding box center [458, 240] width 328 height 30
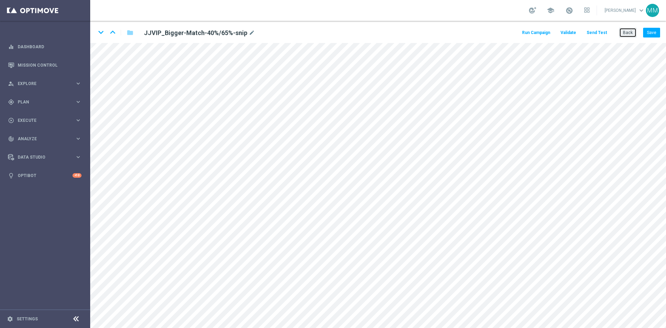
drag, startPoint x: 623, startPoint y: 31, endPoint x: 623, endPoint y: 36, distance: 5.2
click at [623, 31] on button "Back" at bounding box center [627, 33] width 17 height 10
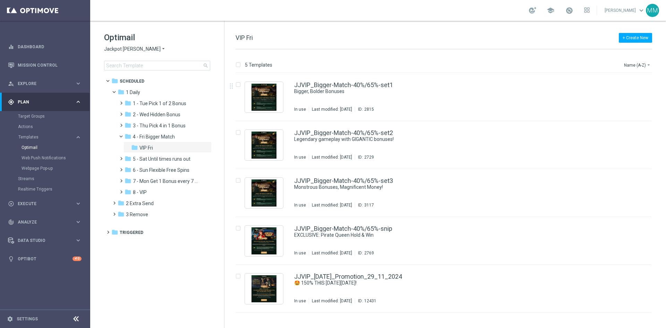
click at [128, 51] on span "Jackpot [PERSON_NAME]" at bounding box center [132, 49] width 57 height 7
click at [0, 0] on span "Wolf Winner" at bounding box center [0, 0] width 0 height 0
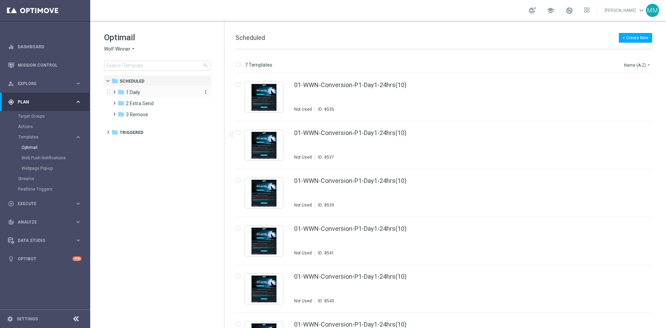
click at [129, 92] on span "1 Daily" at bounding box center [133, 92] width 14 height 6
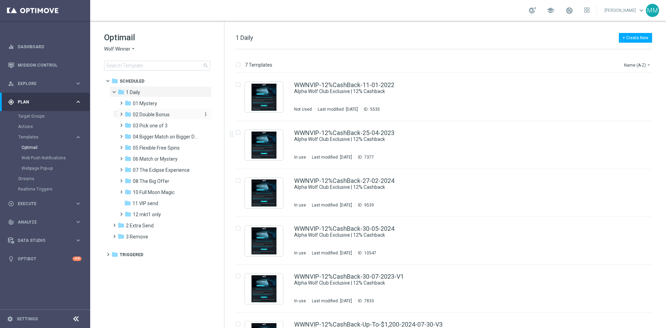
click at [155, 116] on span "02 Double Bonus" at bounding box center [151, 114] width 37 height 6
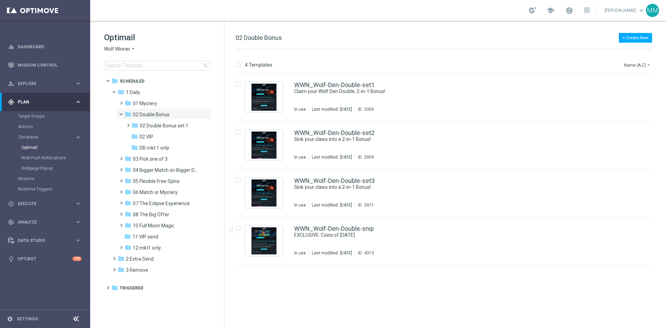
click at [304, 244] on div "WWN_Wolf-Den-Double-snip EXCLUSIVE: Coins of Halloween In use Last modified: We…" at bounding box center [458, 240] width 328 height 30
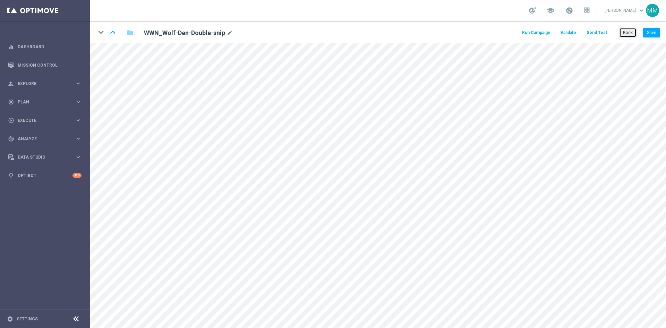
click at [632, 34] on button "Back" at bounding box center [627, 33] width 17 height 10
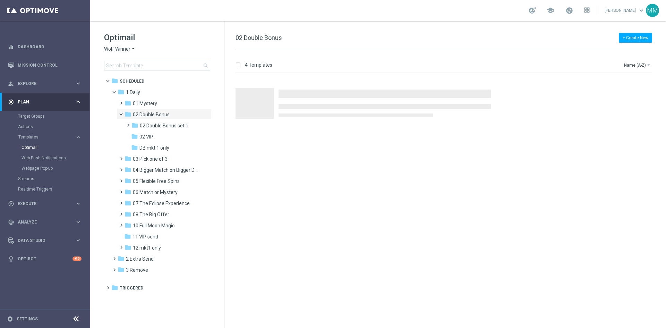
click at [129, 48] on span "Wolf Winner" at bounding box center [117, 49] width 26 height 7
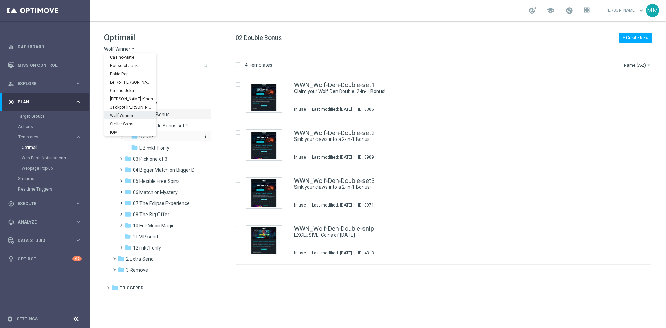
click at [171, 136] on div "folder 02 VIP" at bounding box center [165, 137] width 68 height 8
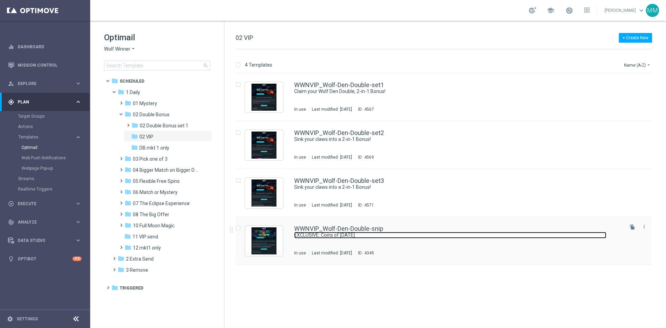
click at [389, 236] on link "EXCLUSIVE: Coins of [DATE]" at bounding box center [450, 235] width 312 height 7
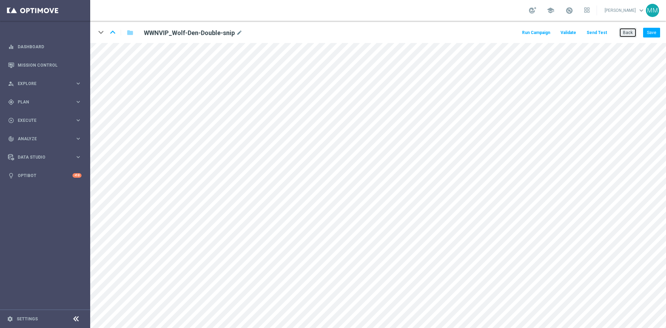
click at [631, 34] on button "Back" at bounding box center [627, 33] width 17 height 10
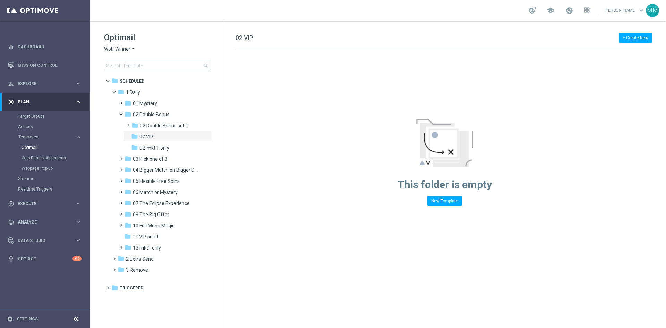
click at [133, 46] on icon "arrow_drop_down" at bounding box center [133, 49] width 6 height 7
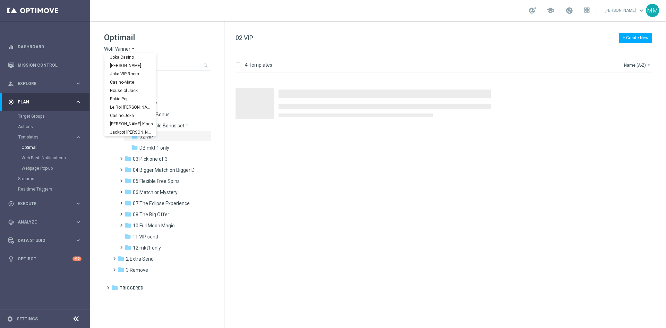
scroll to position [25, 0]
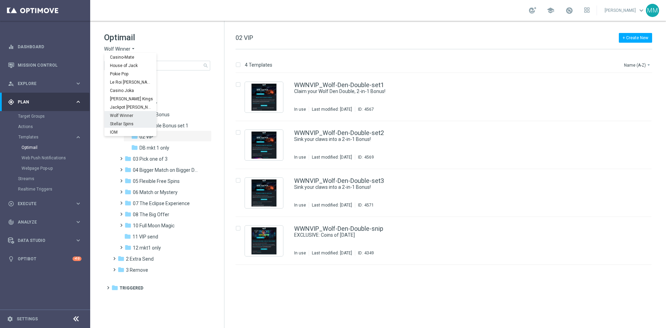
click at [0, 0] on span "Stellar Spins" at bounding box center [0, 0] width 0 height 0
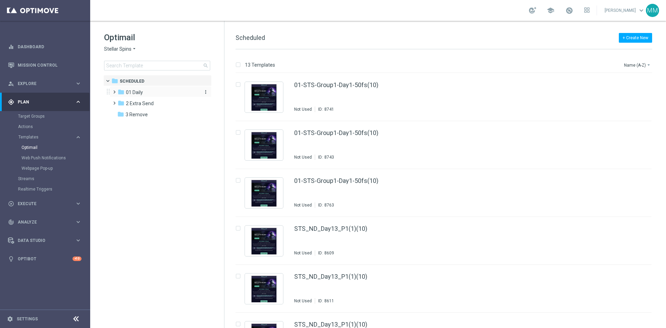
click at [140, 91] on span "01 Daily" at bounding box center [134, 92] width 17 height 6
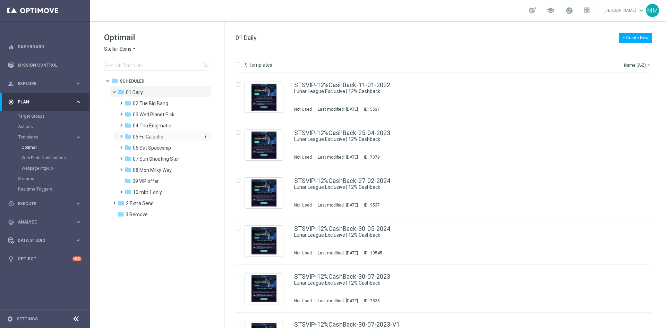
click at [158, 137] on span "05 Fri Galactic" at bounding box center [148, 137] width 30 height 6
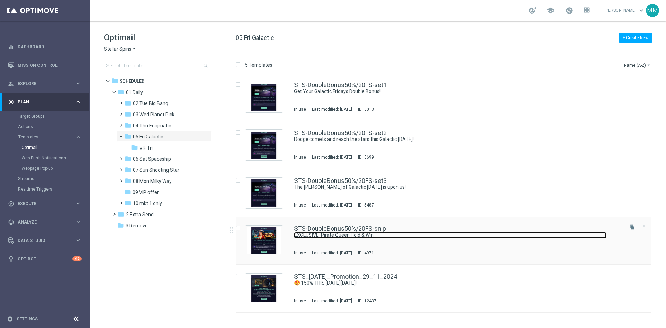
click at [355, 234] on link "EXCLUSIVE: Pirate Queen Hold & Win" at bounding box center [450, 235] width 312 height 7
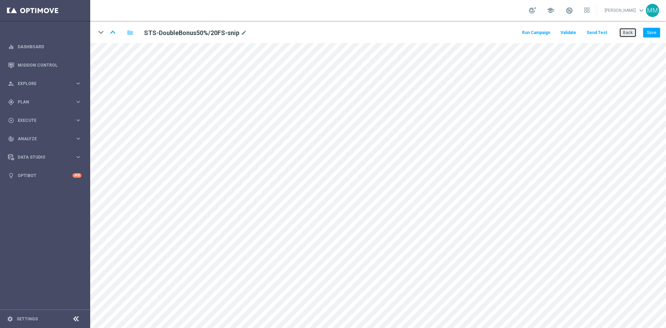
click at [630, 33] on button "Back" at bounding box center [627, 33] width 17 height 10
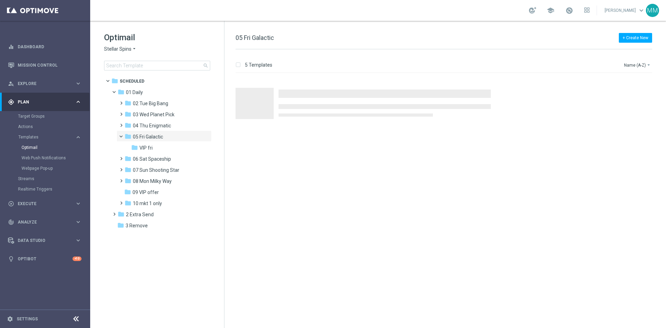
click at [125, 49] on span "Stellar Spins" at bounding box center [117, 49] width 27 height 7
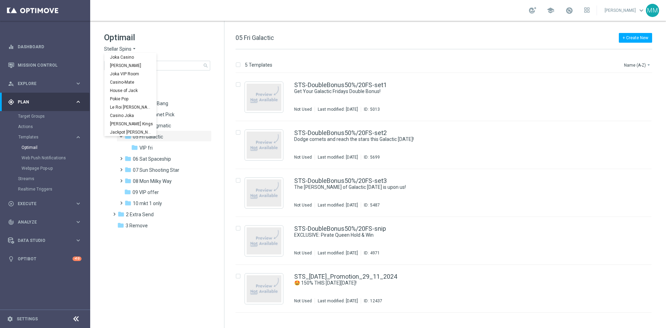
scroll to position [25, 0]
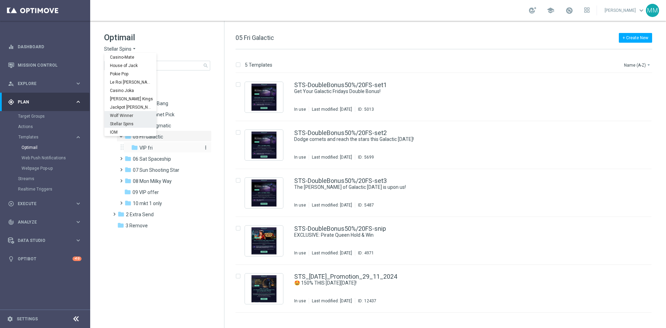
click at [167, 148] on div "folder VIP fri" at bounding box center [165, 148] width 68 height 8
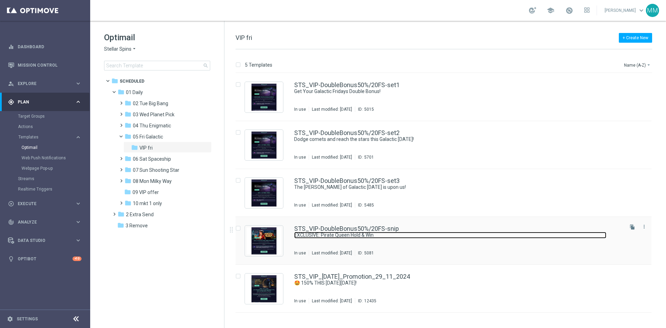
click at [430, 237] on link "EXCLUSIVE: Pirate Queen Hold & Win" at bounding box center [450, 235] width 312 height 7
